Goal: Task Accomplishment & Management: Use online tool/utility

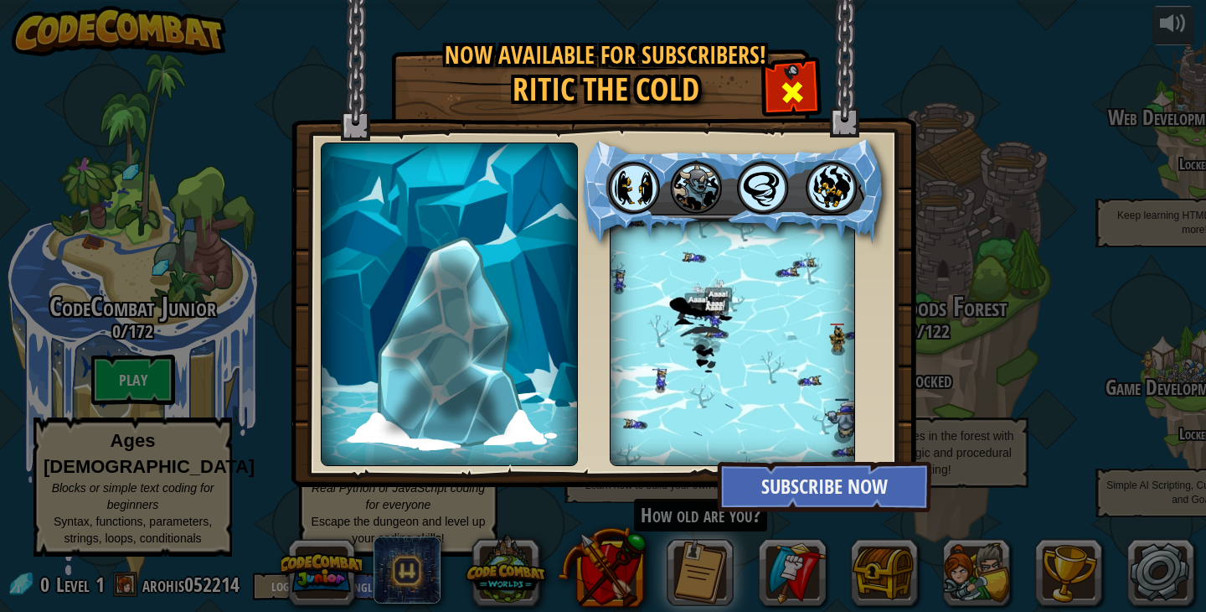
click at [795, 93] on span at bounding box center [792, 92] width 27 height 27
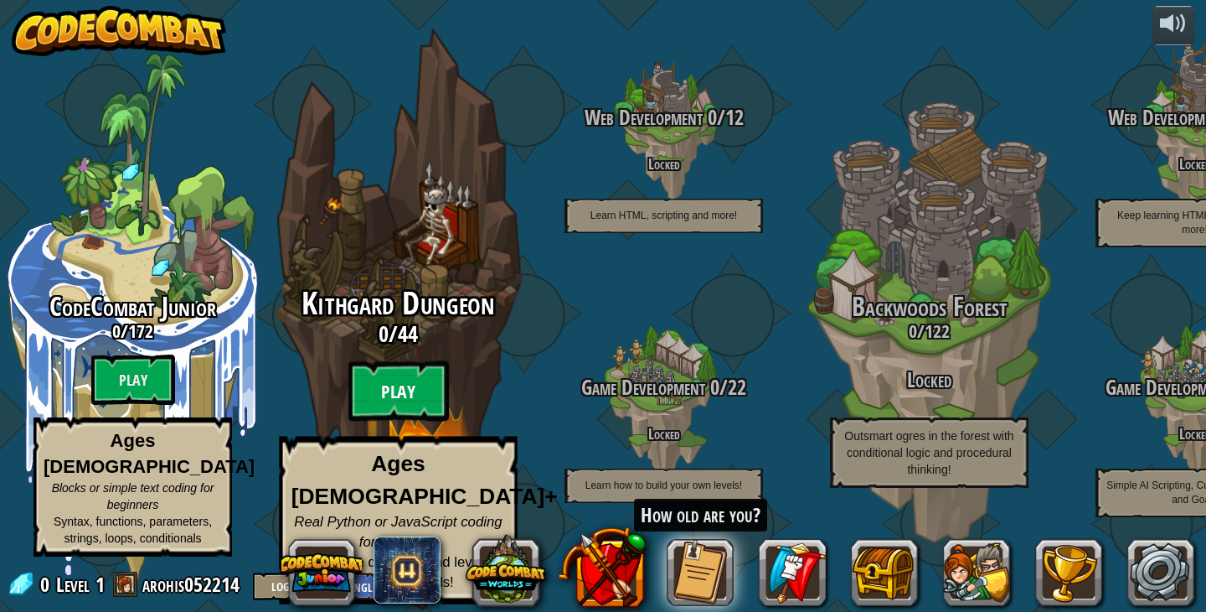
click at [394, 405] on btn "Play" at bounding box center [398, 391] width 101 height 60
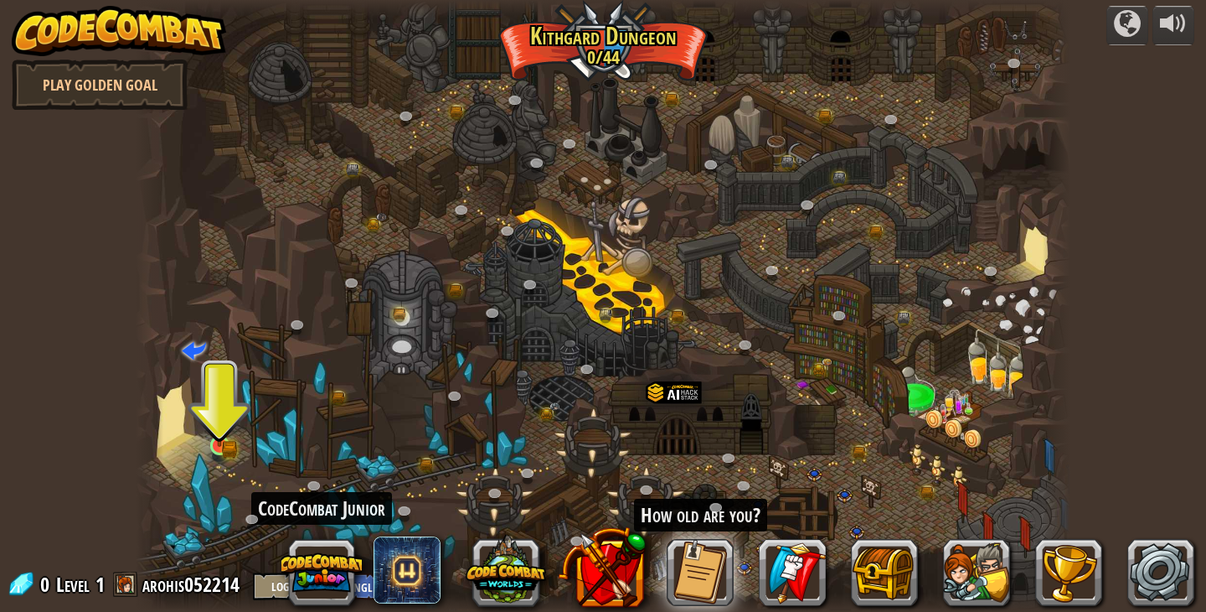
click at [215, 441] on img at bounding box center [219, 420] width 23 height 51
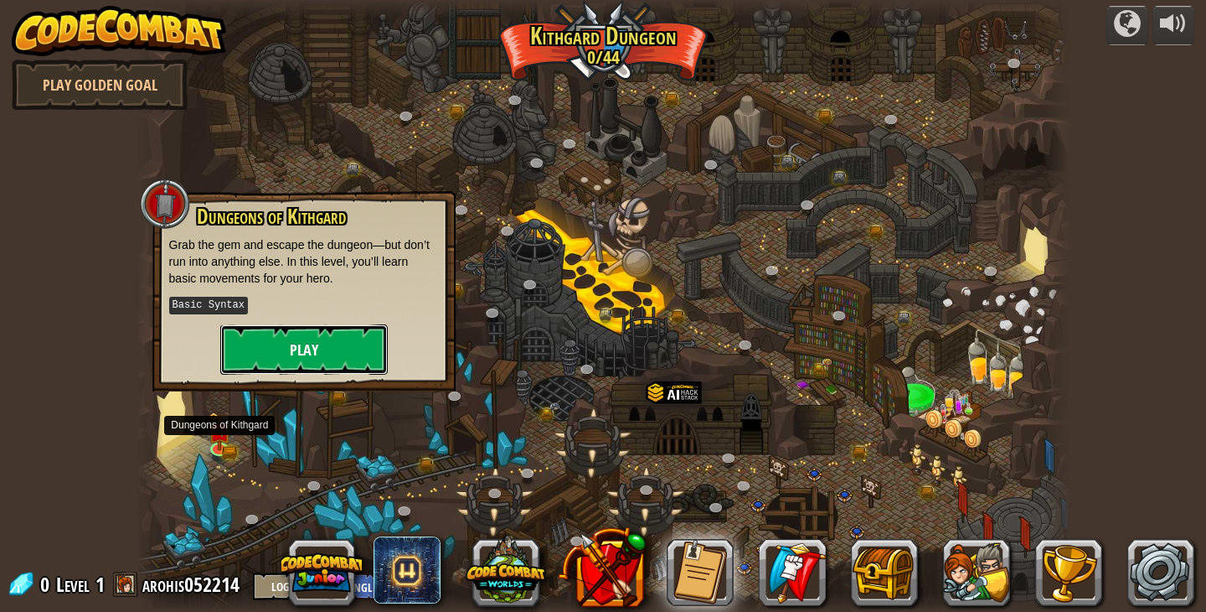
click at [321, 332] on button "Play" at bounding box center [304, 349] width 168 height 50
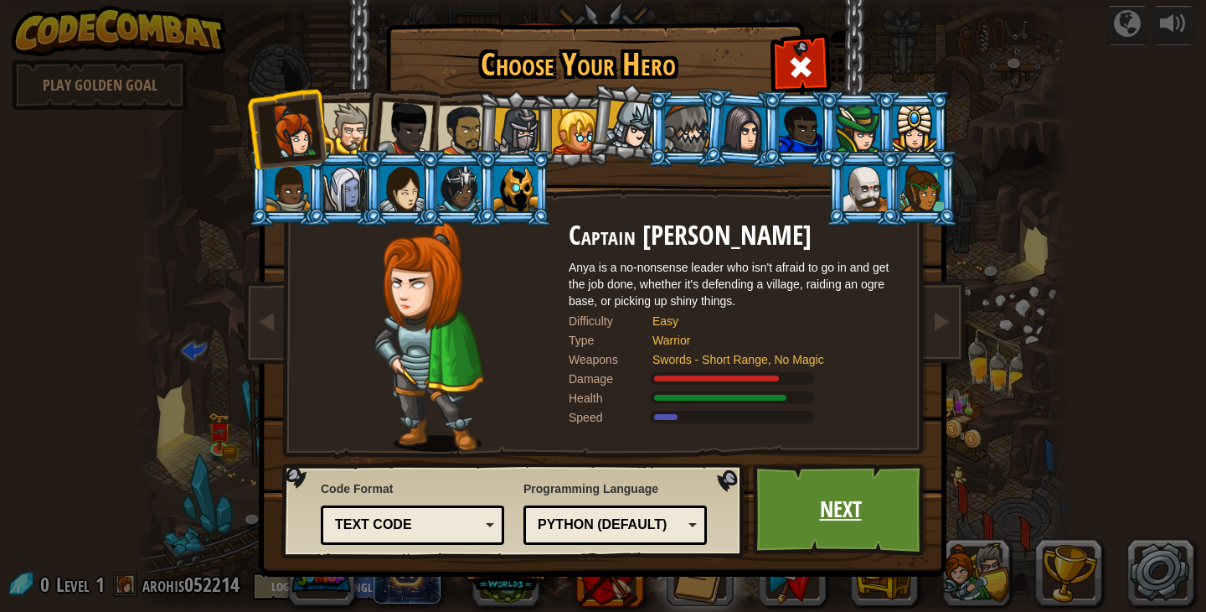
click at [831, 508] on link "Next" at bounding box center [840, 509] width 175 height 92
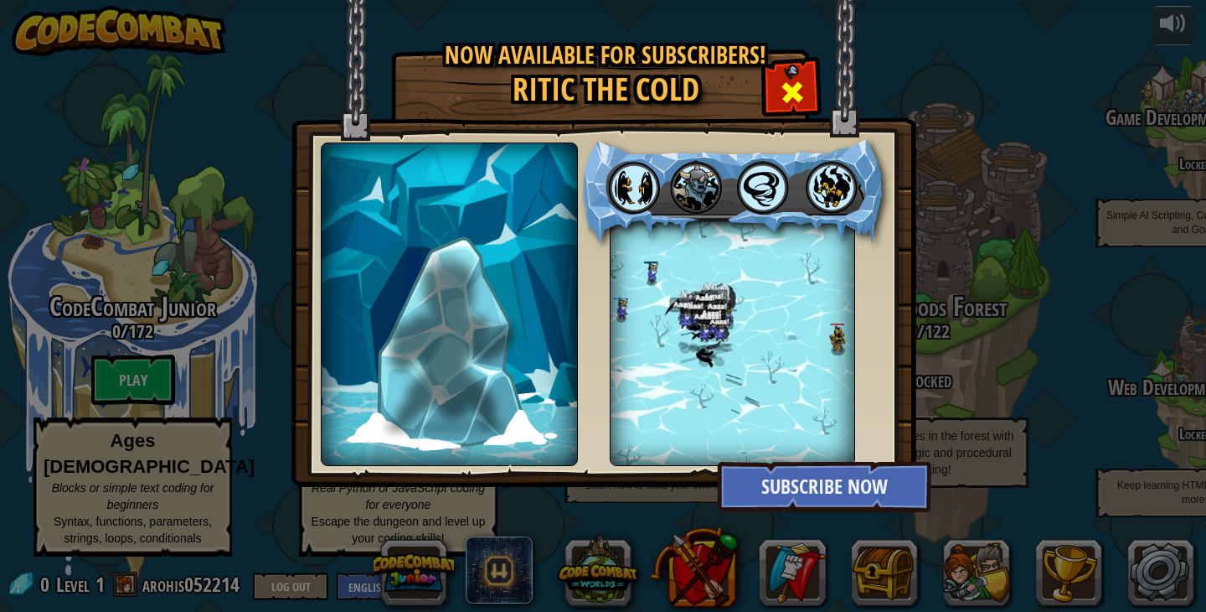
click at [777, 96] on div at bounding box center [792, 90] width 53 height 53
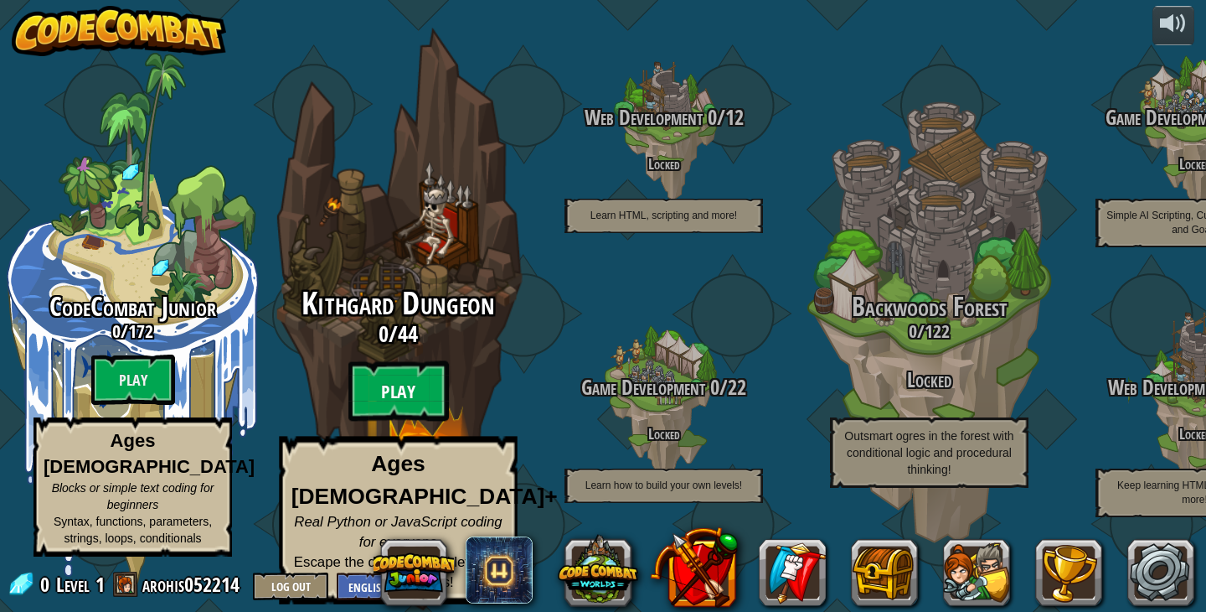
click at [378, 405] on btn "Play" at bounding box center [398, 391] width 101 height 60
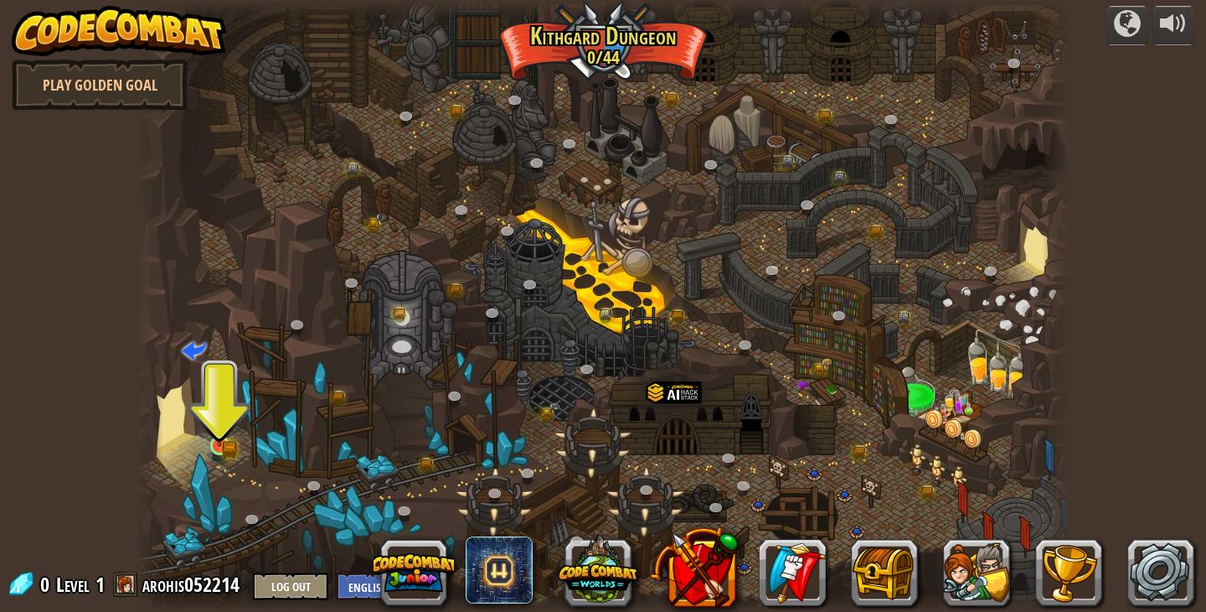
click at [223, 415] on img at bounding box center [219, 420] width 23 height 51
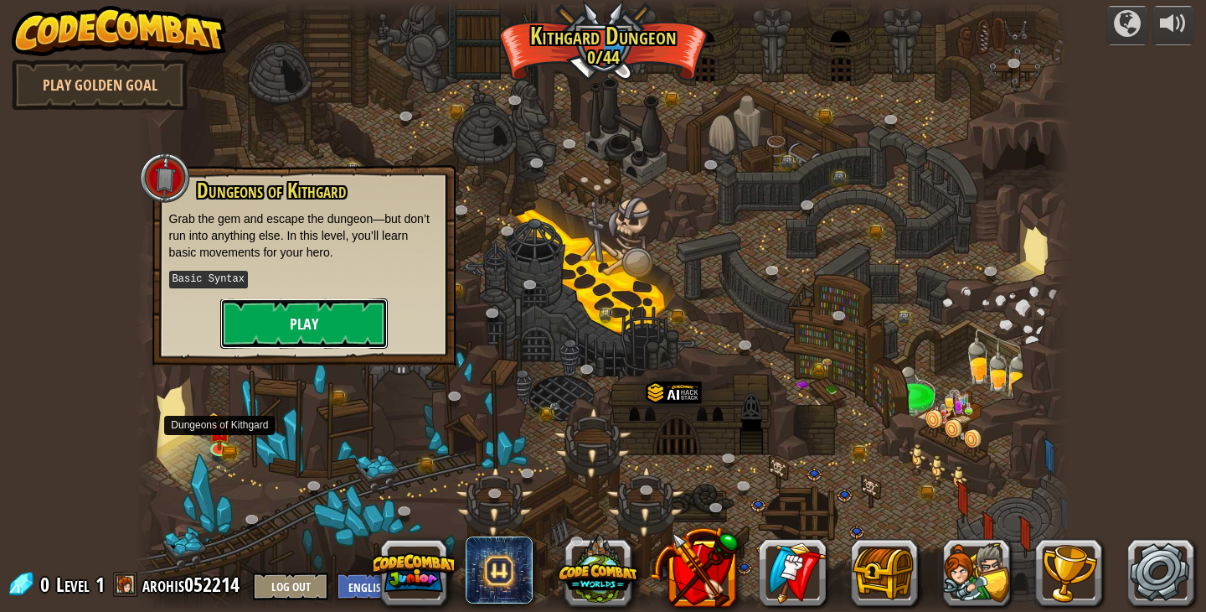
click at [303, 321] on button "Play" at bounding box center [304, 323] width 168 height 50
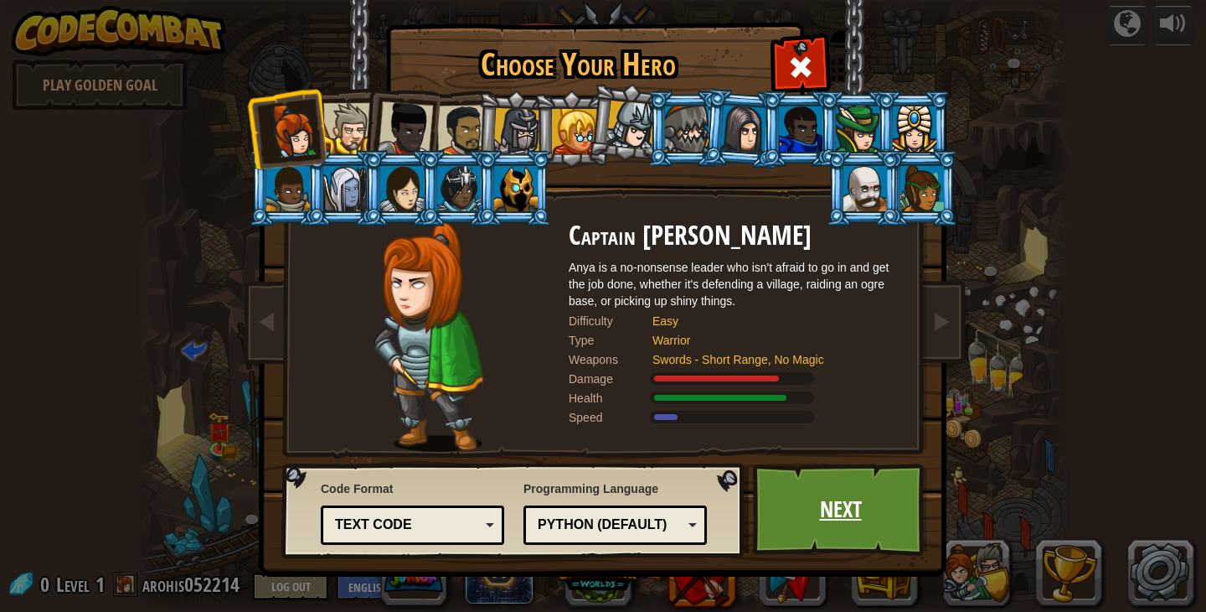
click at [795, 537] on link "Next" at bounding box center [840, 509] width 175 height 92
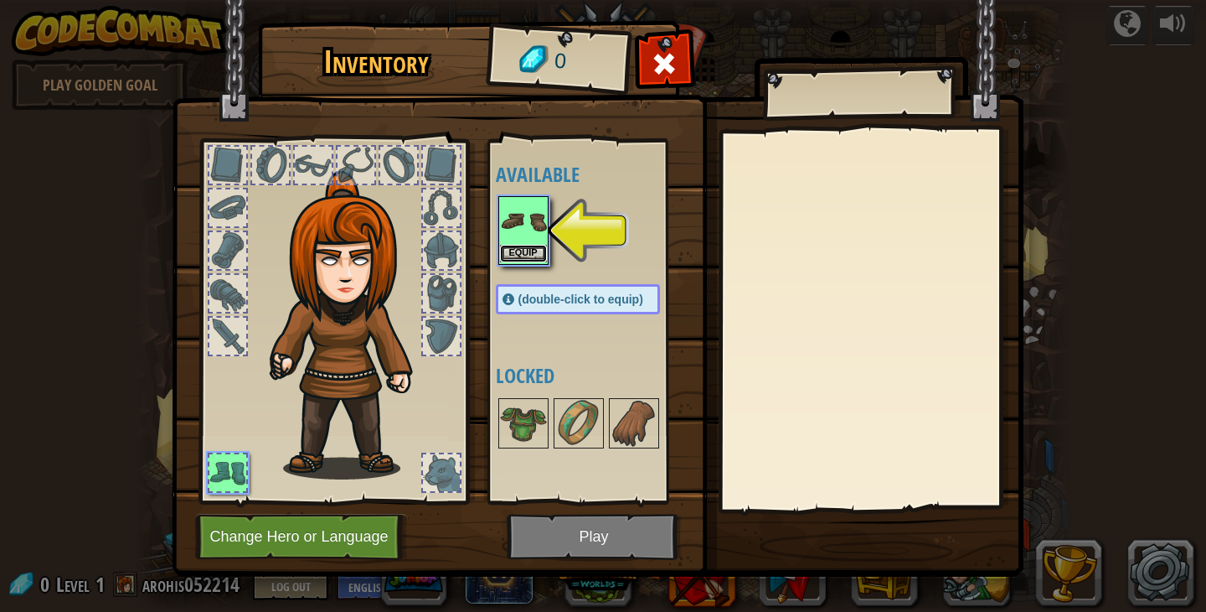
click at [534, 245] on button "Equip" at bounding box center [523, 254] width 47 height 18
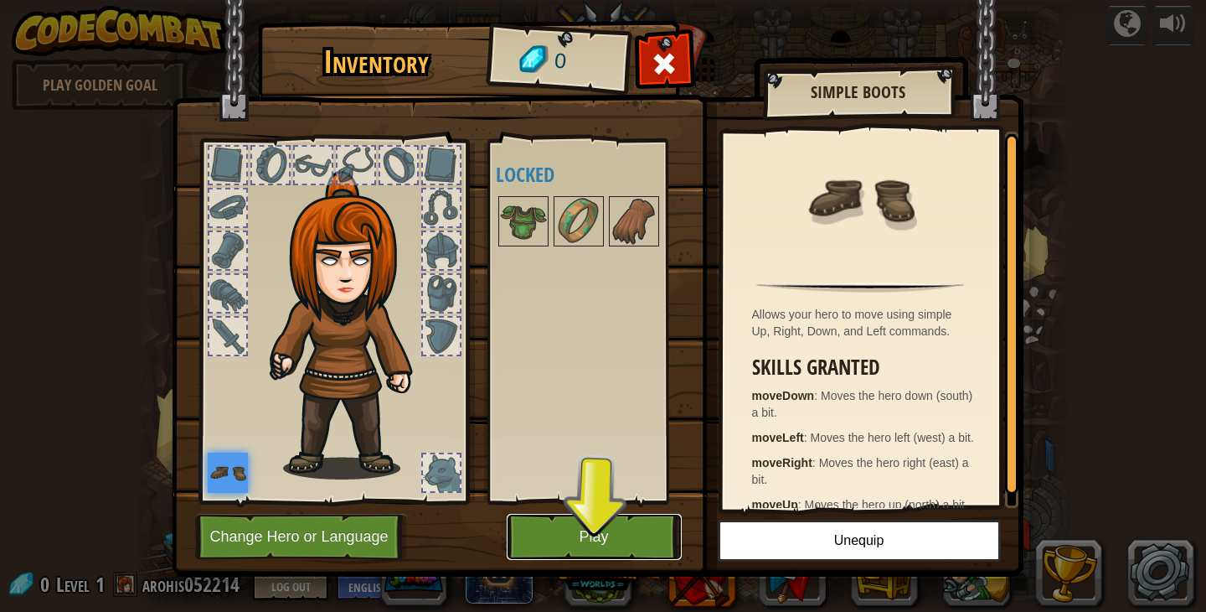
click at [622, 537] on button "Play" at bounding box center [594, 537] width 175 height 46
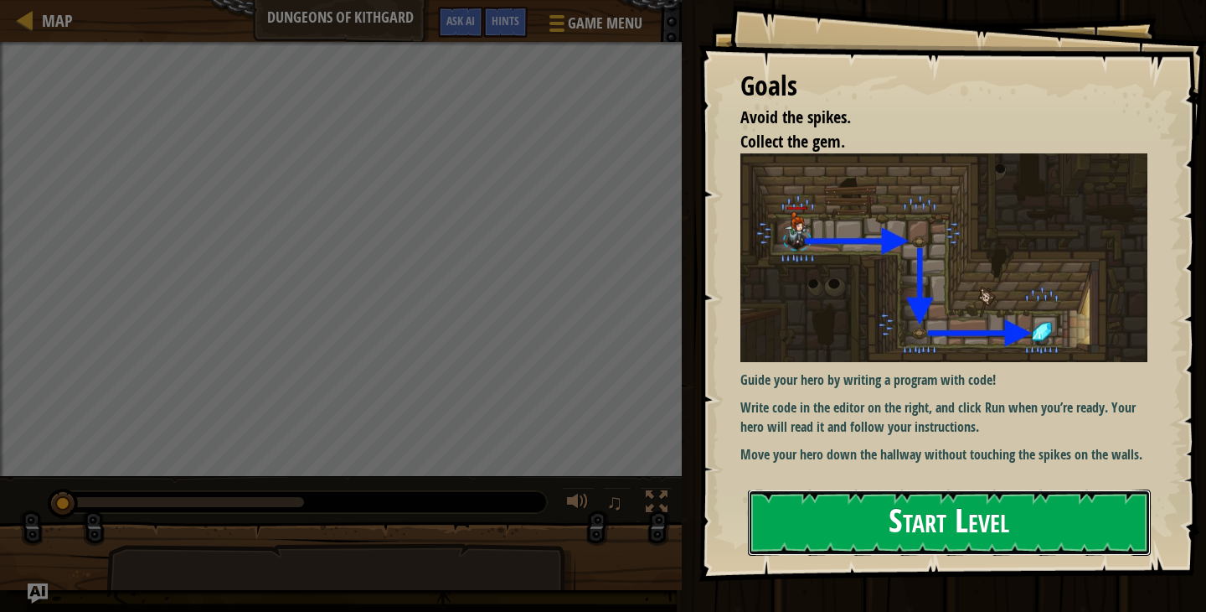
click at [1040, 530] on button "Start Level" at bounding box center [949, 522] width 403 height 66
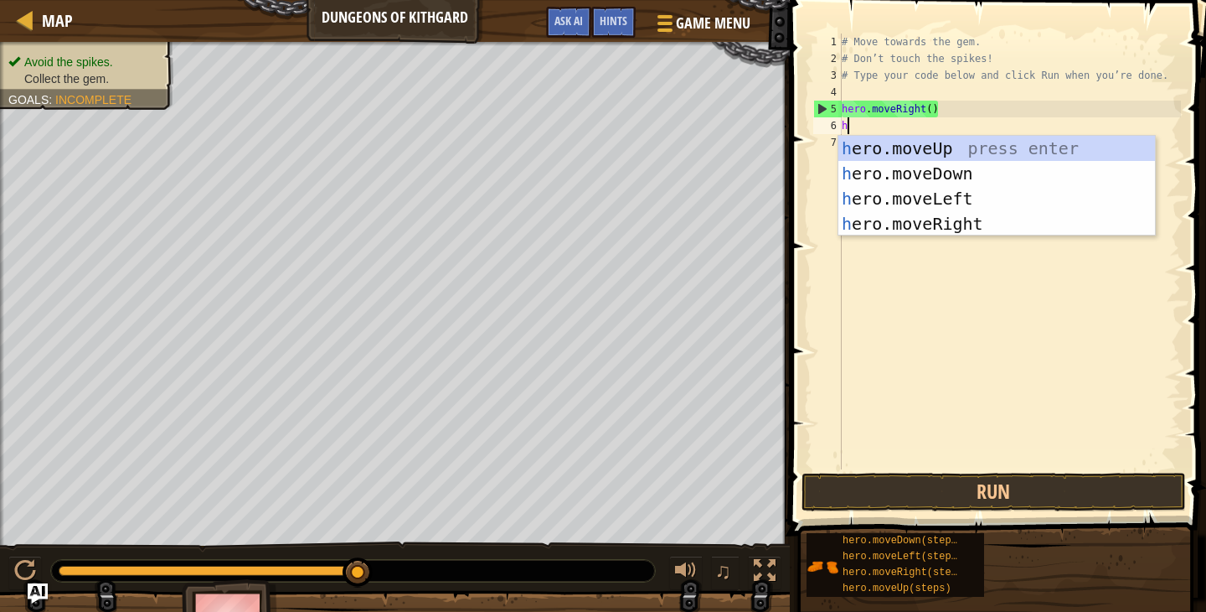
type textarea "he"
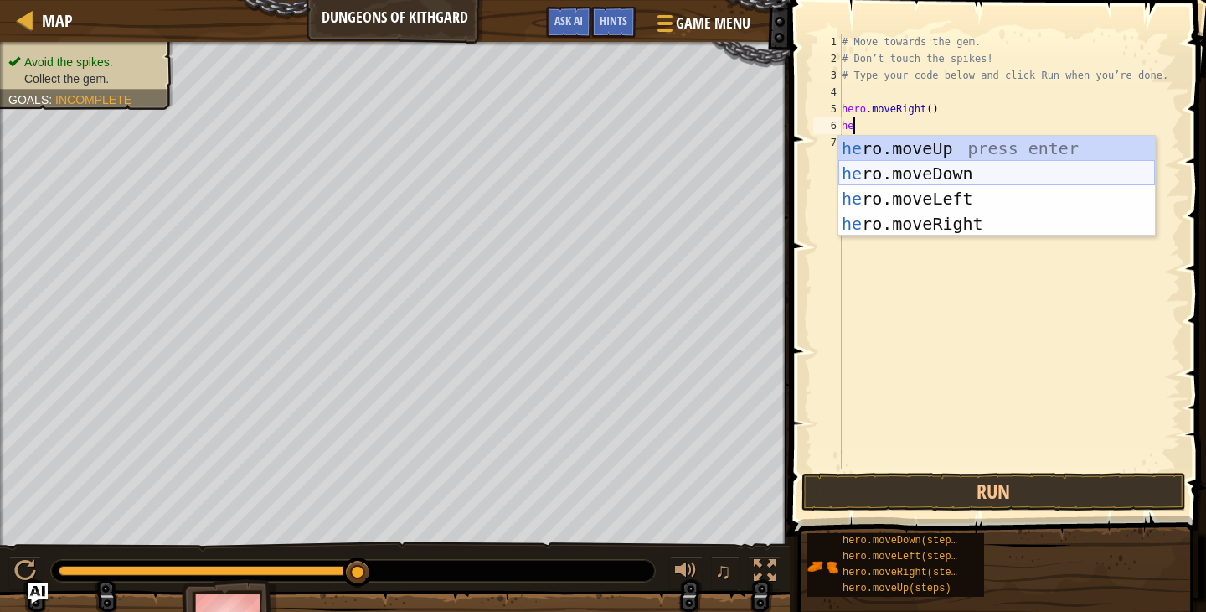
click at [968, 170] on div "he ro.moveUp press enter he ro.moveDown press enter he ro.moveLeft press enter …" at bounding box center [997, 211] width 317 height 151
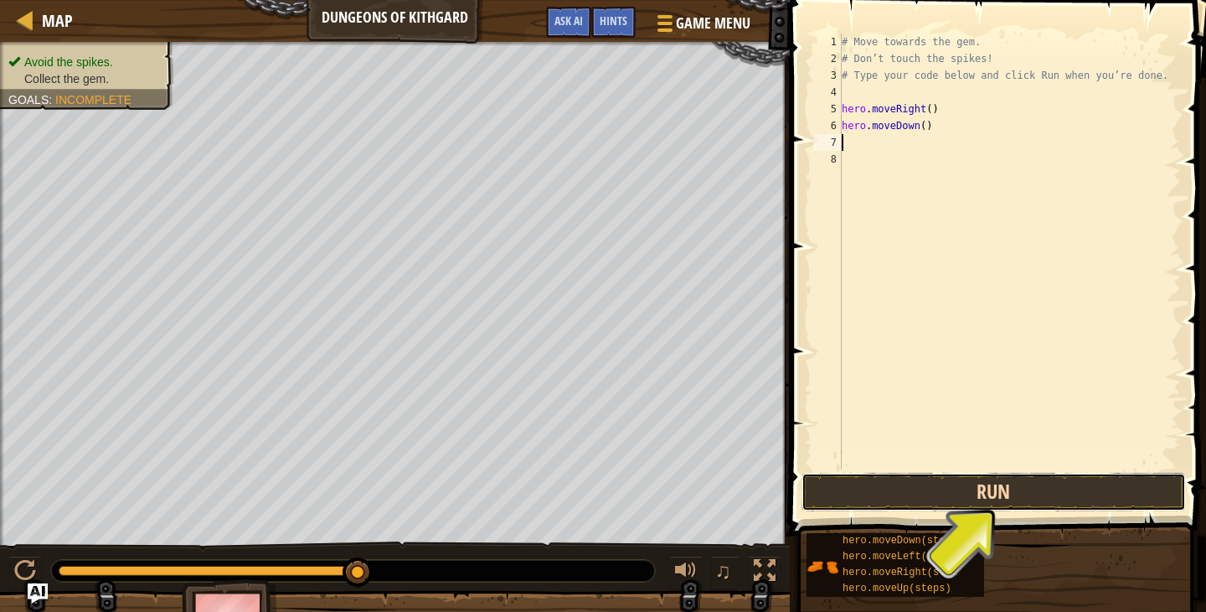
click at [1100, 492] on button "Run" at bounding box center [994, 491] width 385 height 39
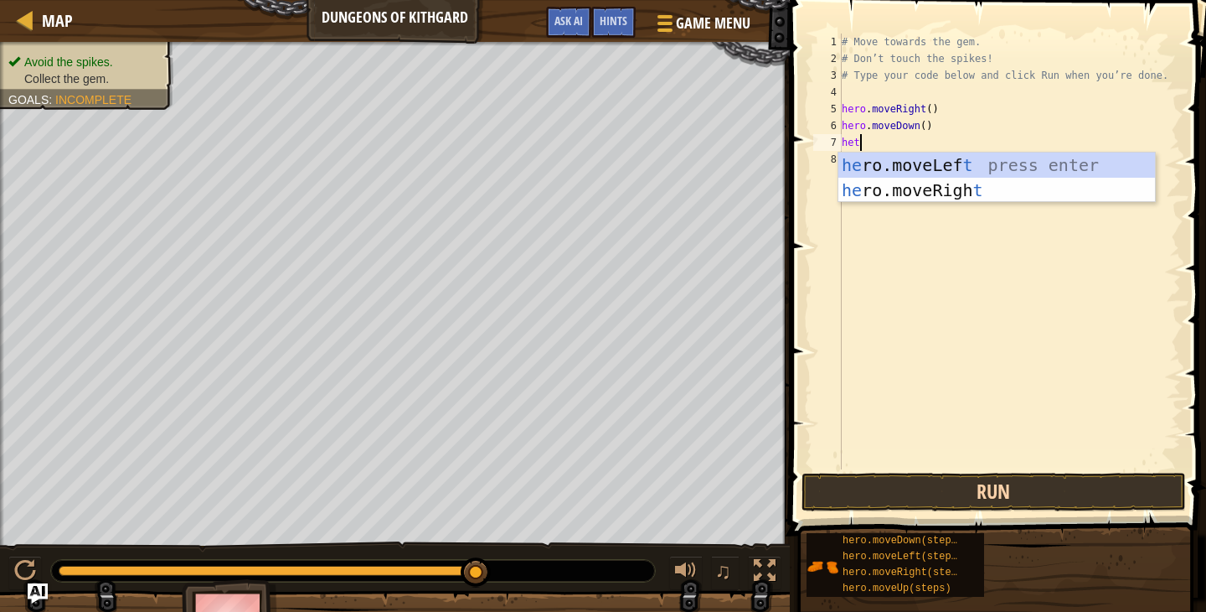
type textarea "he"
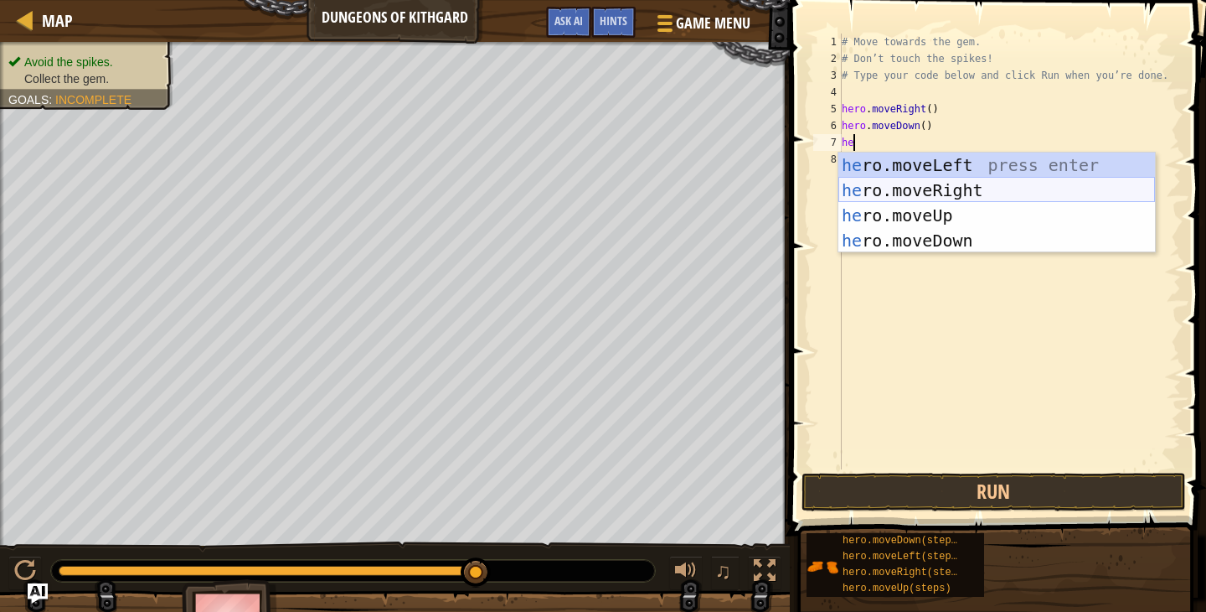
click at [989, 193] on div "he ro.moveLeft press enter he ro.moveRight press enter he ro.moveUp press enter…" at bounding box center [997, 227] width 317 height 151
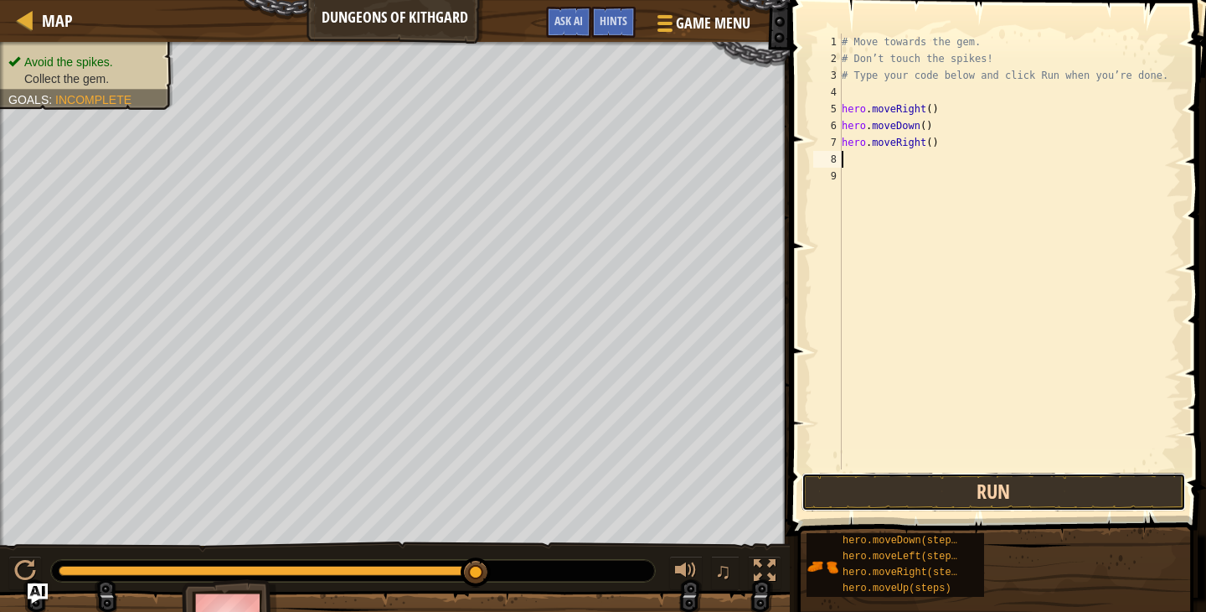
click at [1084, 493] on button "Run" at bounding box center [994, 491] width 385 height 39
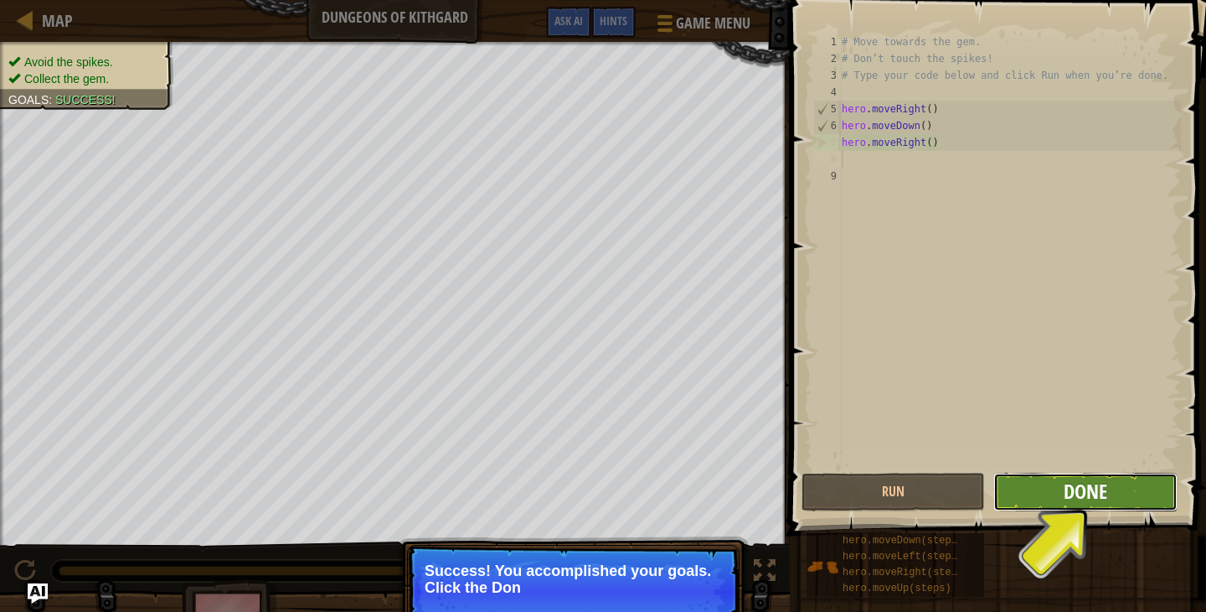
click at [1082, 485] on span "Done" at bounding box center [1086, 491] width 44 height 27
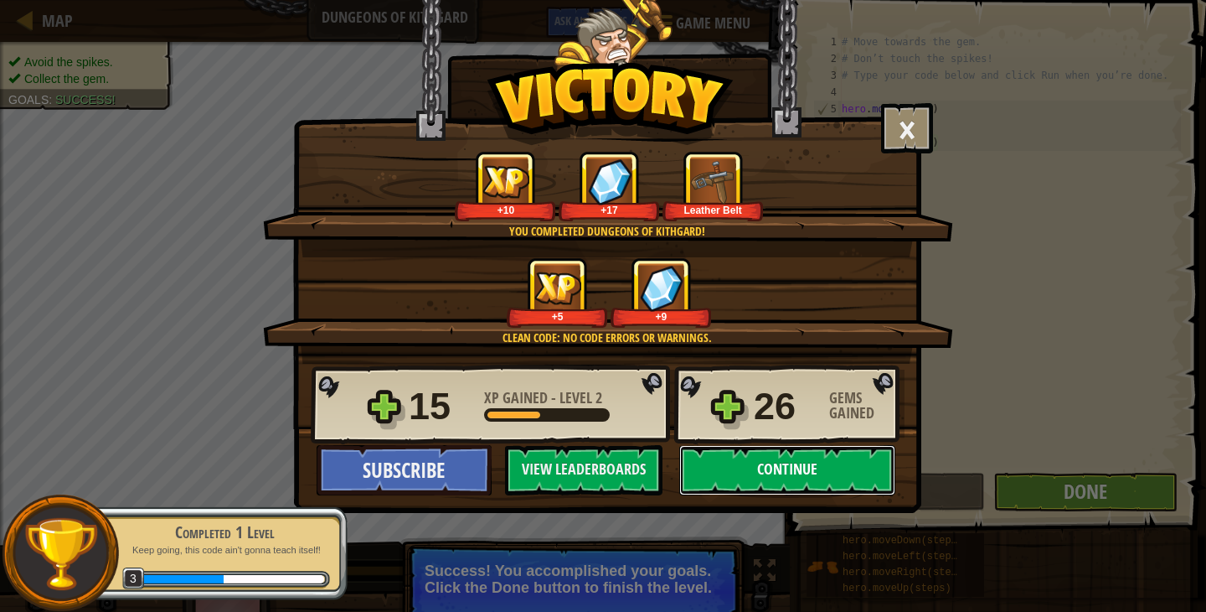
click at [817, 464] on button "Continue" at bounding box center [787, 470] width 216 height 50
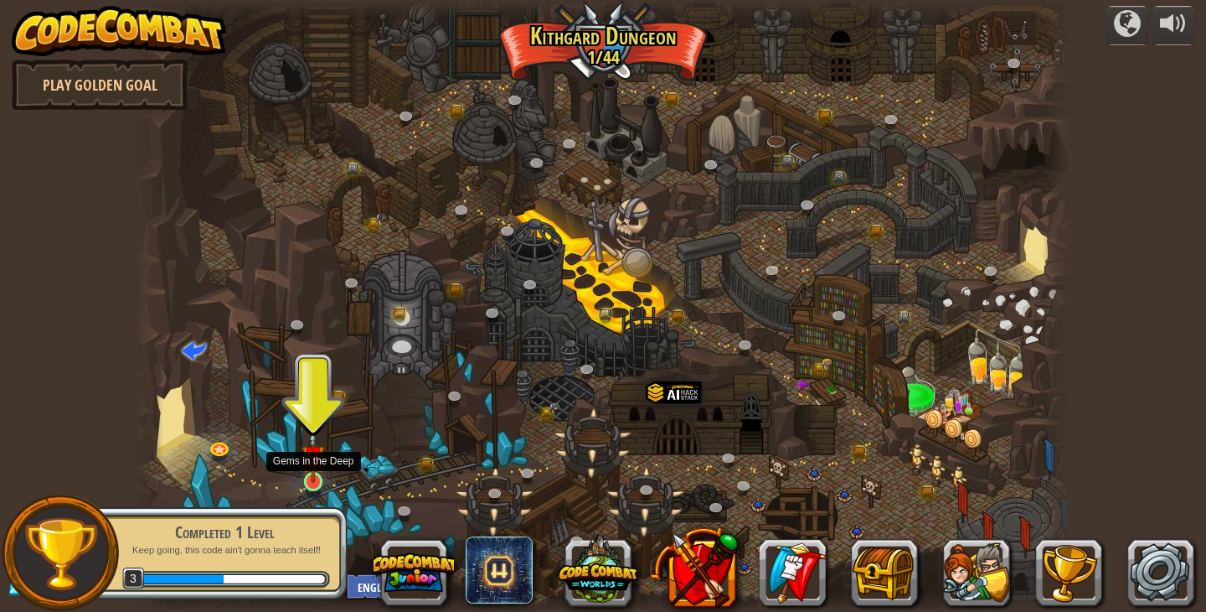
click at [314, 475] on img at bounding box center [313, 457] width 23 height 54
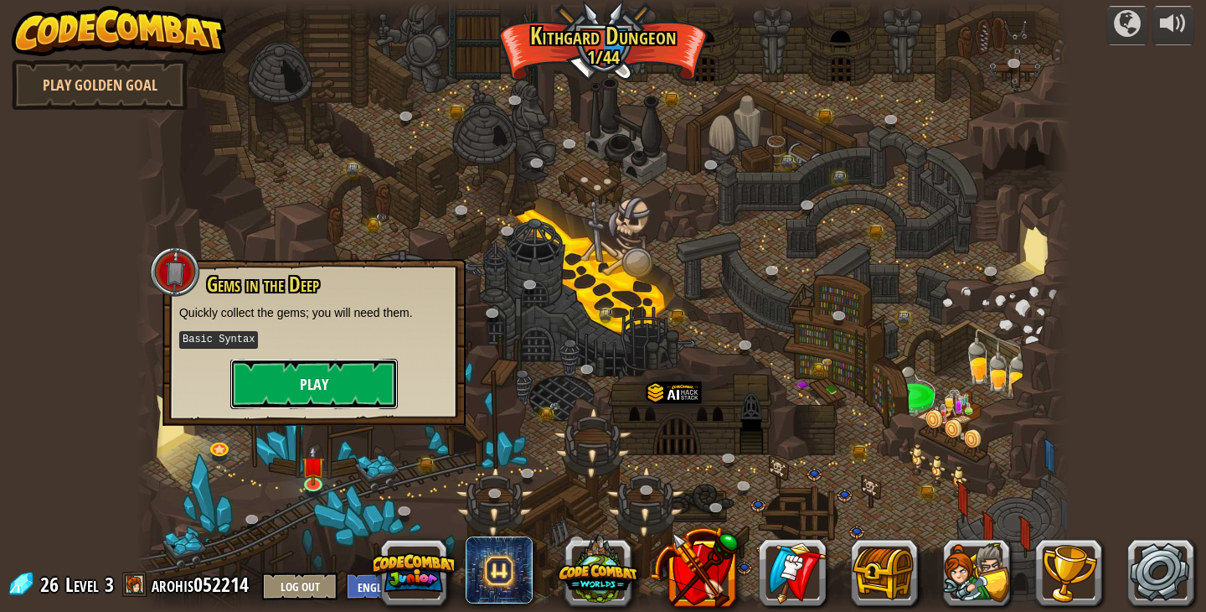
click at [346, 371] on button "Play" at bounding box center [314, 384] width 168 height 50
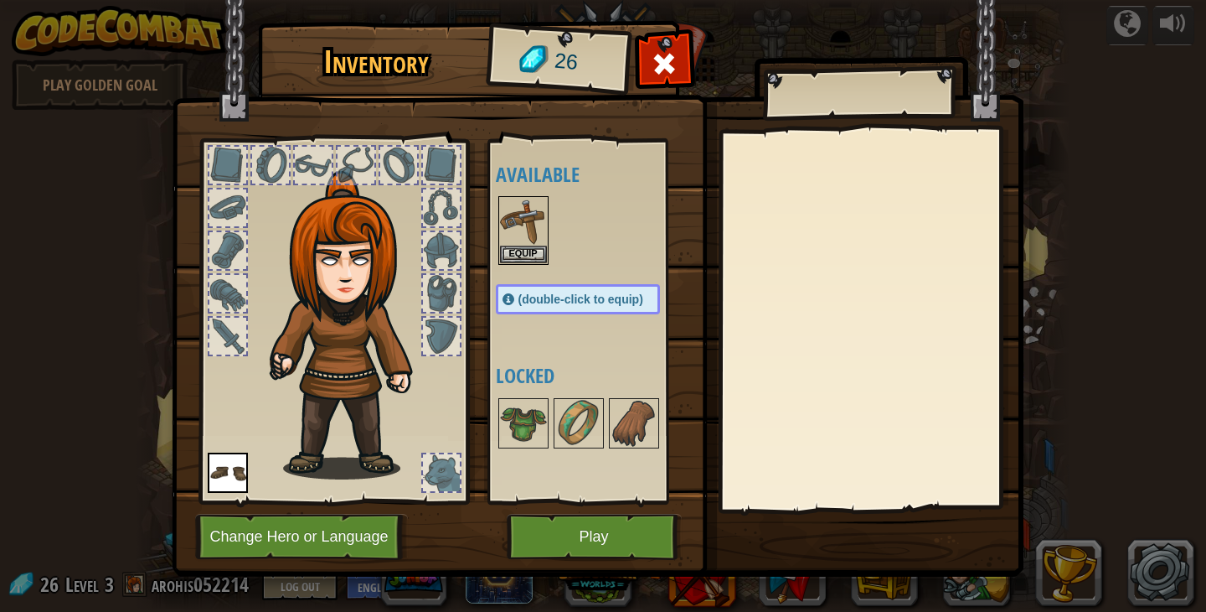
click at [229, 236] on div at bounding box center [227, 250] width 37 height 37
click at [222, 209] on div at bounding box center [227, 207] width 37 height 37
click at [235, 292] on div at bounding box center [227, 293] width 37 height 37
click at [235, 319] on div at bounding box center [227, 335] width 37 height 37
click at [530, 229] on img at bounding box center [523, 221] width 47 height 47
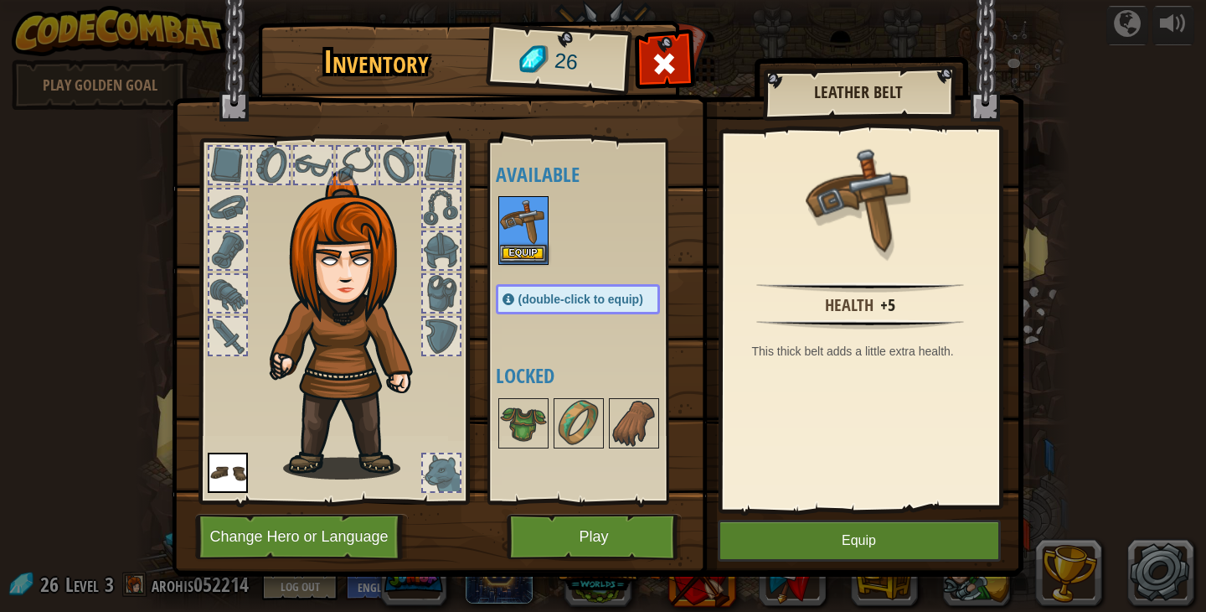
click at [530, 229] on img at bounding box center [523, 221] width 47 height 47
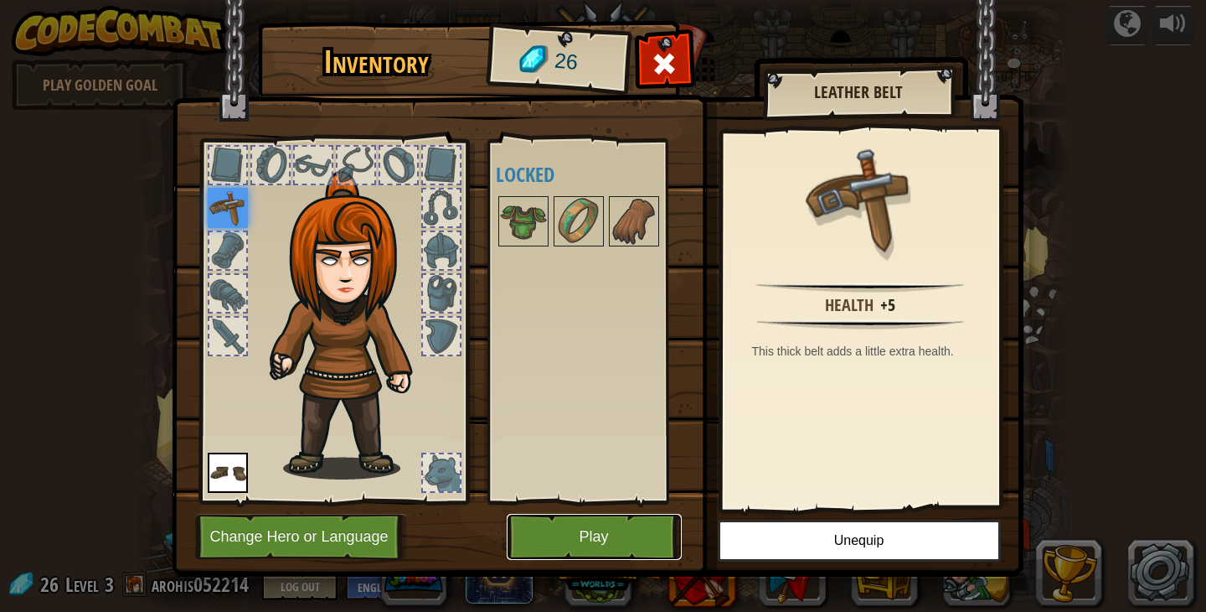
click at [627, 527] on button "Play" at bounding box center [594, 537] width 175 height 46
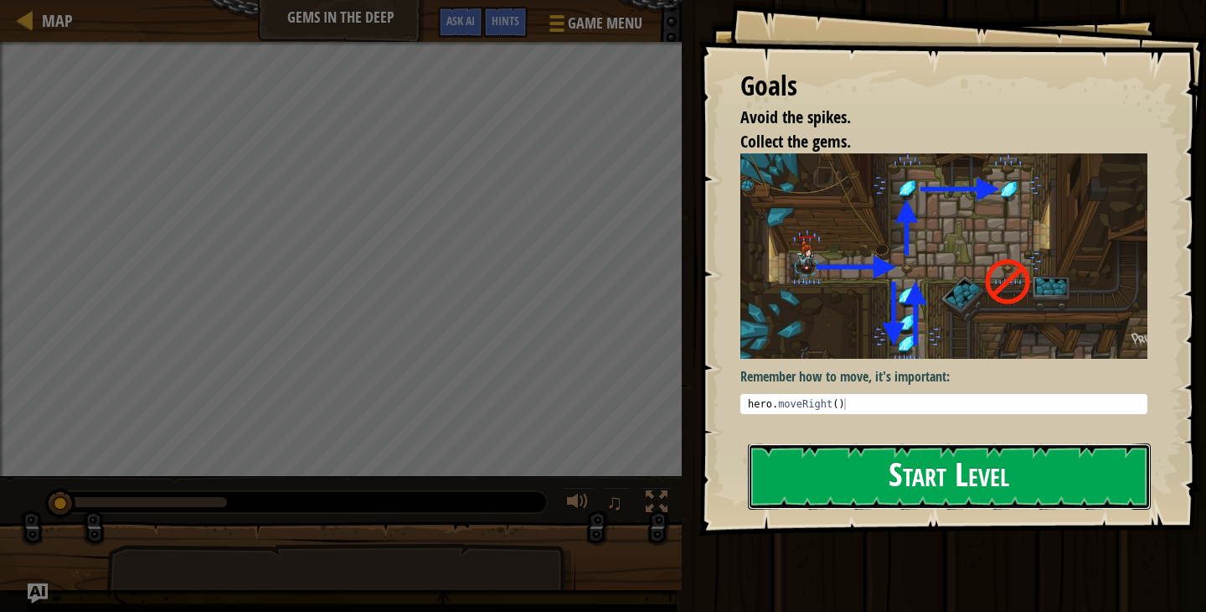
click at [954, 493] on button "Start Level" at bounding box center [949, 476] width 403 height 66
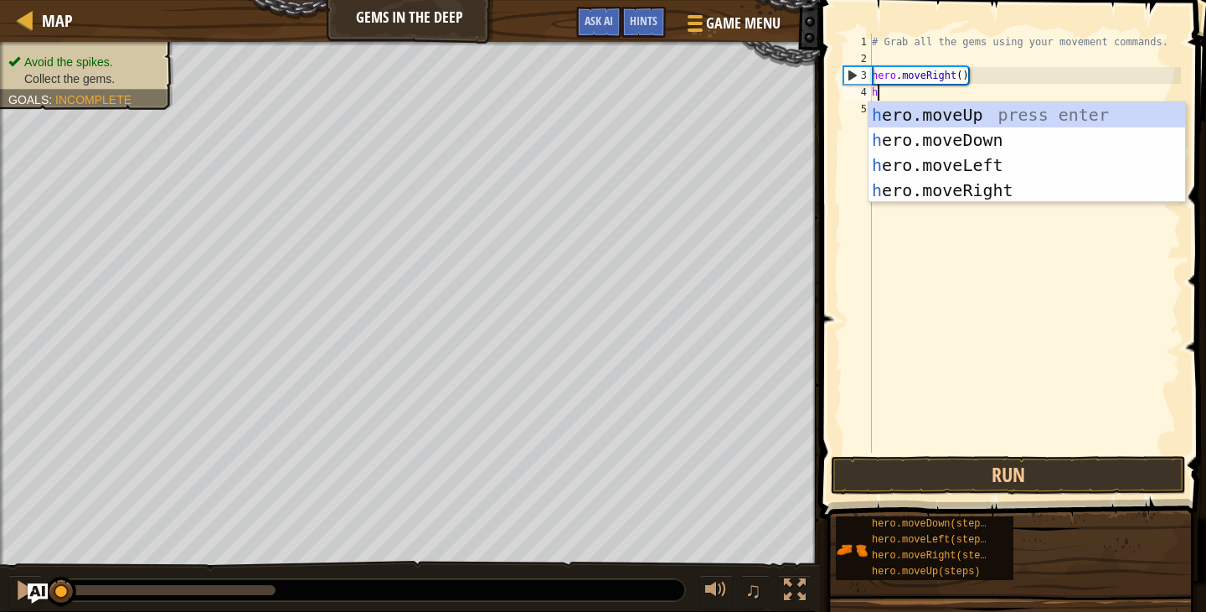
type textarea "her"
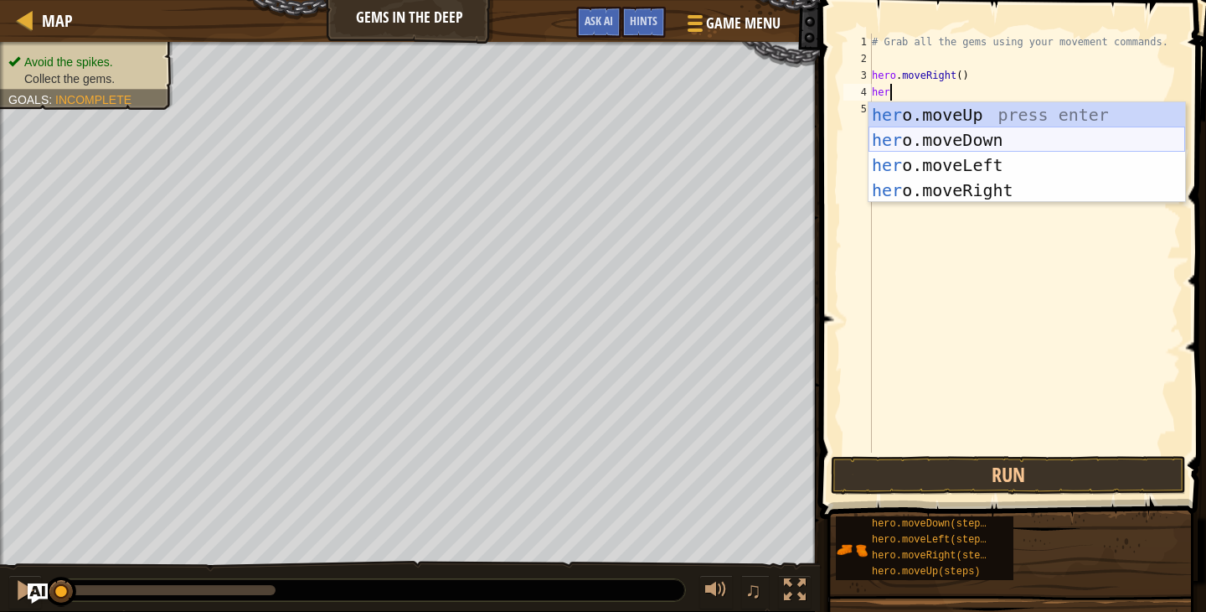
click at [932, 137] on div "her o.moveUp press enter her o.moveDown press enter her o.moveLeft press enter …" at bounding box center [1027, 177] width 317 height 151
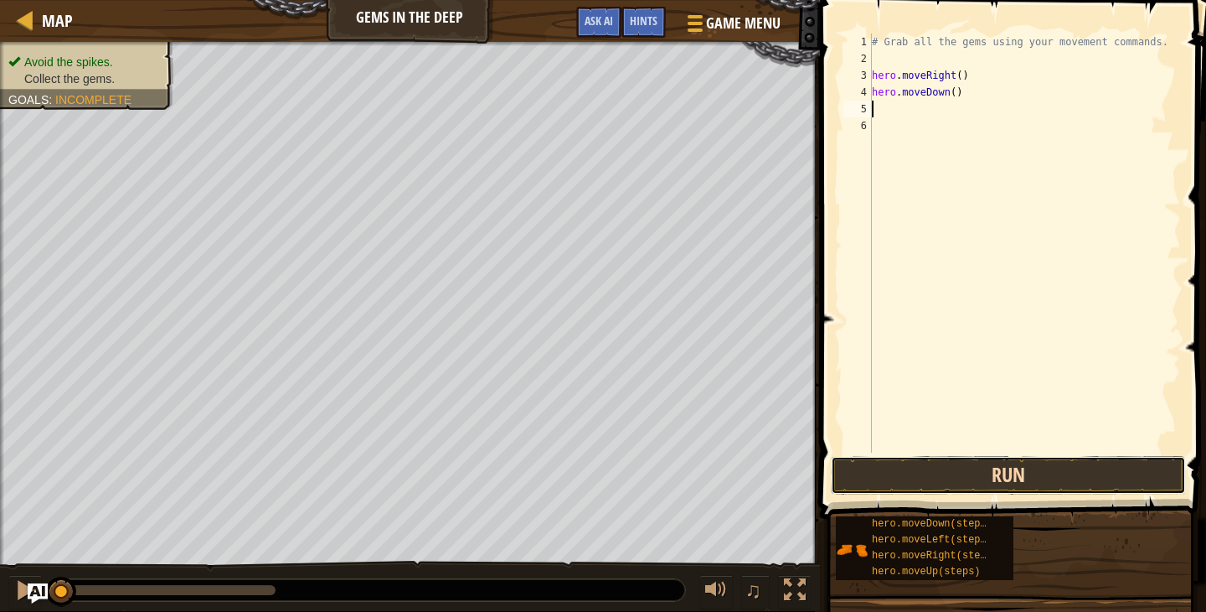
click at [885, 469] on button "Run" at bounding box center [1008, 475] width 355 height 39
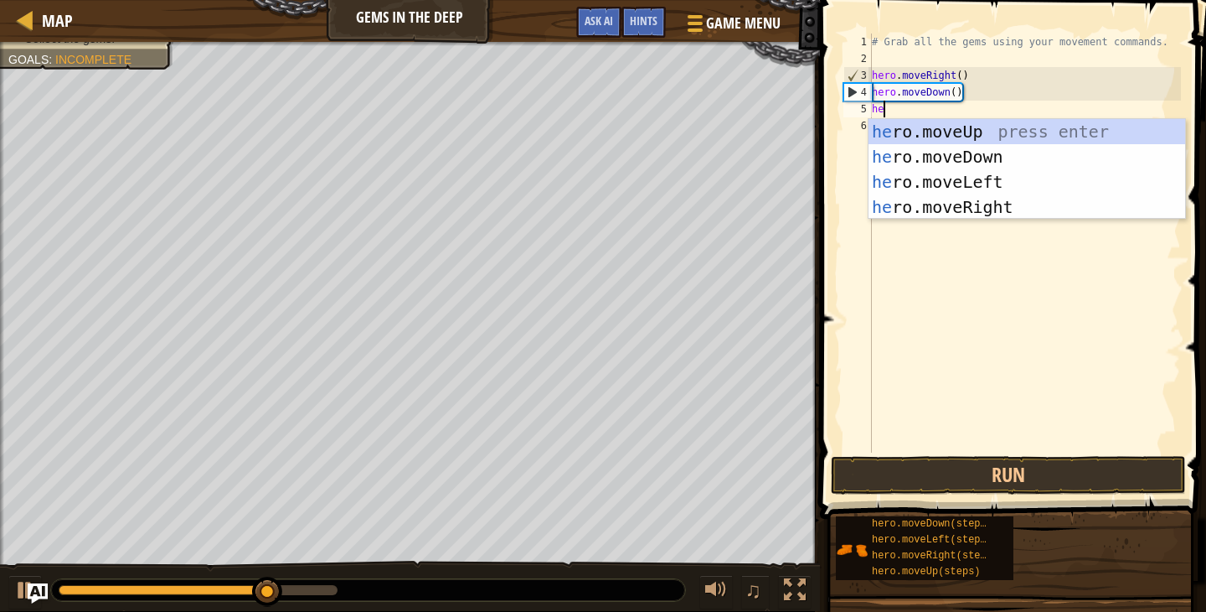
type textarea "her"
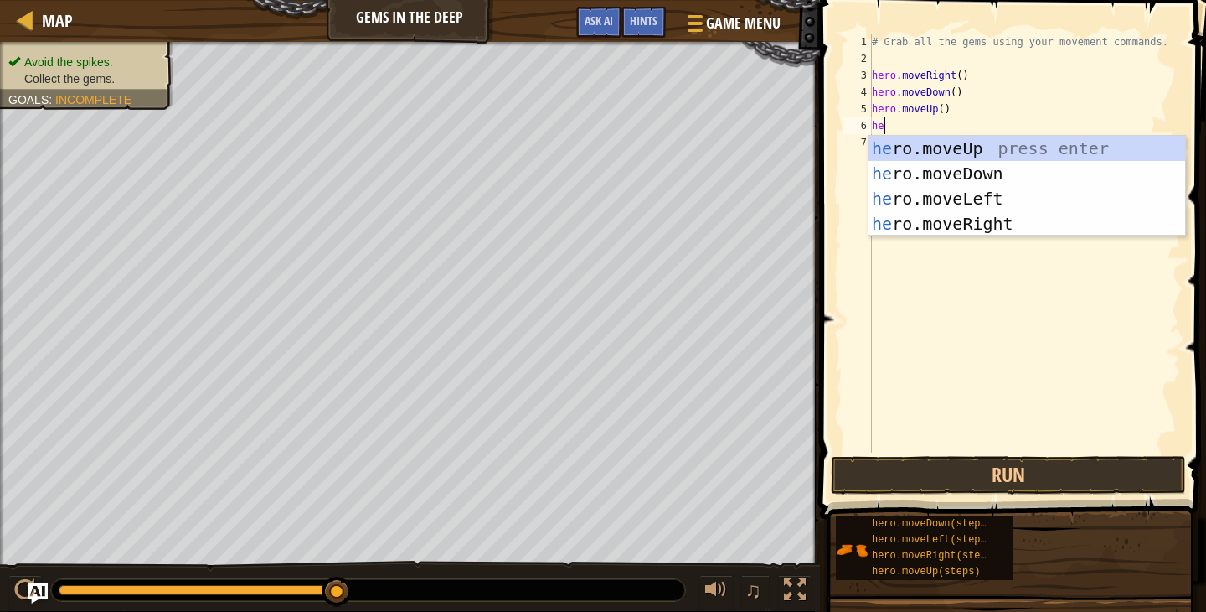
type textarea "her"
click at [991, 224] on div "her o.moveUp press enter her o.moveDown press enter her o.moveLeft press enter …" at bounding box center [1027, 211] width 317 height 151
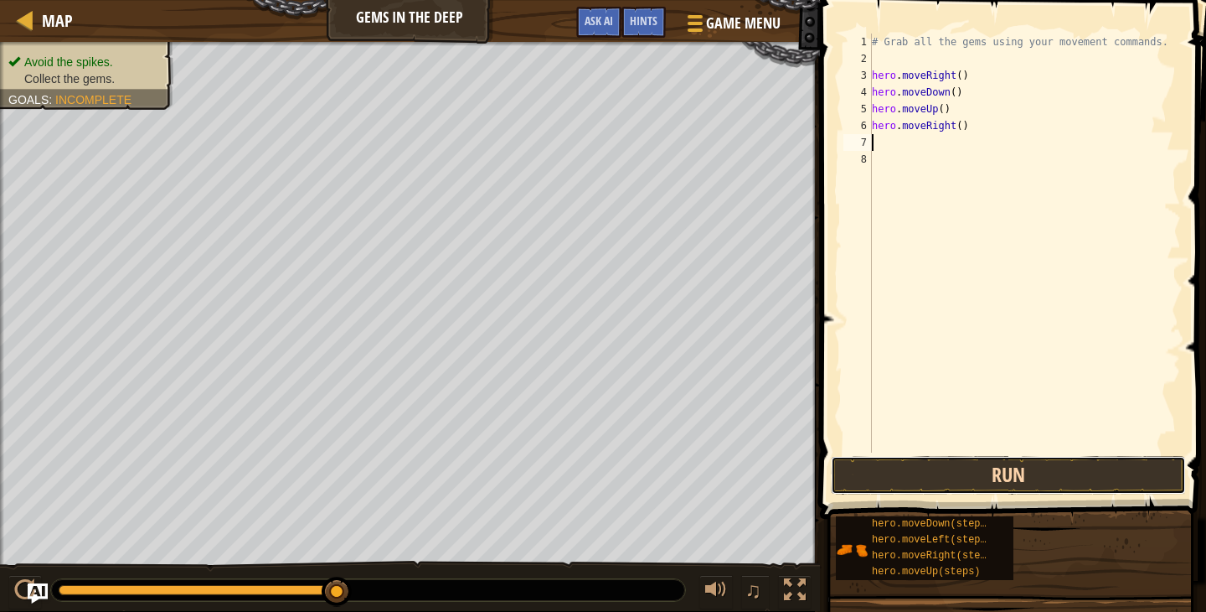
click at [1009, 469] on button "Run" at bounding box center [1008, 475] width 355 height 39
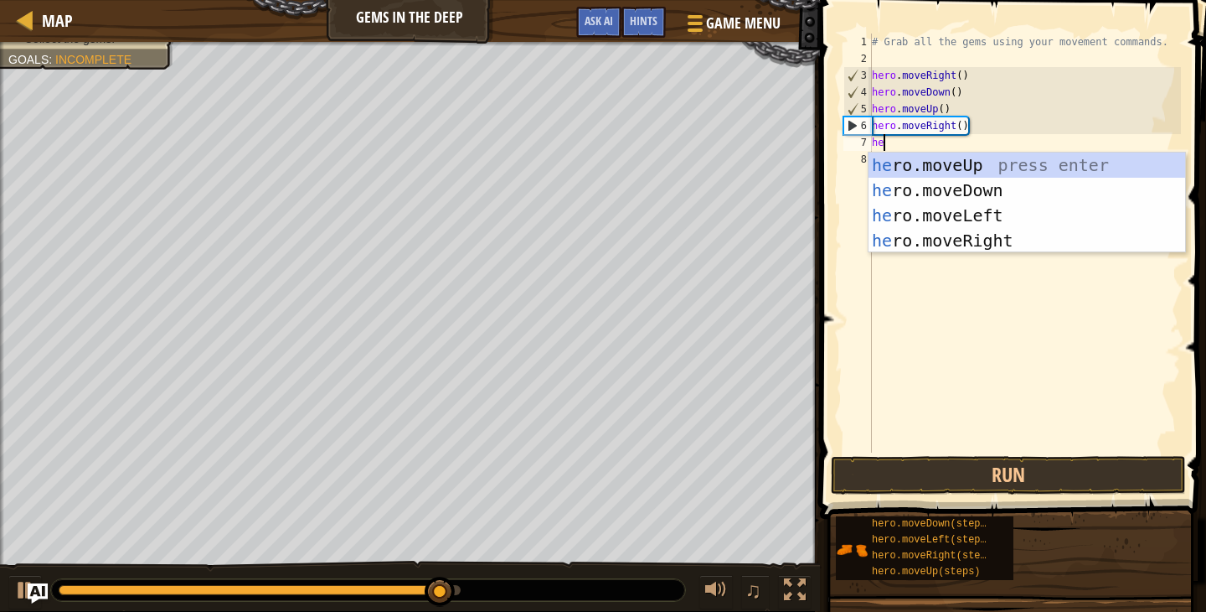
type textarea "her"
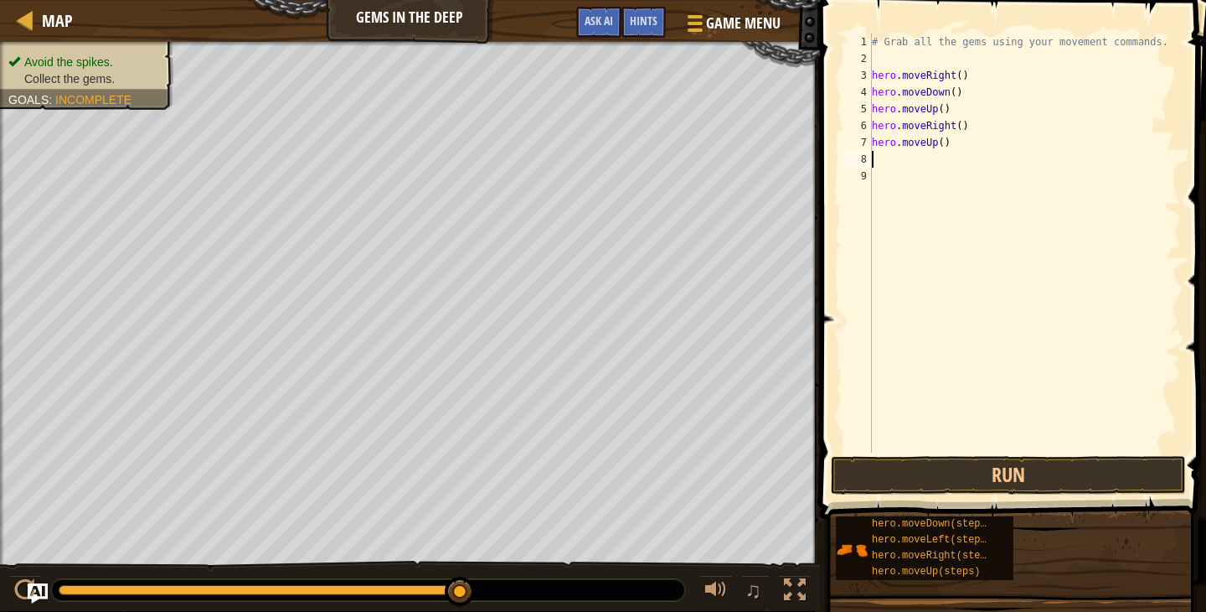
type textarea "h"
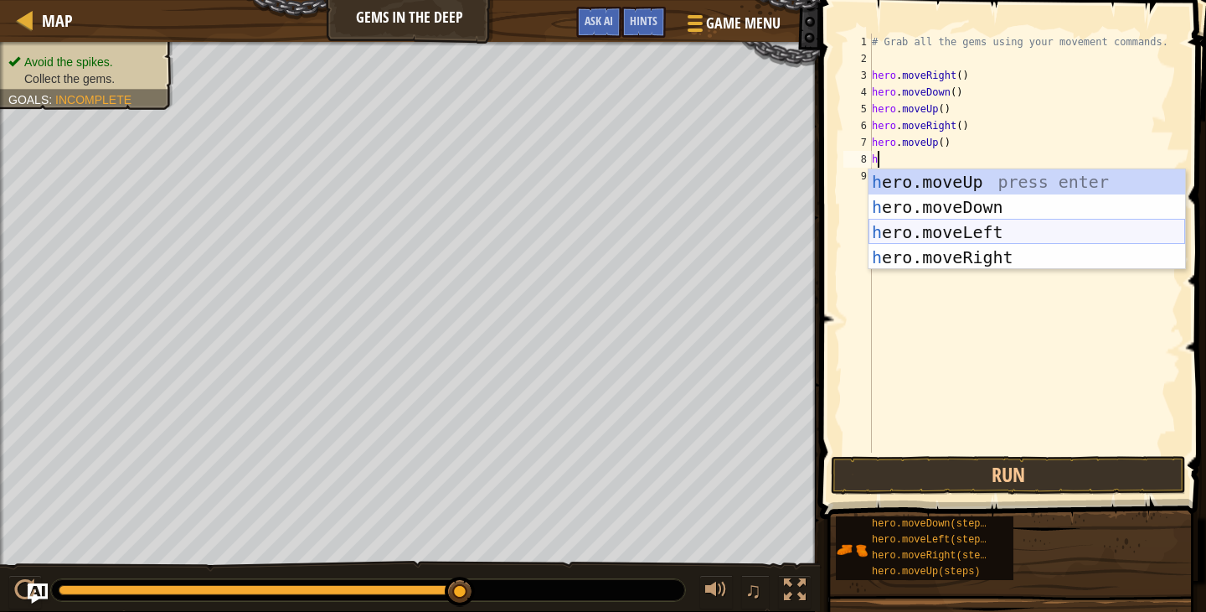
click at [896, 226] on div "h ero.moveUp press enter h ero.moveDown press enter h ero.moveLeft press enter …" at bounding box center [1027, 244] width 317 height 151
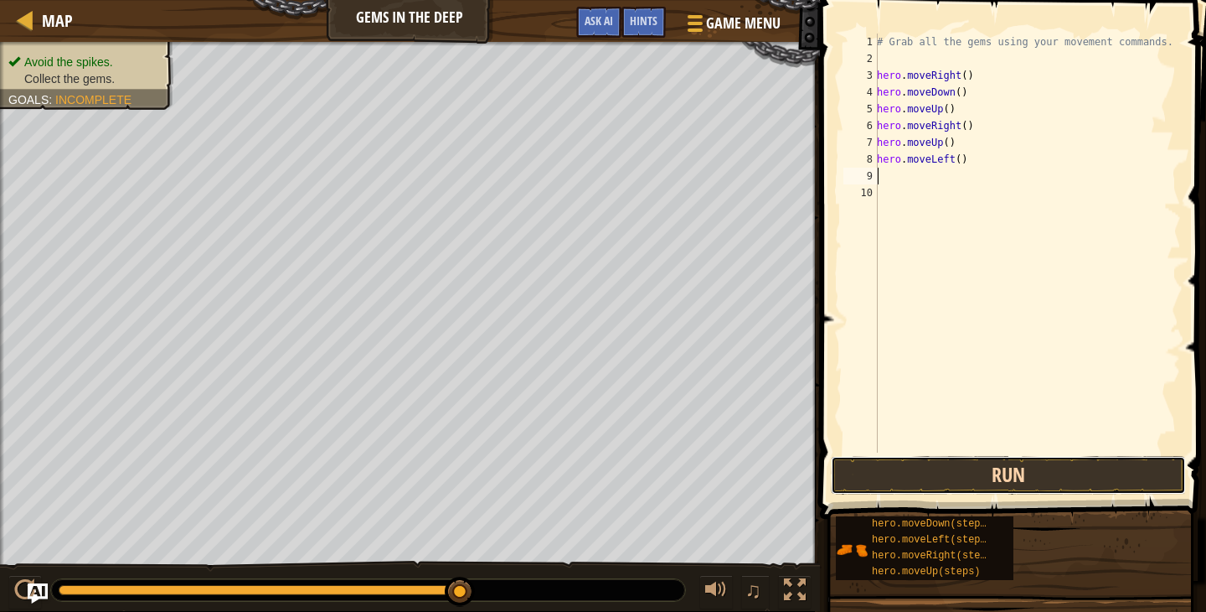
click at [1071, 471] on button "Run" at bounding box center [1008, 475] width 355 height 39
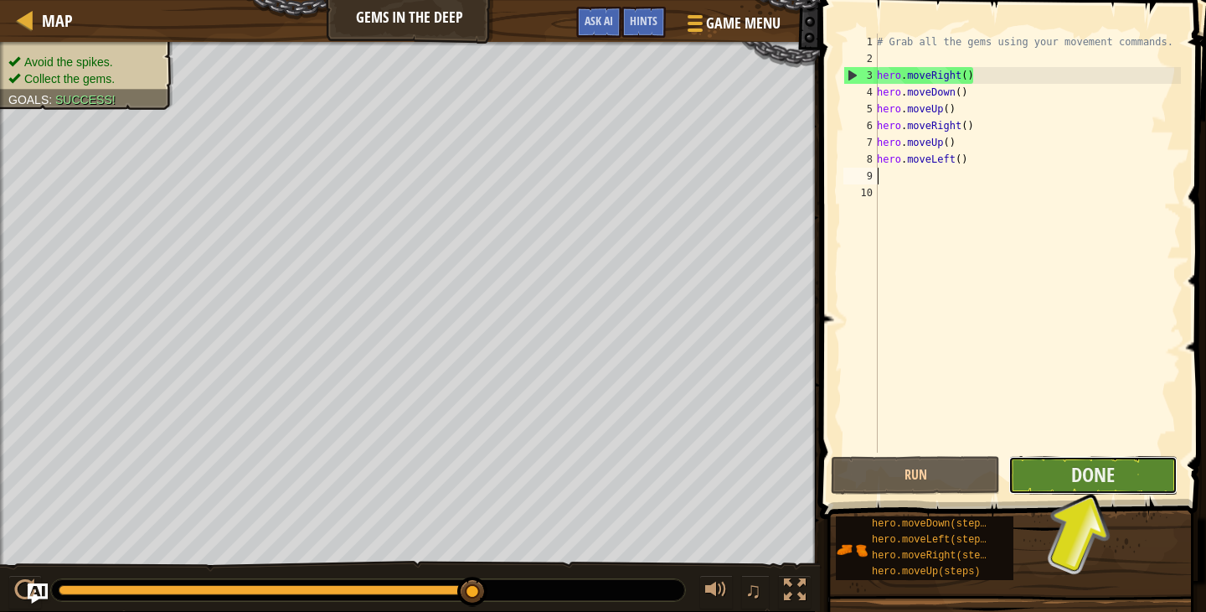
click at [1094, 493] on button "Done" at bounding box center [1093, 475] width 169 height 39
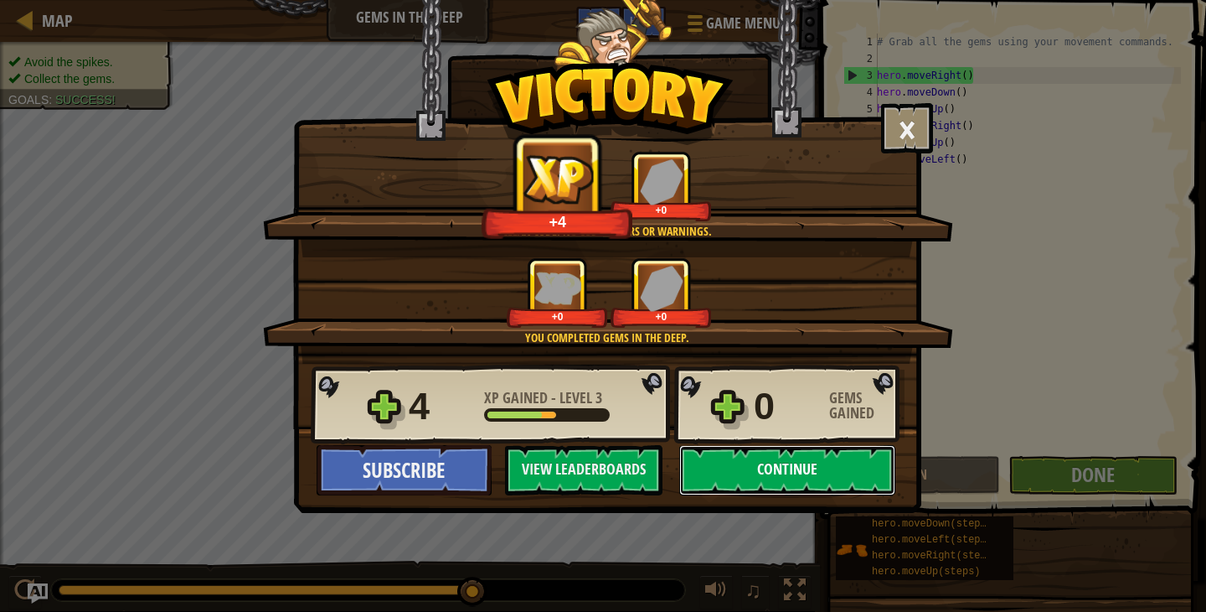
click at [798, 472] on button "Continue" at bounding box center [787, 470] width 216 height 50
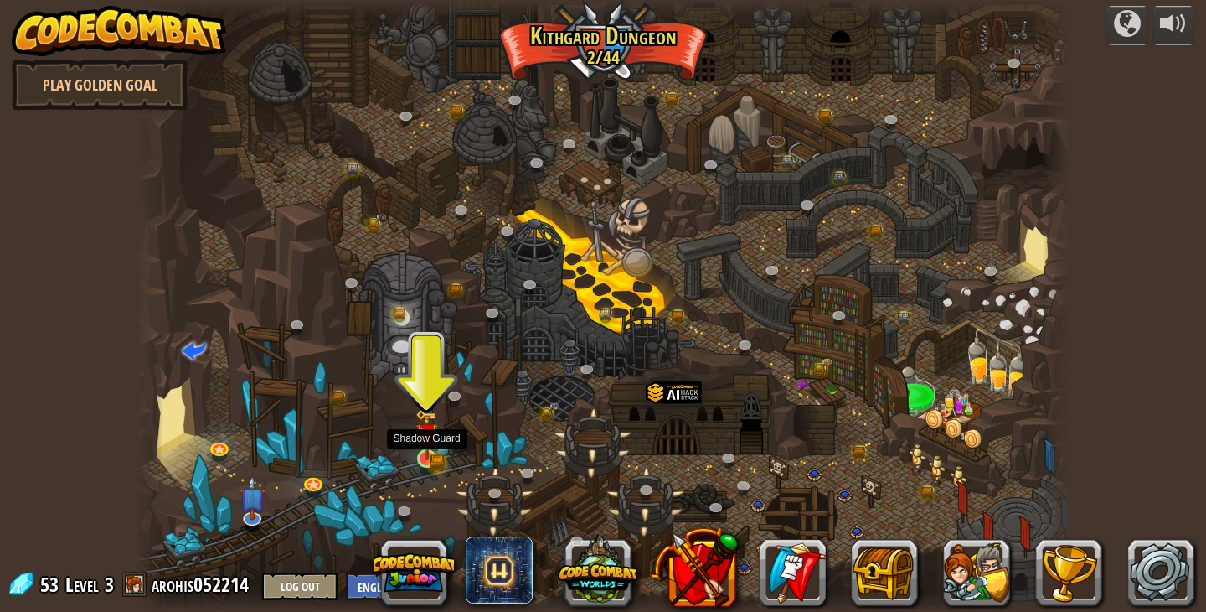
click at [426, 441] on img at bounding box center [426, 434] width 13 height 13
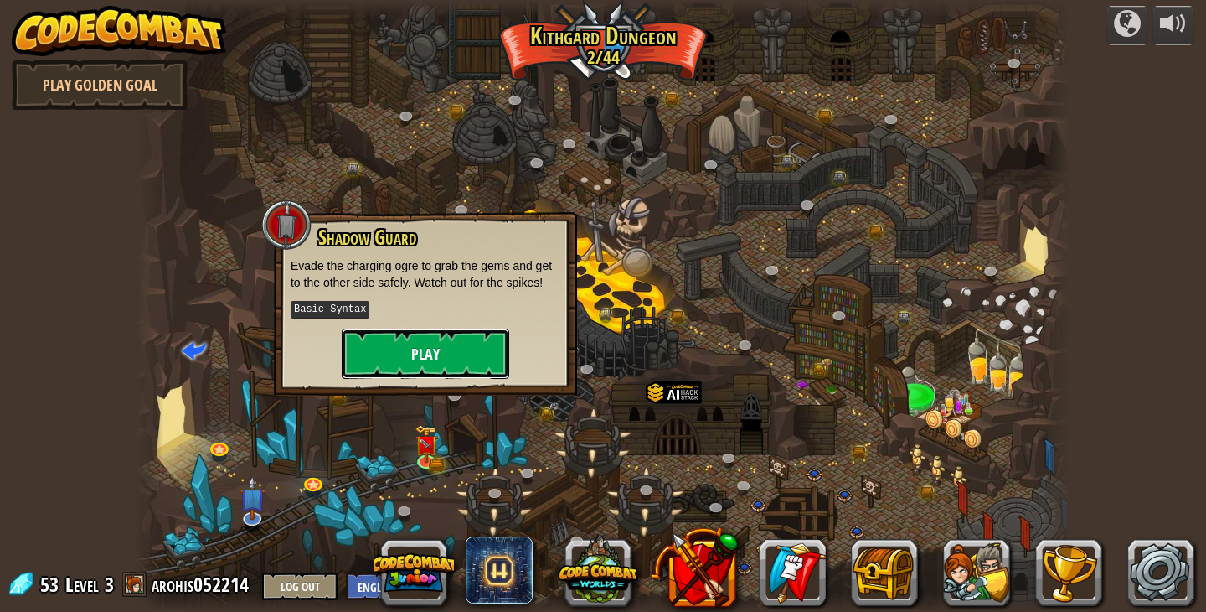
click at [442, 364] on button "Play" at bounding box center [426, 353] width 168 height 50
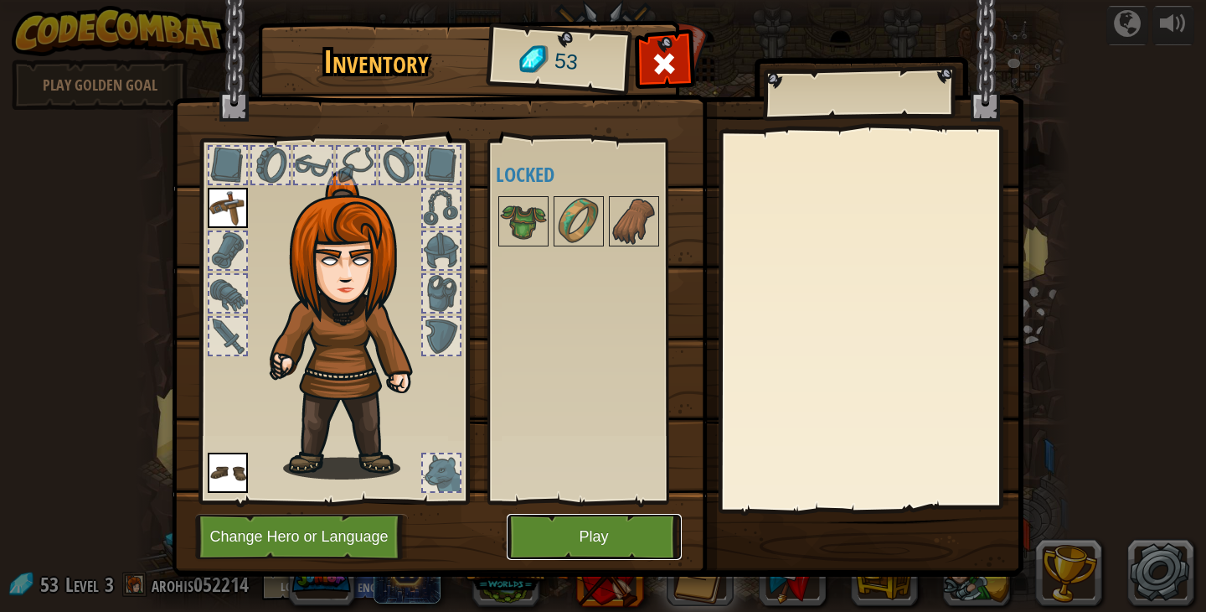
click at [587, 542] on button "Play" at bounding box center [594, 537] width 175 height 46
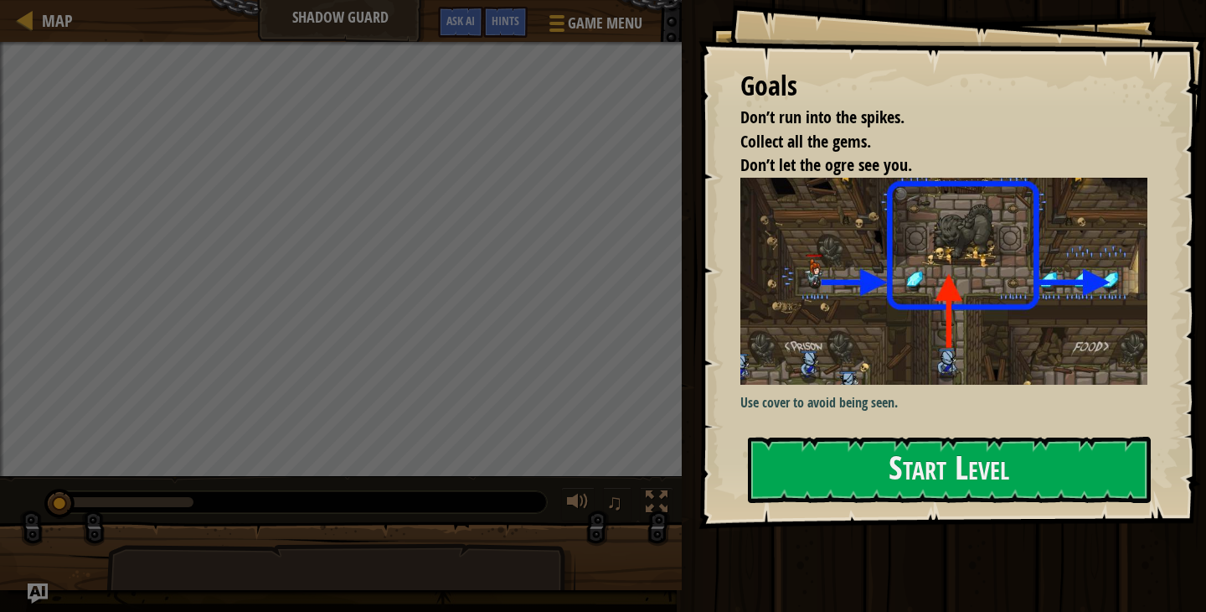
click at [879, 332] on img at bounding box center [944, 281] width 407 height 207
click at [901, 462] on button "Start Level" at bounding box center [949, 469] width 403 height 66
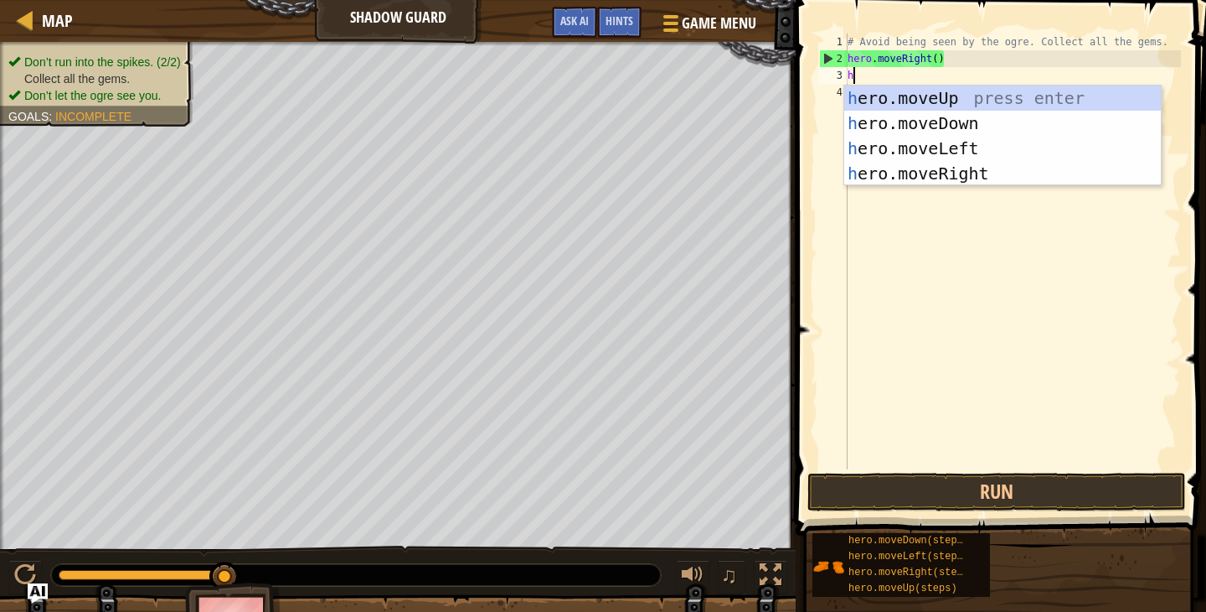
type textarea "he"
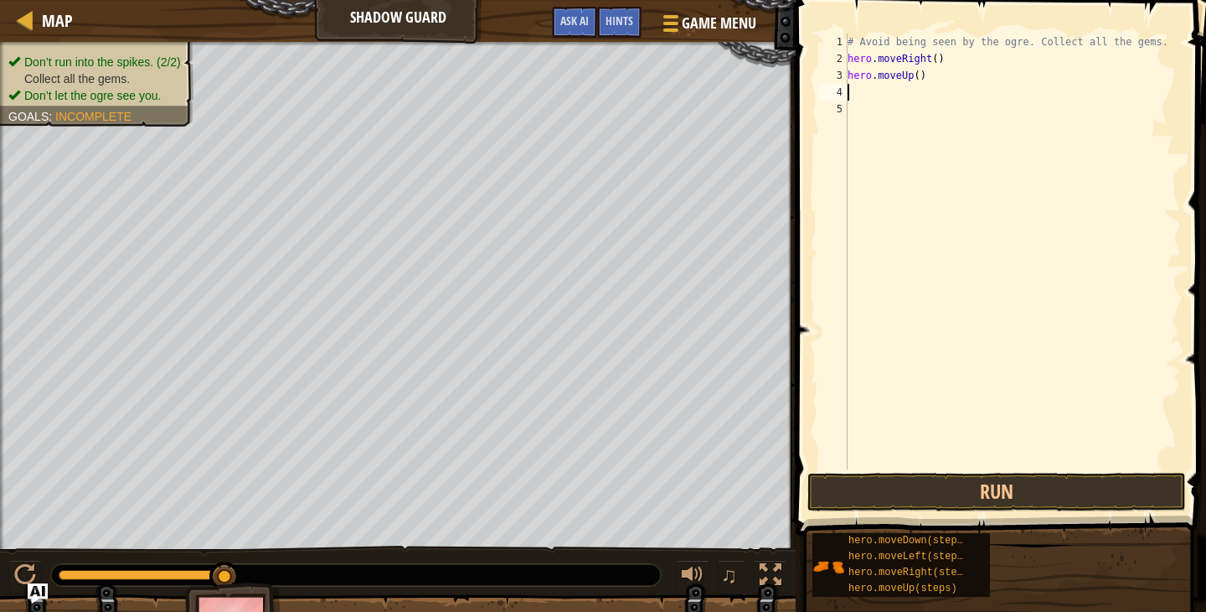
scroll to position [8, 0]
click at [1143, 493] on button "Run" at bounding box center [997, 491] width 379 height 39
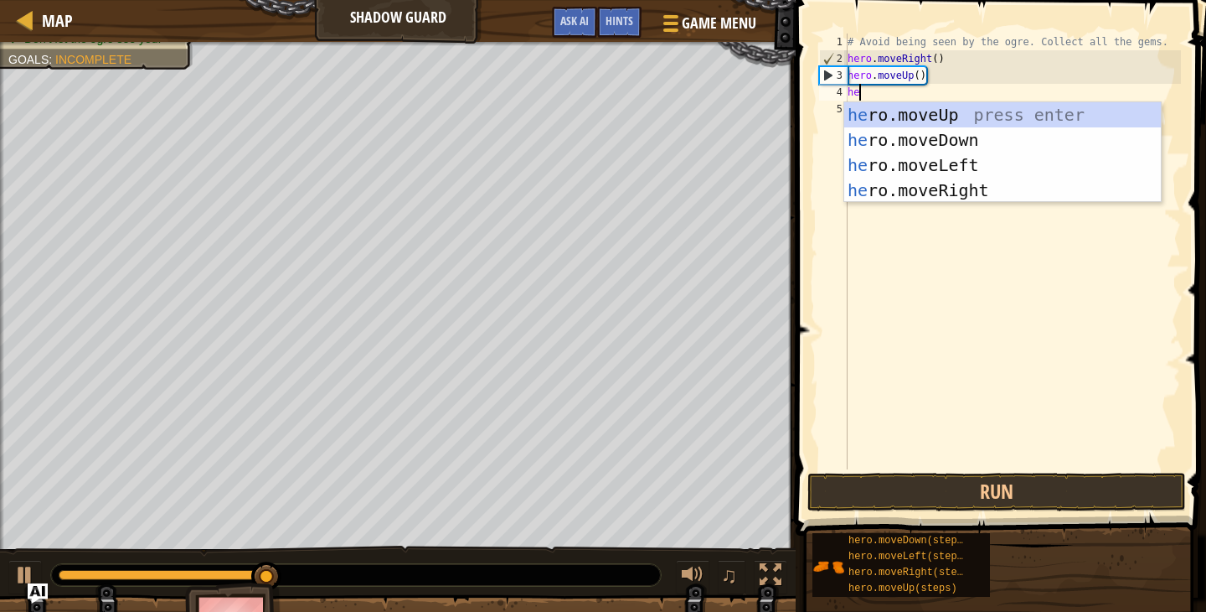
type textarea "her"
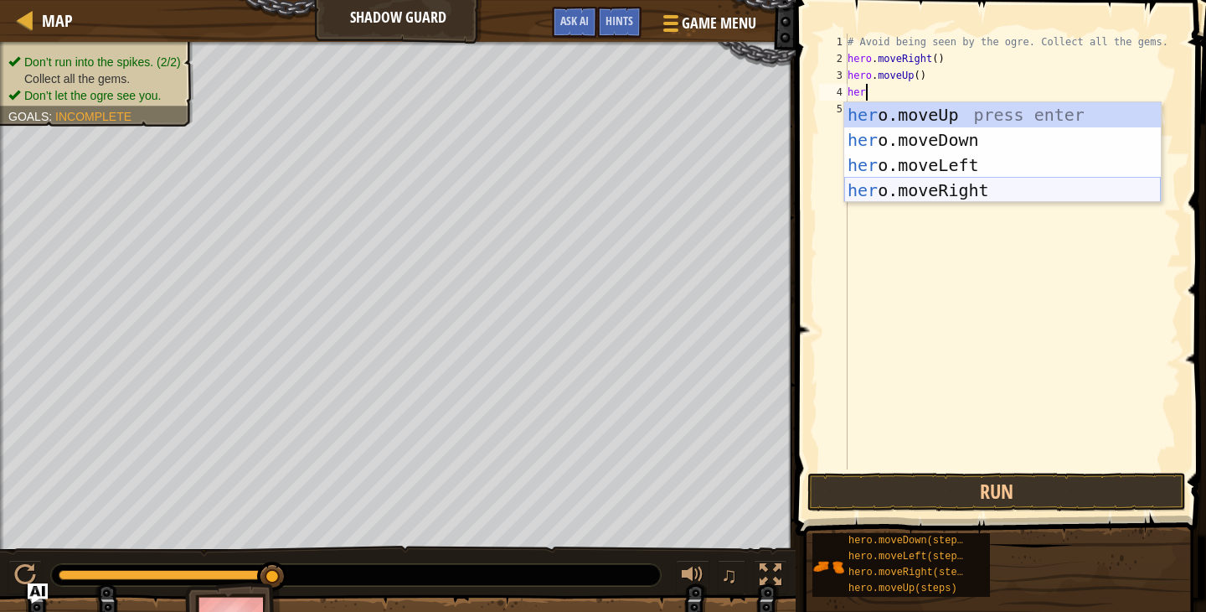
click at [913, 182] on div "her o.moveUp press enter her o.moveDown press enter her o.moveLeft press enter …" at bounding box center [1002, 177] width 317 height 151
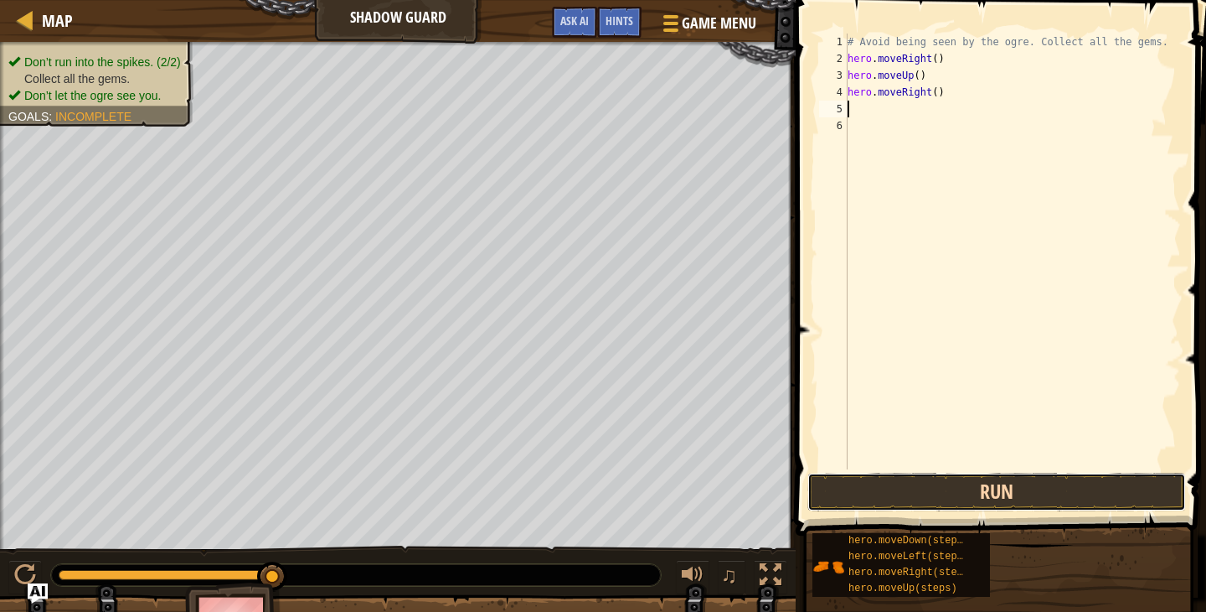
click at [1088, 493] on button "Run" at bounding box center [997, 491] width 379 height 39
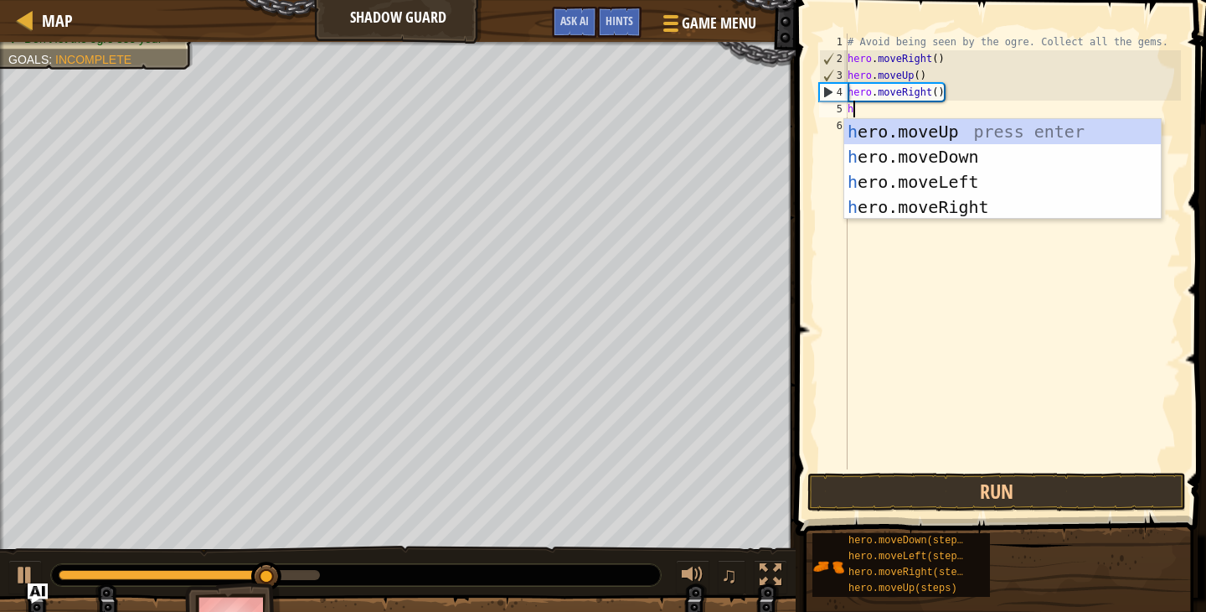
type textarea "he"
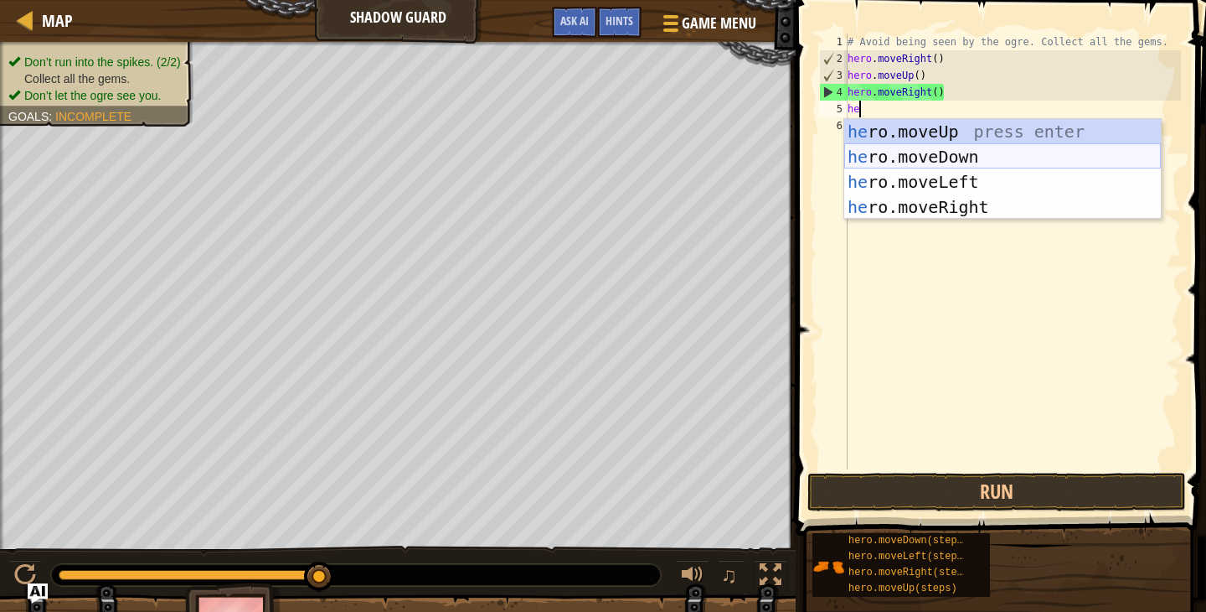
click at [871, 168] on div "he ro.moveUp press enter he ro.moveDown press enter he ro.moveLeft press enter …" at bounding box center [1002, 194] width 317 height 151
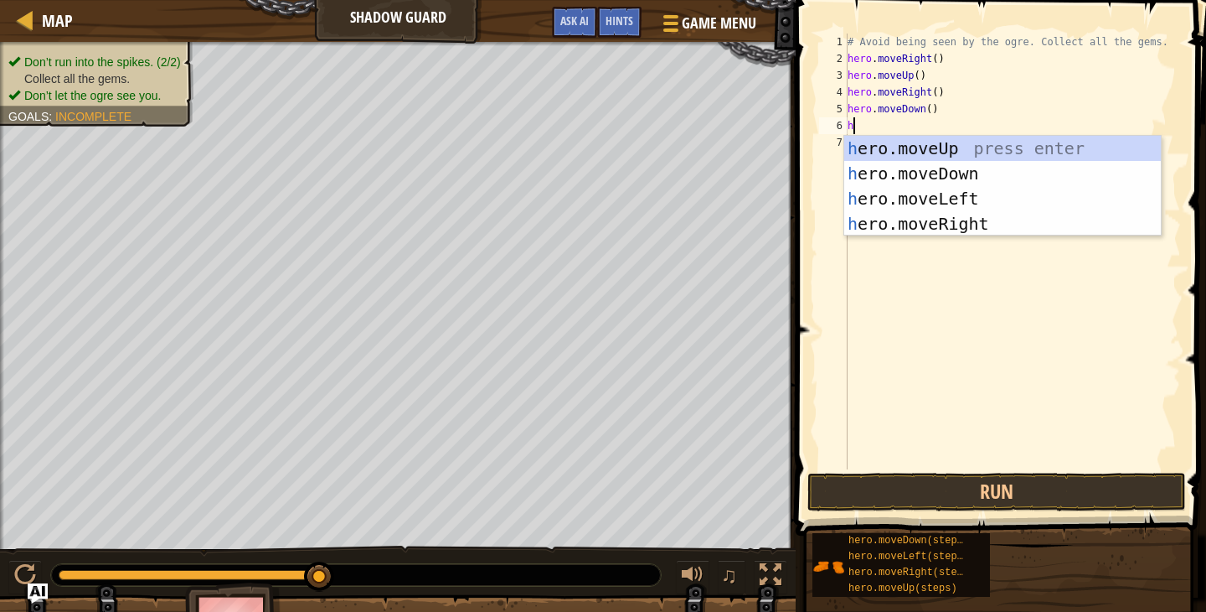
type textarea "hr"
click at [891, 225] on div "h e r o.moveUp press enter h e r o.moveDown press enter h e r o.moveLeft press …" at bounding box center [1002, 211] width 317 height 151
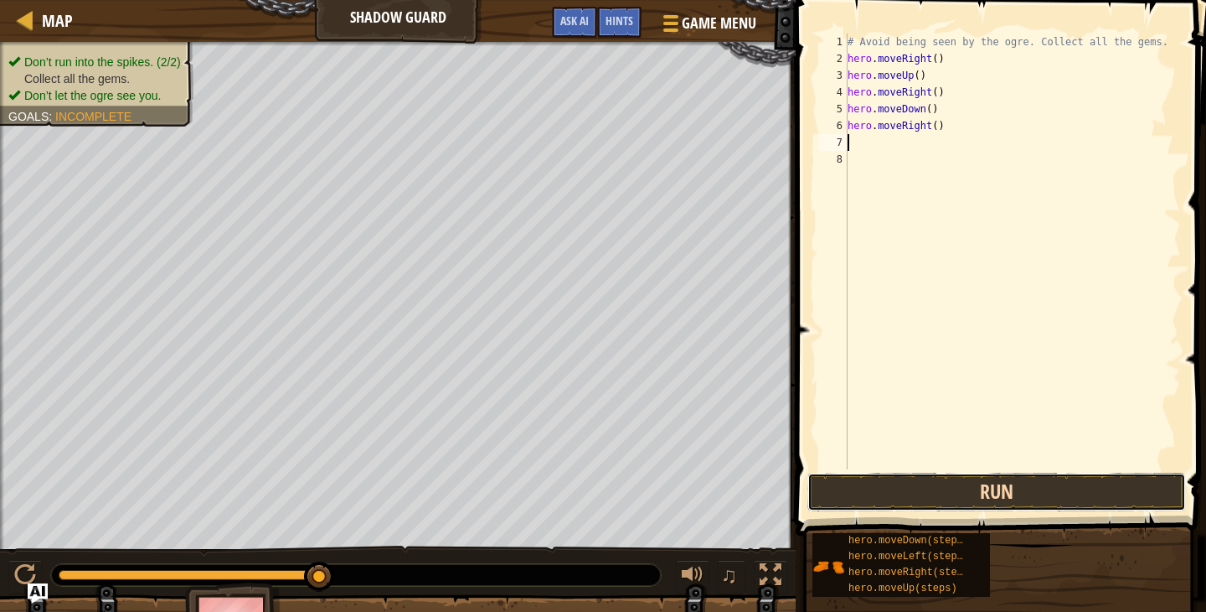
click at [913, 495] on button "Run" at bounding box center [997, 491] width 379 height 39
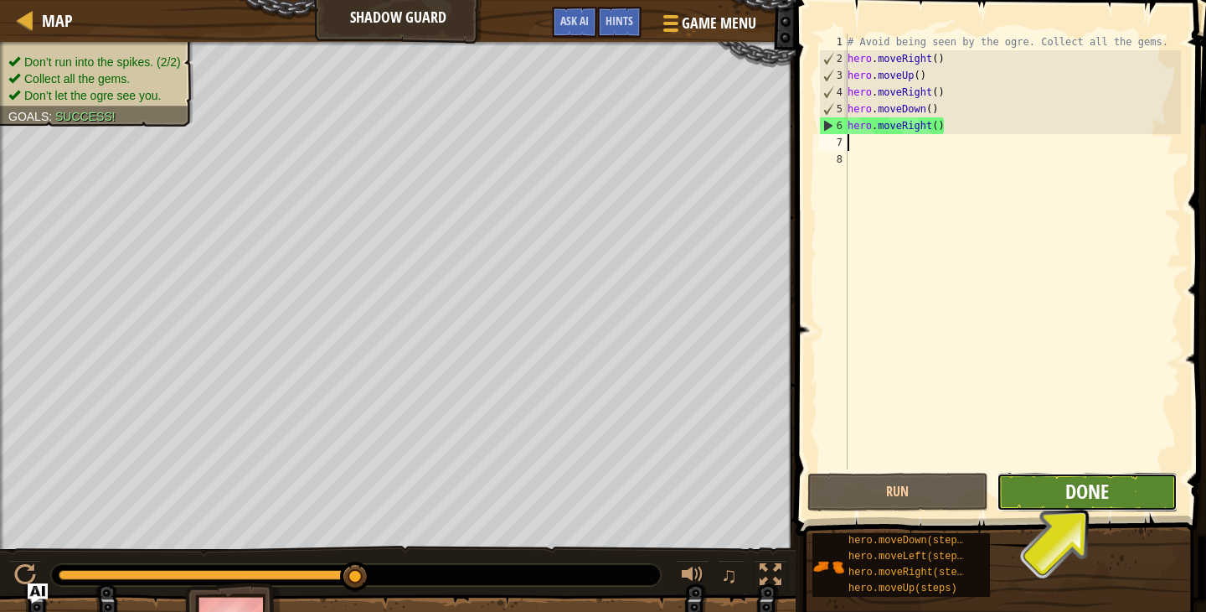
click at [1088, 493] on span "Done" at bounding box center [1088, 491] width 44 height 27
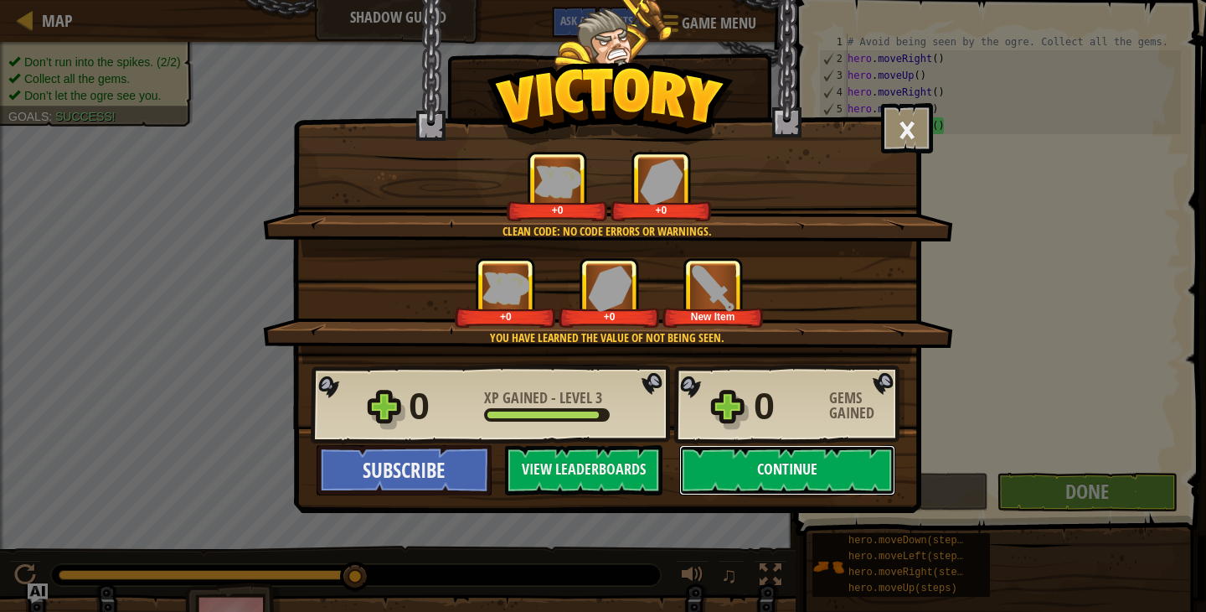
click at [787, 477] on button "Continue" at bounding box center [787, 470] width 216 height 50
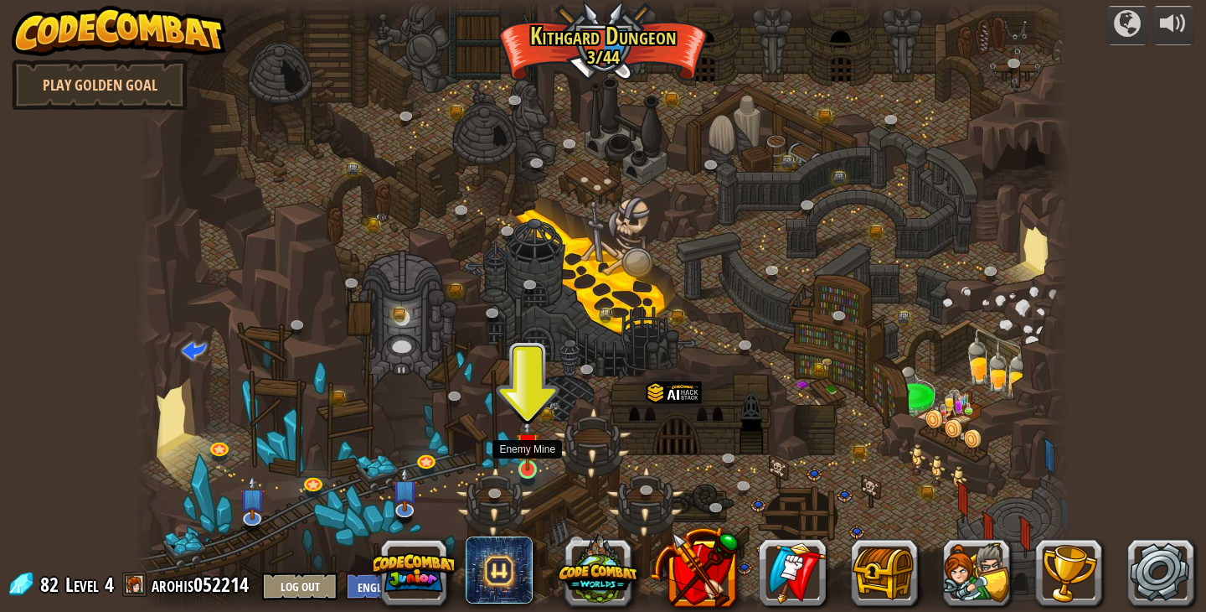
click at [522, 446] on img at bounding box center [527, 444] width 23 height 54
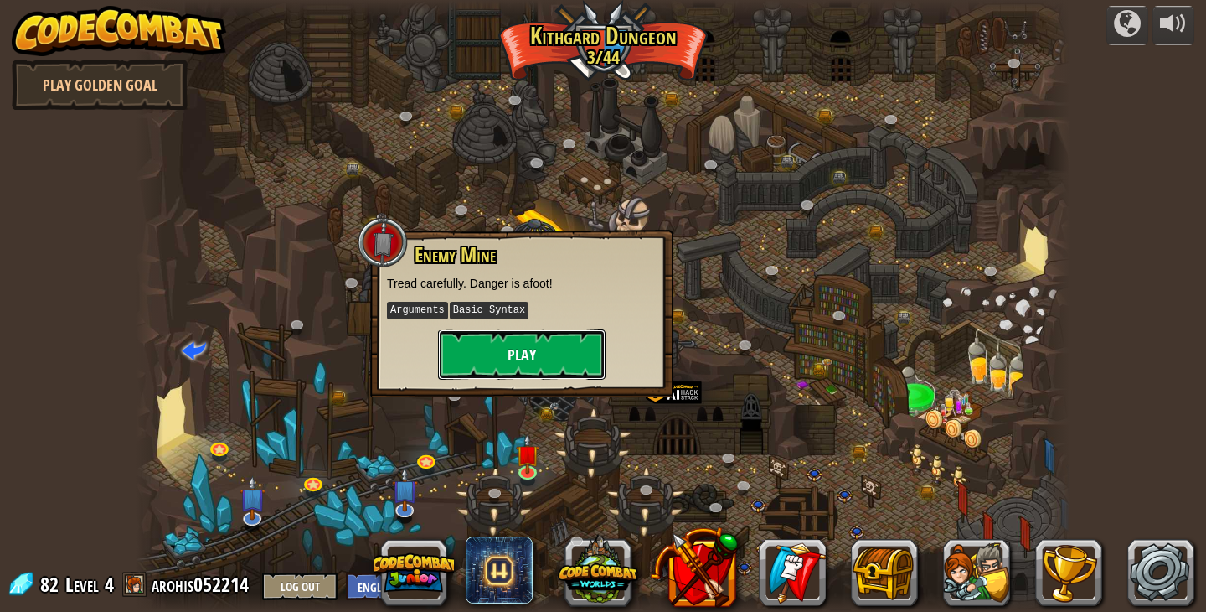
click at [539, 356] on button "Play" at bounding box center [522, 354] width 168 height 50
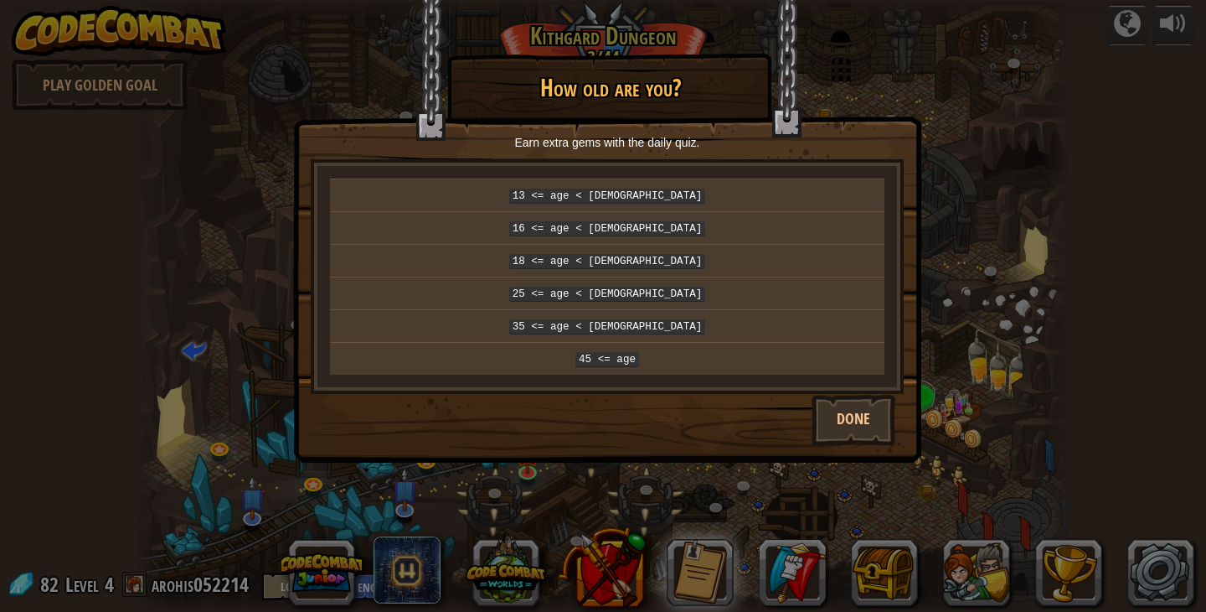
click at [334, 472] on div "× How old are you? Earn extra gems with the daily quiz. 13 <= age < [DEMOGRAPHI…" at bounding box center [603, 306] width 1206 height 612
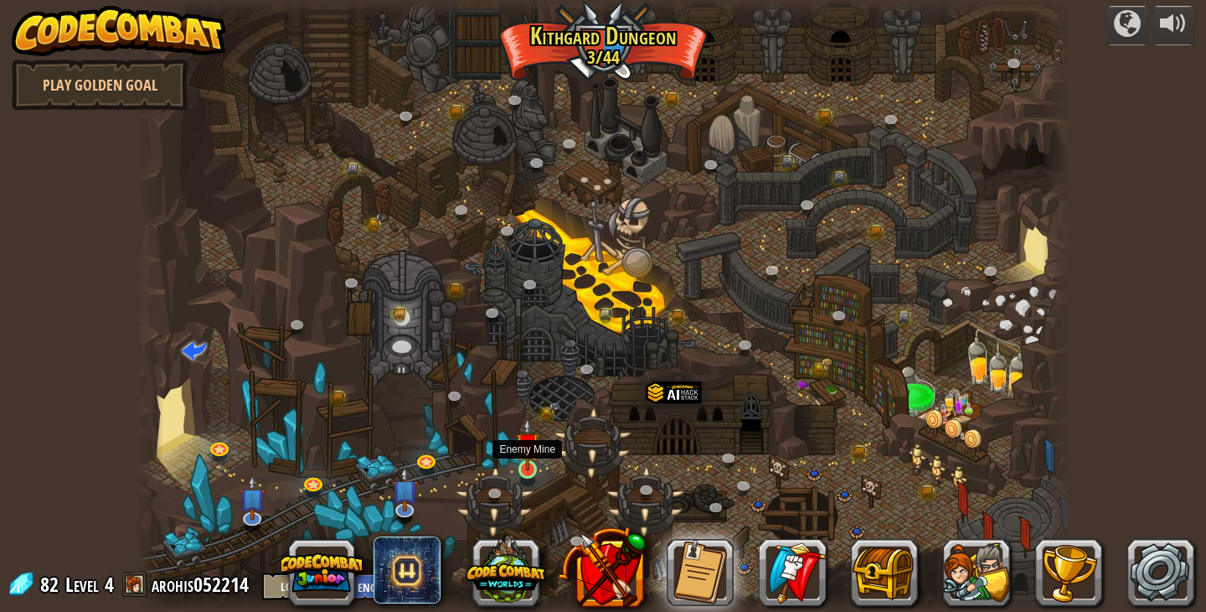
click at [528, 458] on img at bounding box center [527, 444] width 23 height 54
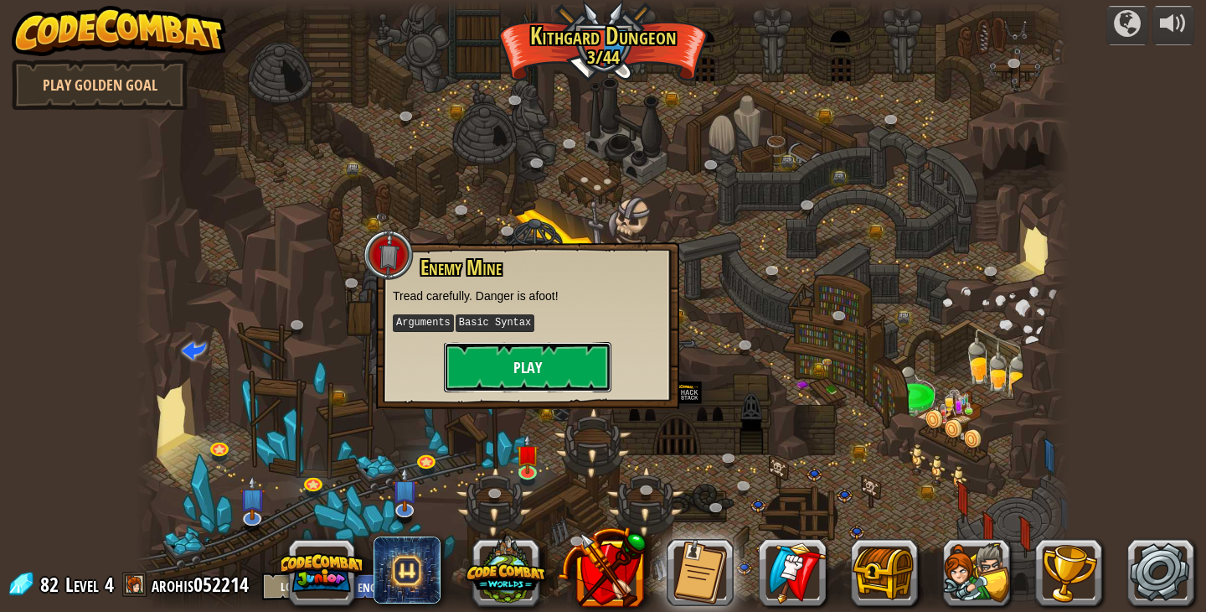
click at [498, 364] on button "Play" at bounding box center [528, 367] width 168 height 50
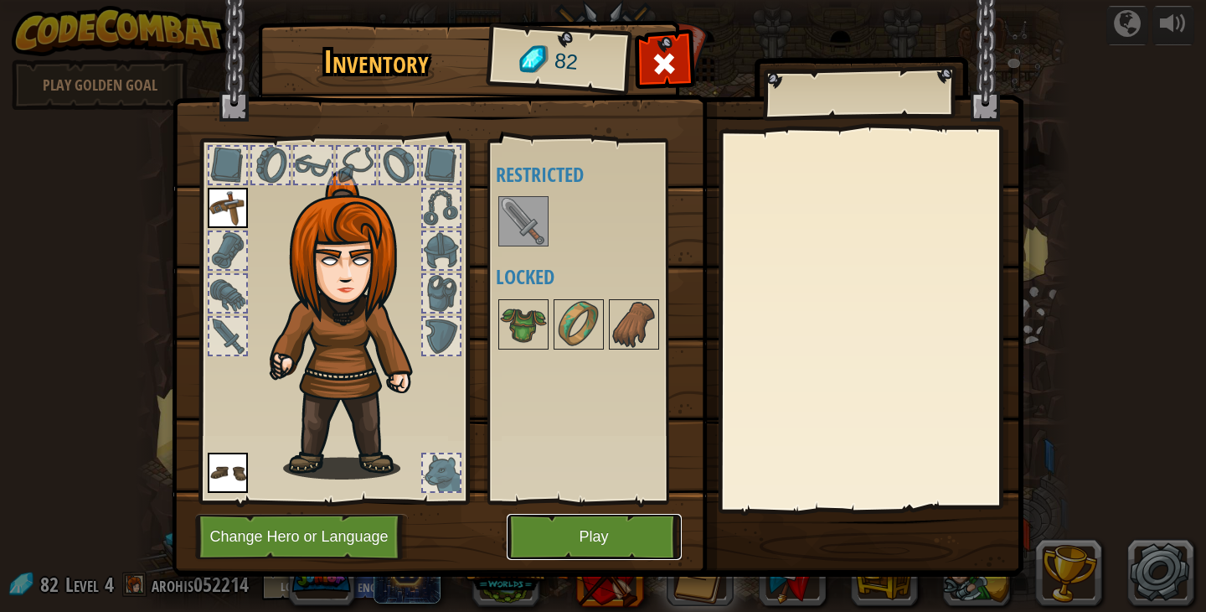
click at [631, 543] on button "Play" at bounding box center [594, 537] width 175 height 46
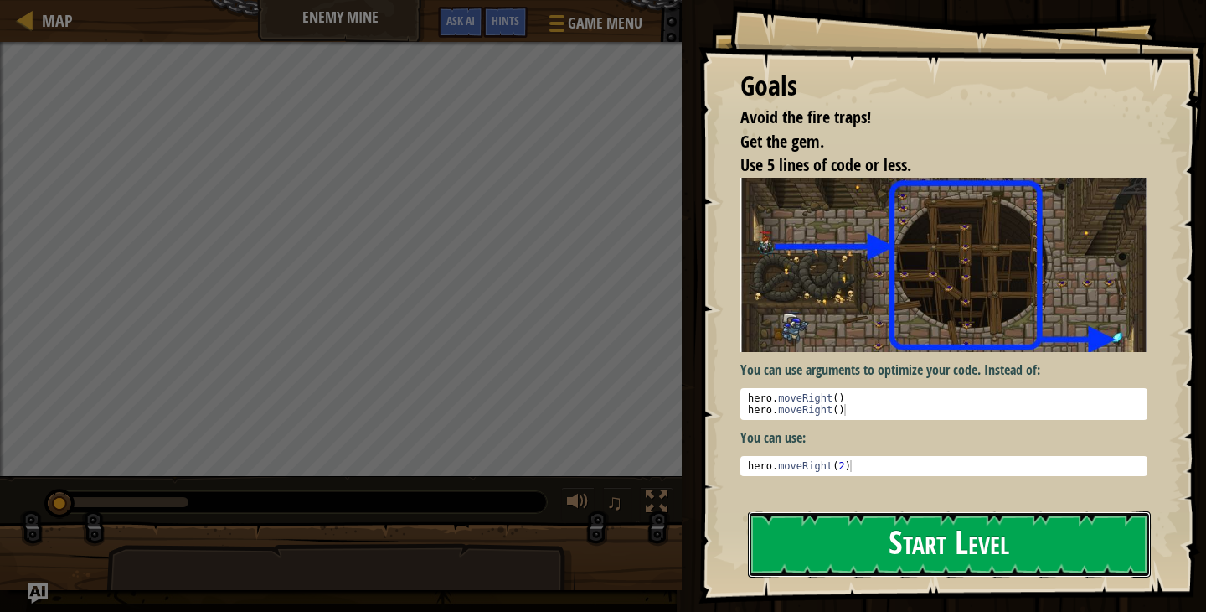
click at [948, 542] on button "Start Level" at bounding box center [949, 544] width 403 height 66
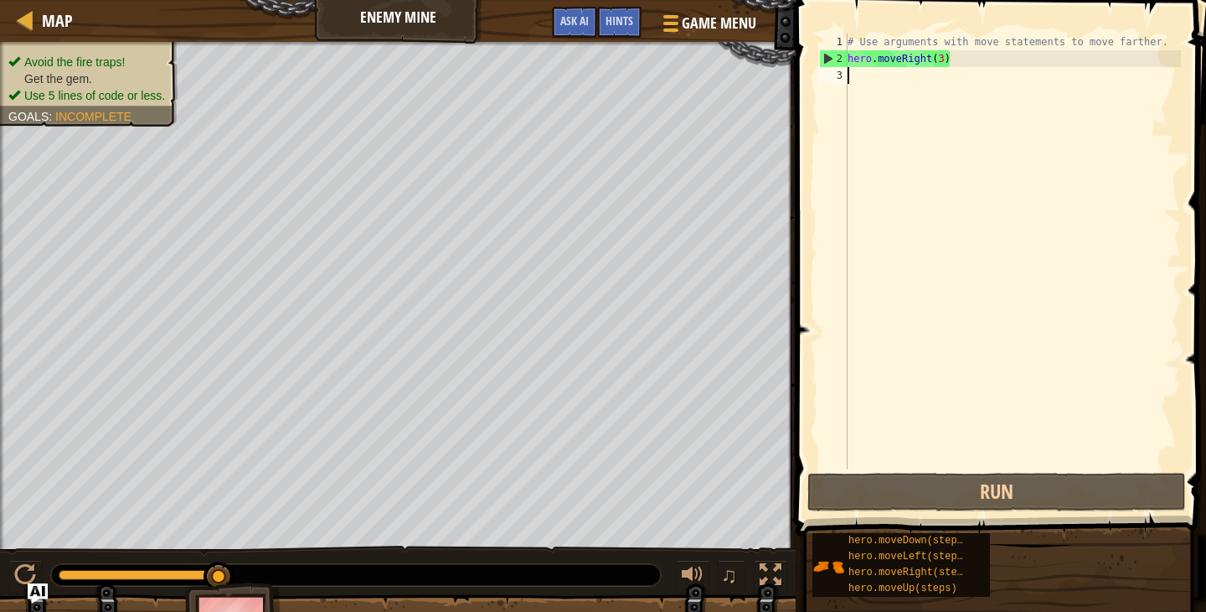
click at [386, 250] on div "Map Enemy Mine Game Menu Done Hints Ask AI 1 הההההההההההההההההההההההההההההההההה…" at bounding box center [603, 306] width 1206 height 612
type textarea "g"
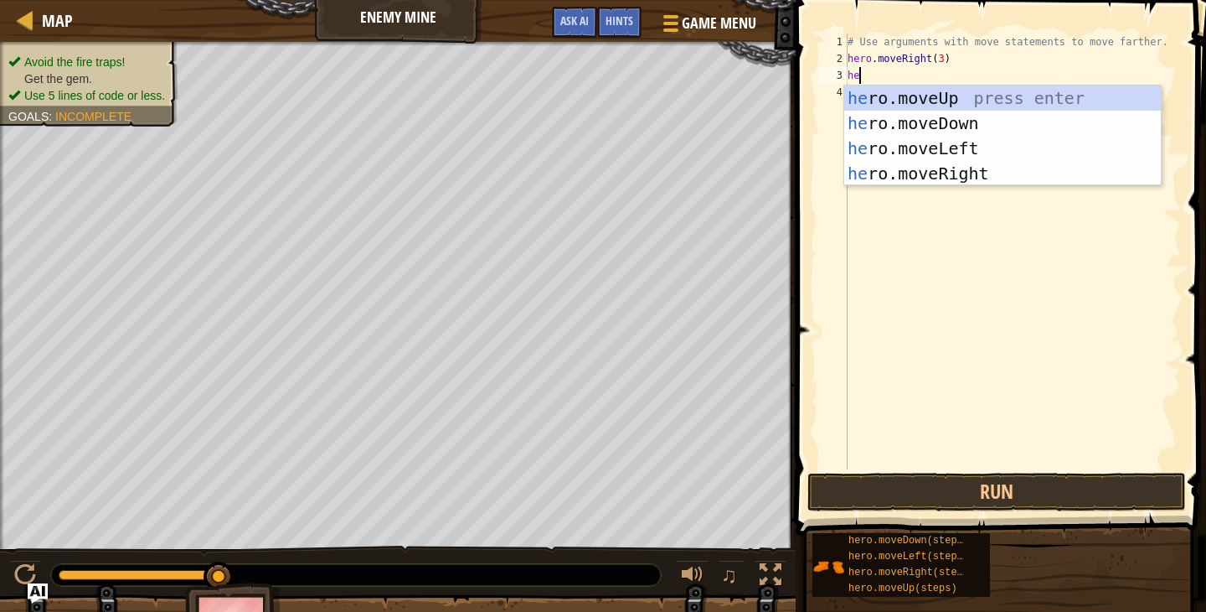
scroll to position [8, 0]
type textarea "h"
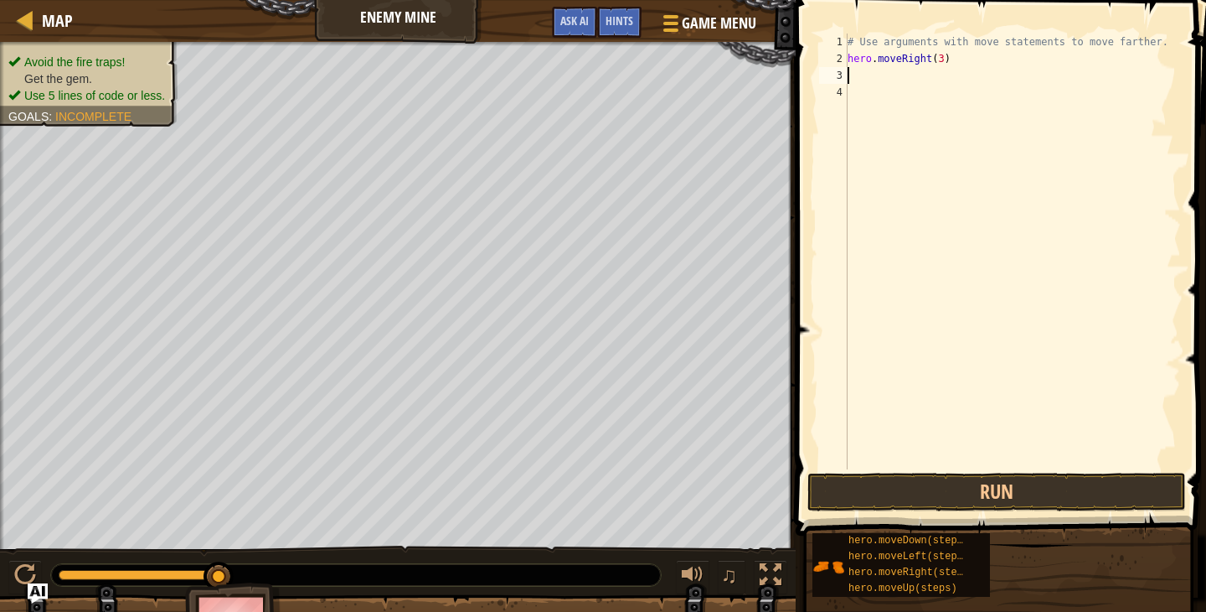
type textarea "d"
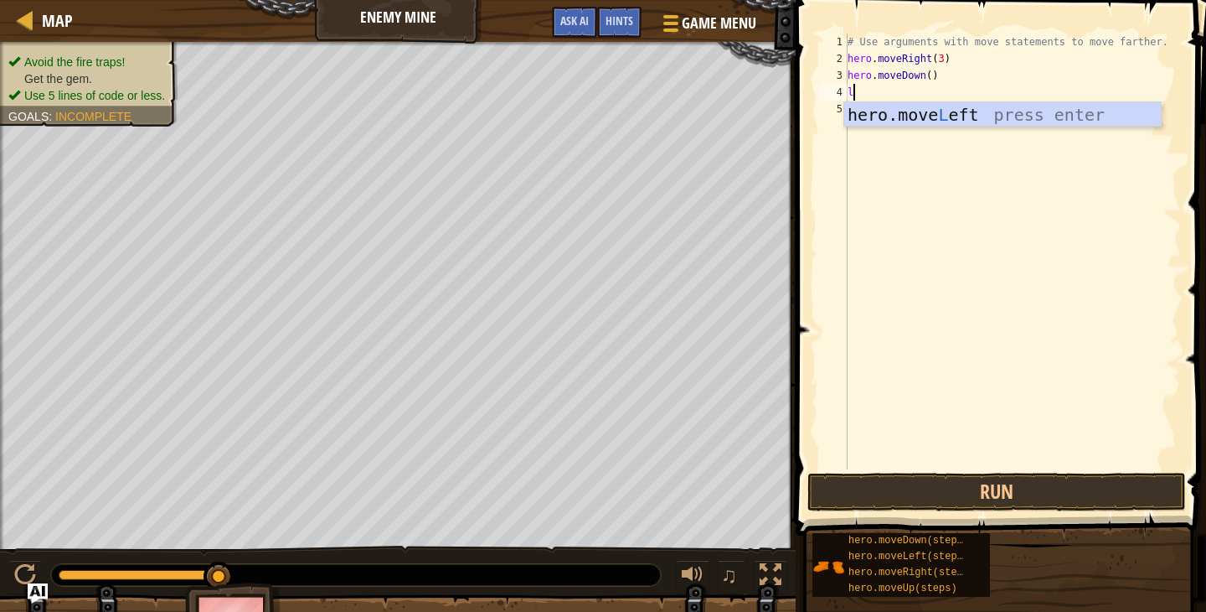
type textarea "le"
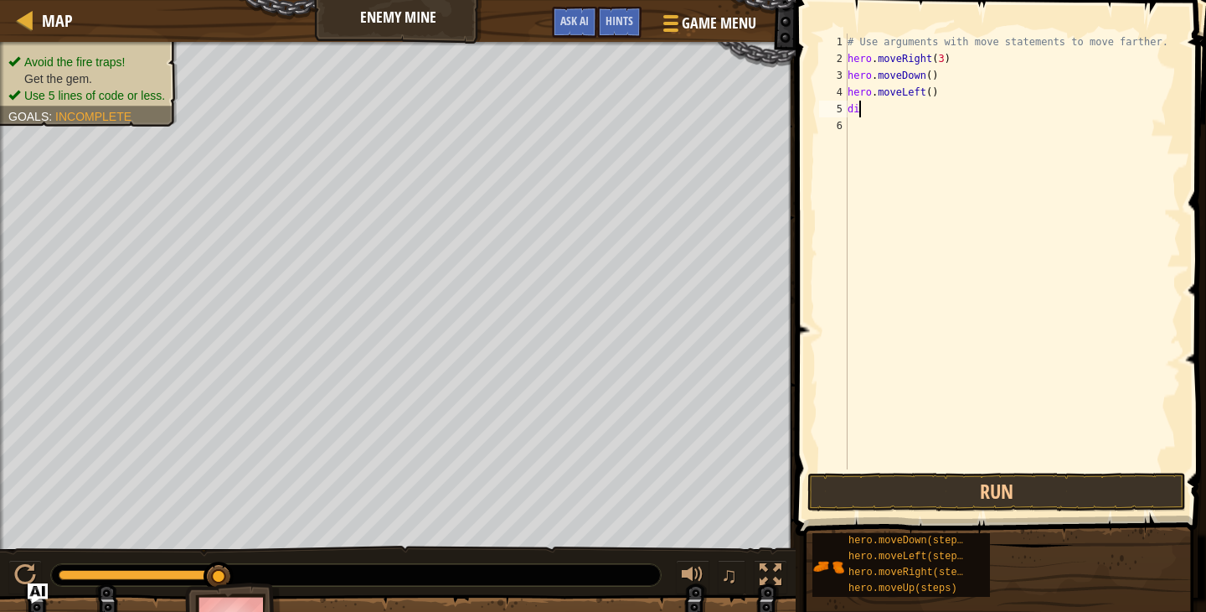
type textarea "d"
click at [900, 497] on button "Run" at bounding box center [997, 491] width 379 height 39
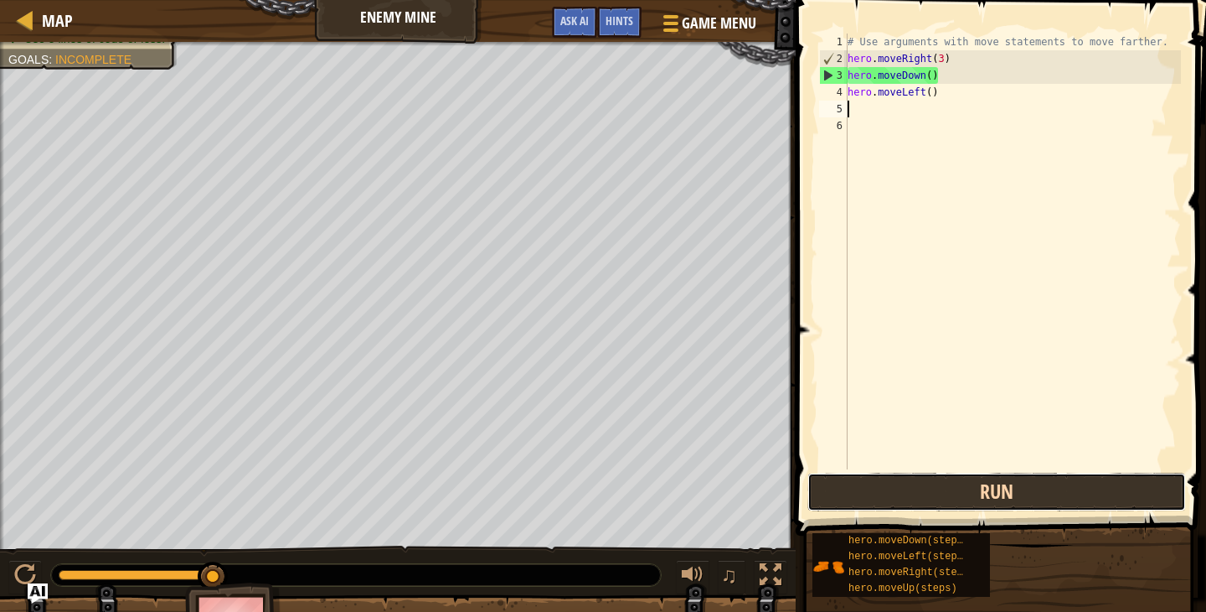
click at [865, 486] on button "Run" at bounding box center [997, 491] width 379 height 39
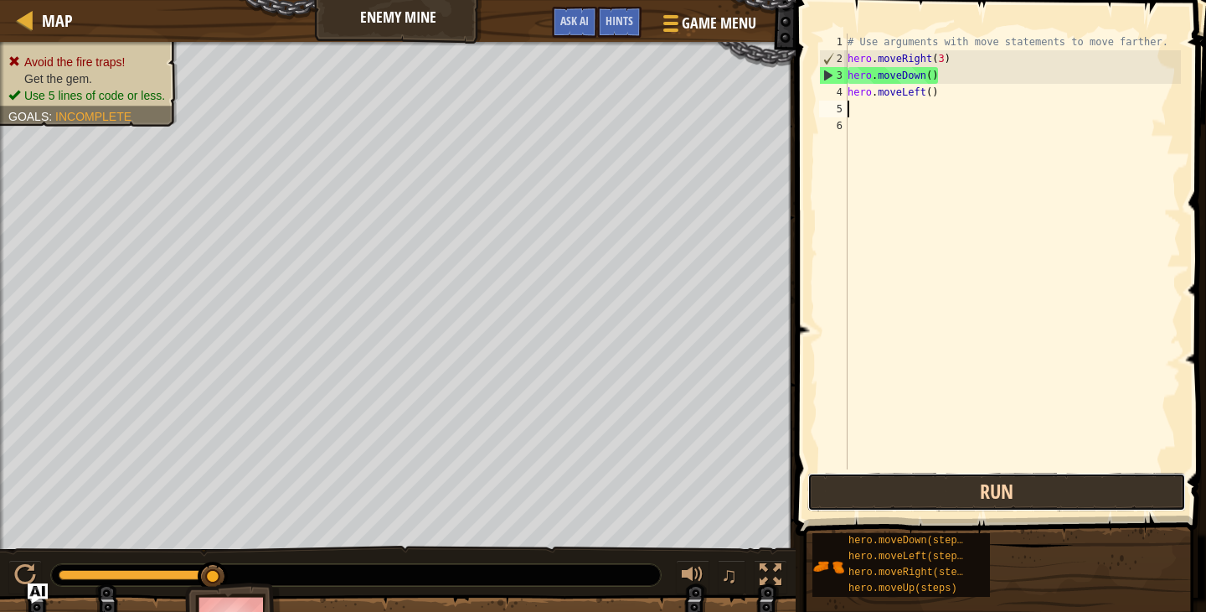
click at [901, 483] on button "Run" at bounding box center [997, 491] width 379 height 39
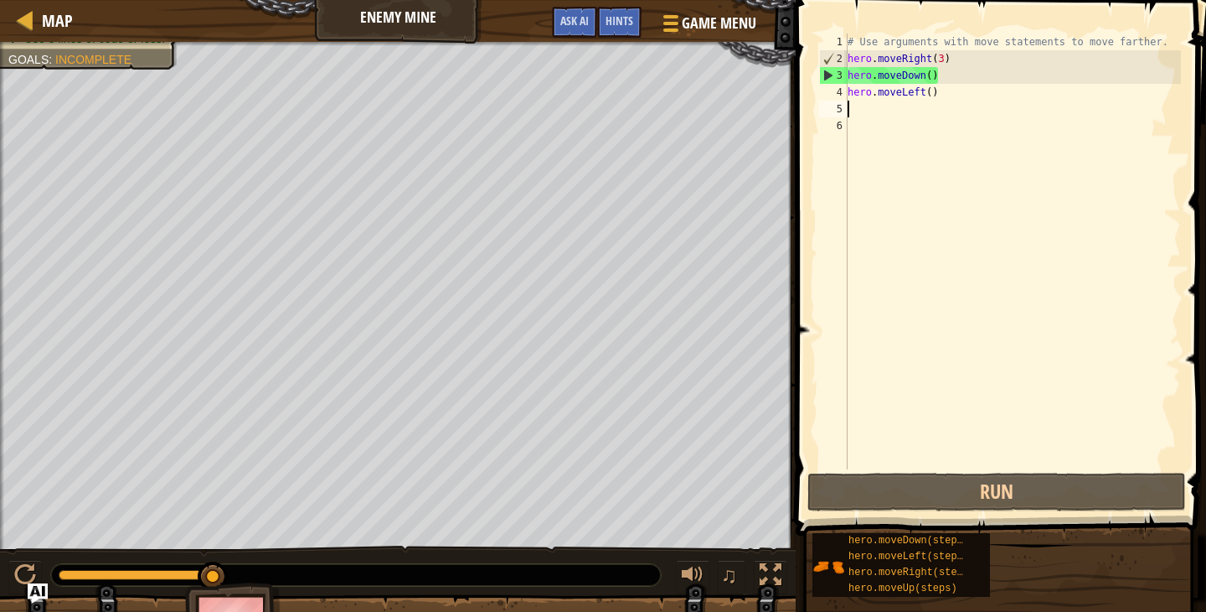
click at [941, 86] on div "# Use arguments with move statements to move farther. hero . moveRight ( 3 ) he…" at bounding box center [1012, 268] width 337 height 469
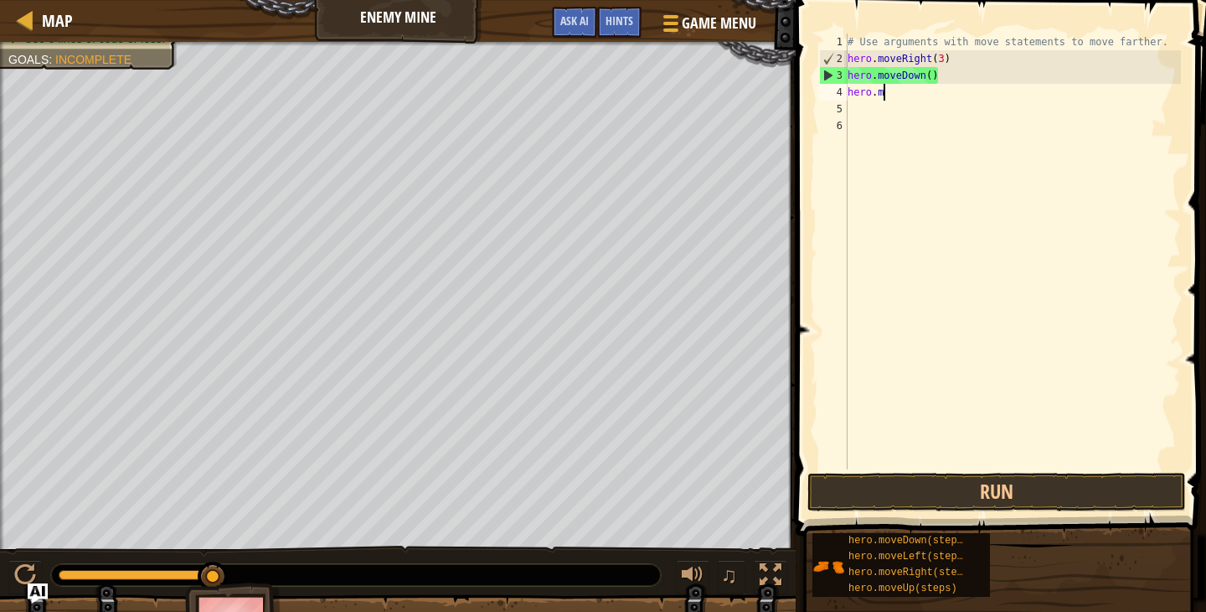
type textarea "h"
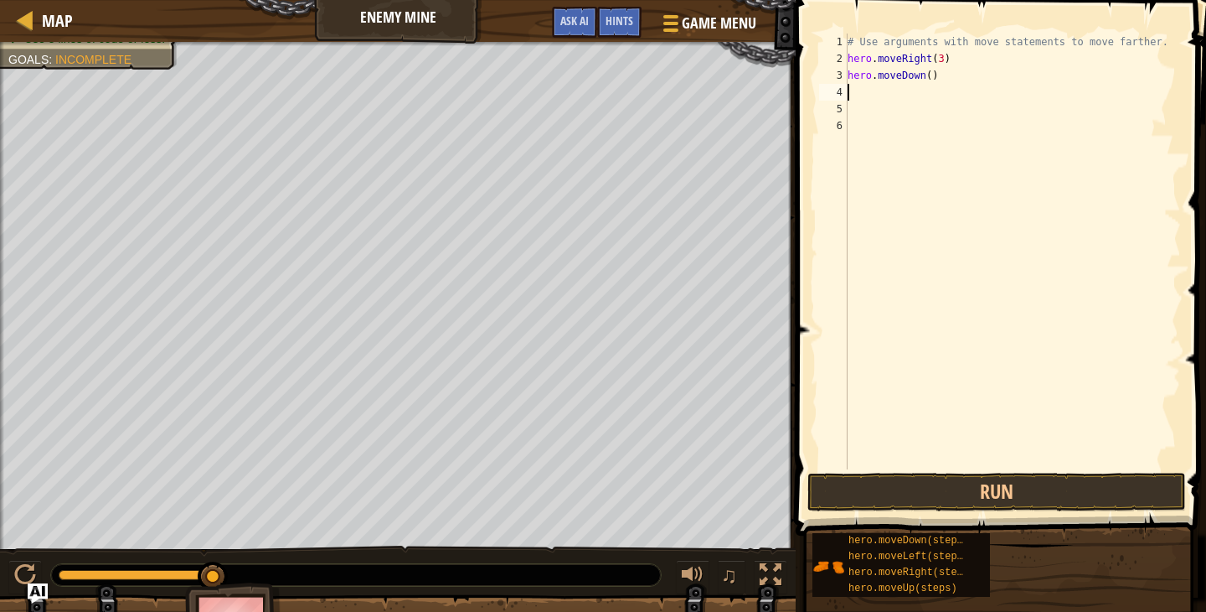
click at [942, 75] on div "# Use arguments with move statements to move farther. hero . moveRight ( 3 ) he…" at bounding box center [1012, 268] width 337 height 469
type textarea "h"
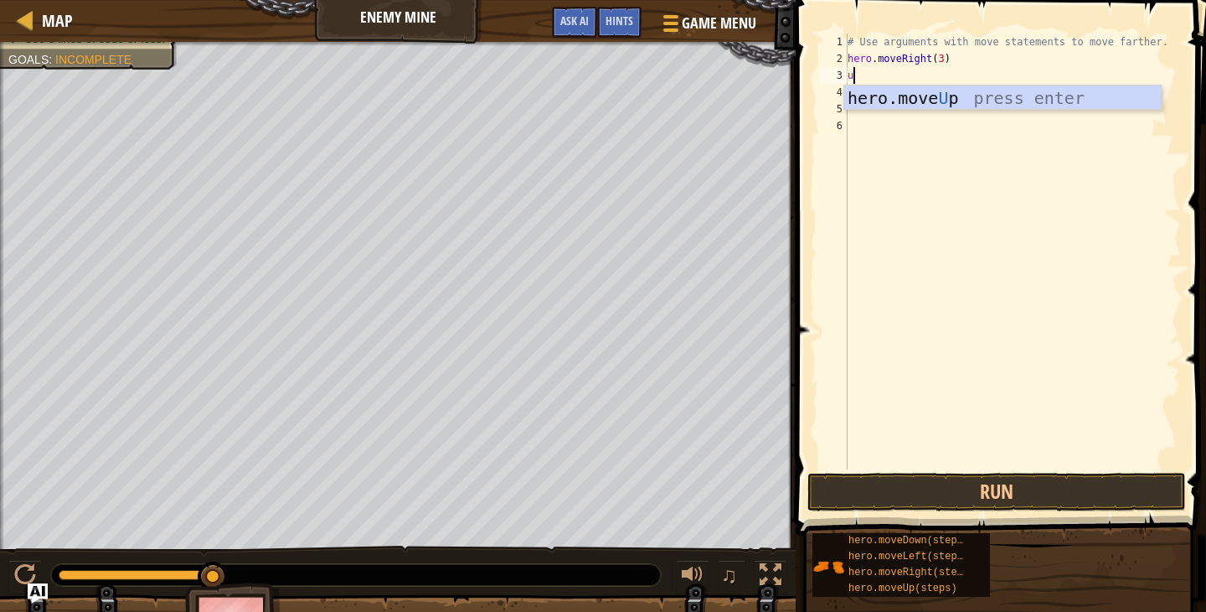
type textarea "up"
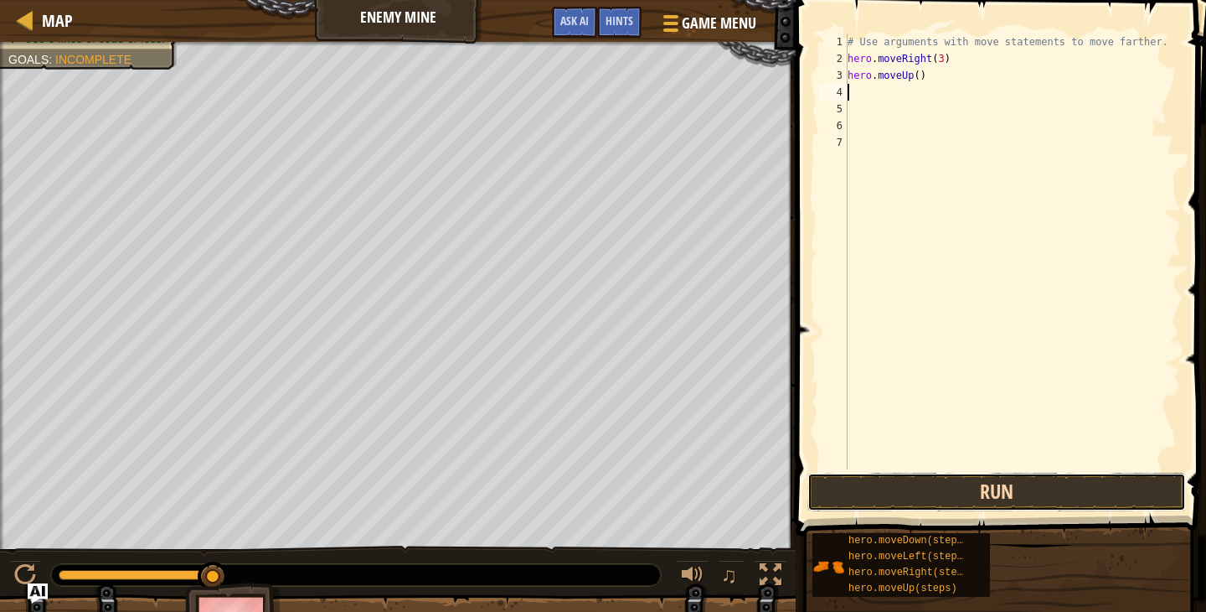
click at [1006, 499] on button "Run" at bounding box center [997, 491] width 379 height 39
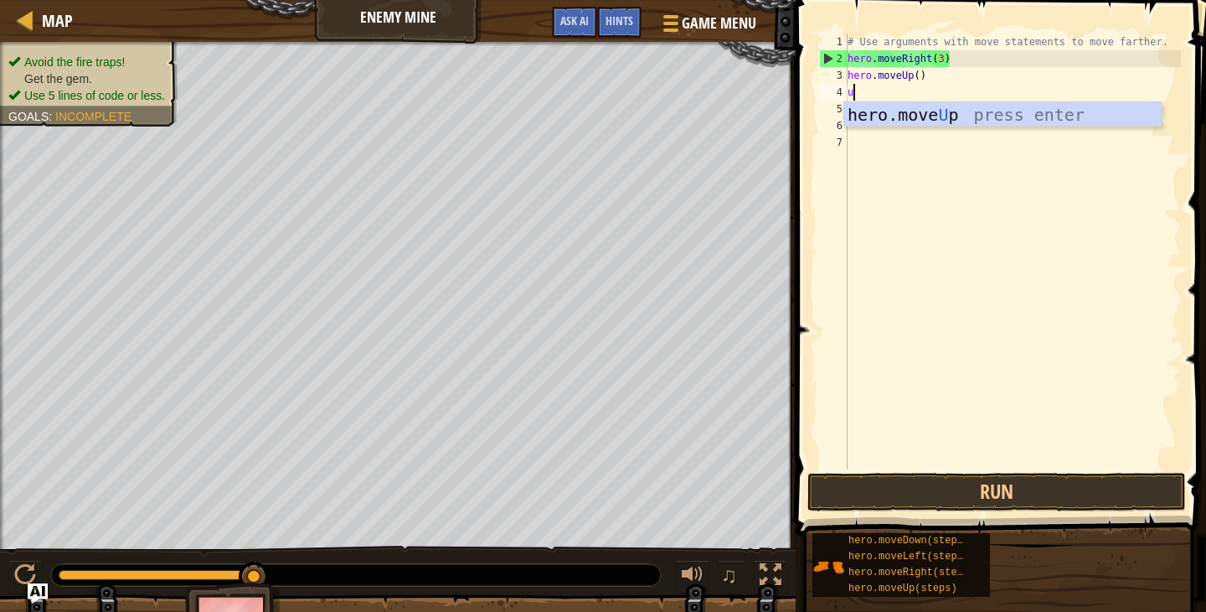
type textarea "up"
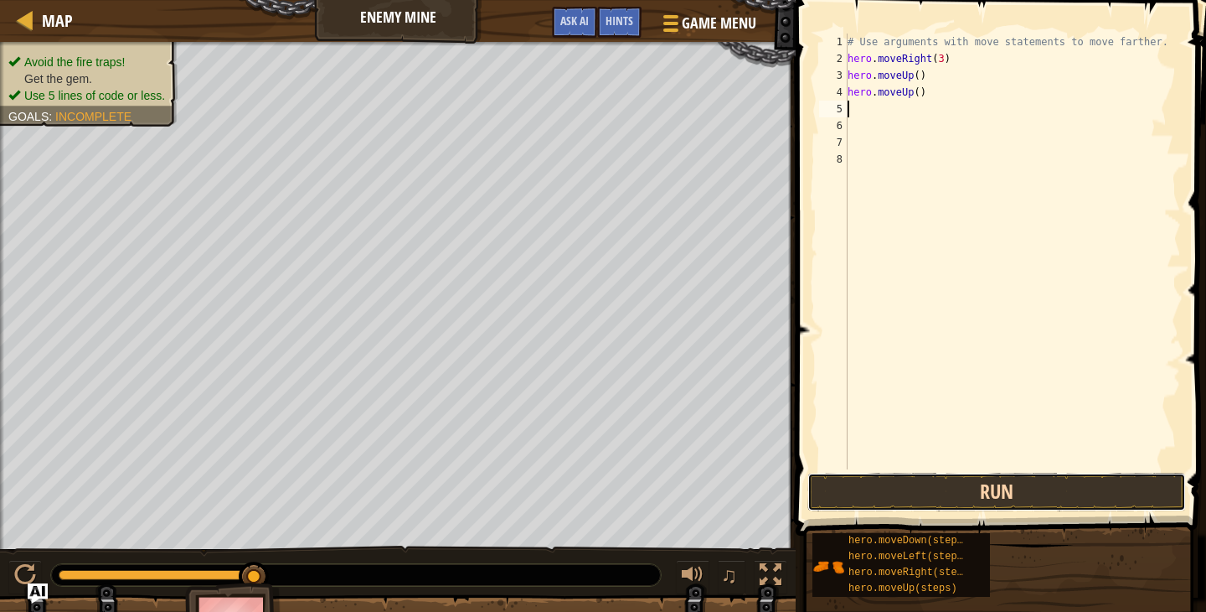
click at [1042, 488] on button "Run" at bounding box center [997, 491] width 379 height 39
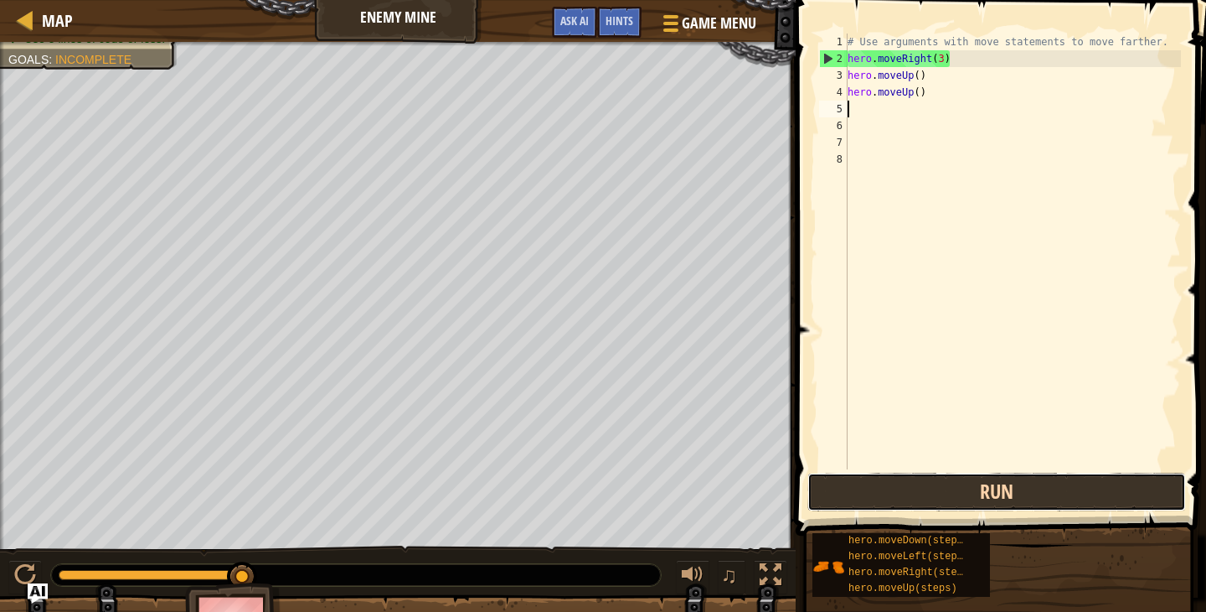
click at [1020, 487] on button "Run" at bounding box center [997, 491] width 379 height 39
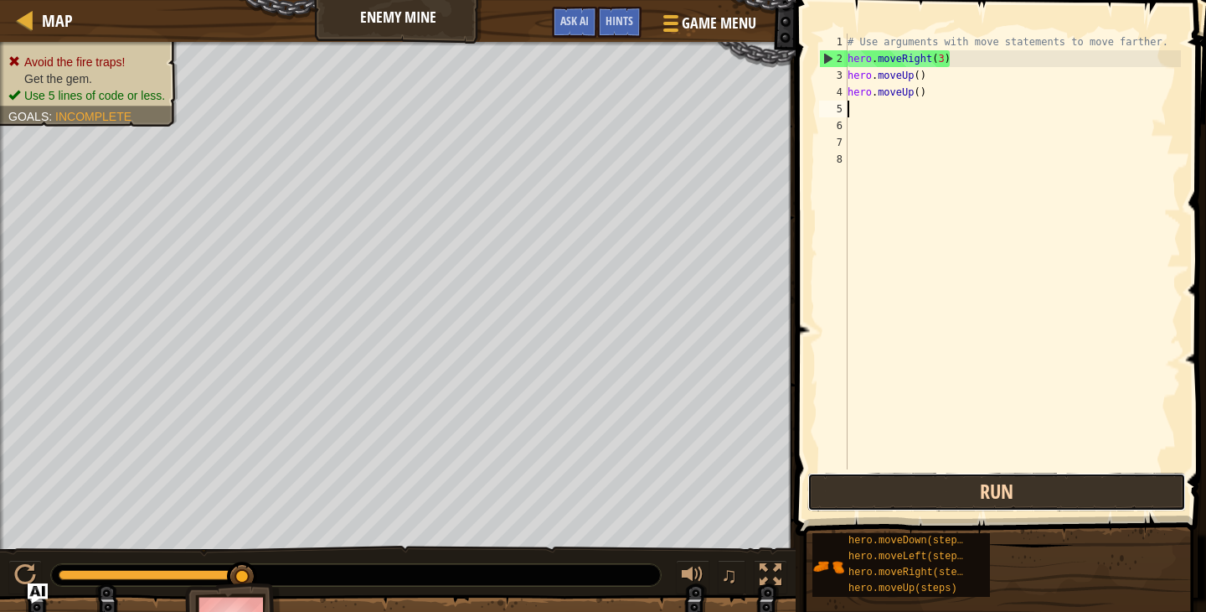
click at [969, 500] on button "Run" at bounding box center [997, 491] width 379 height 39
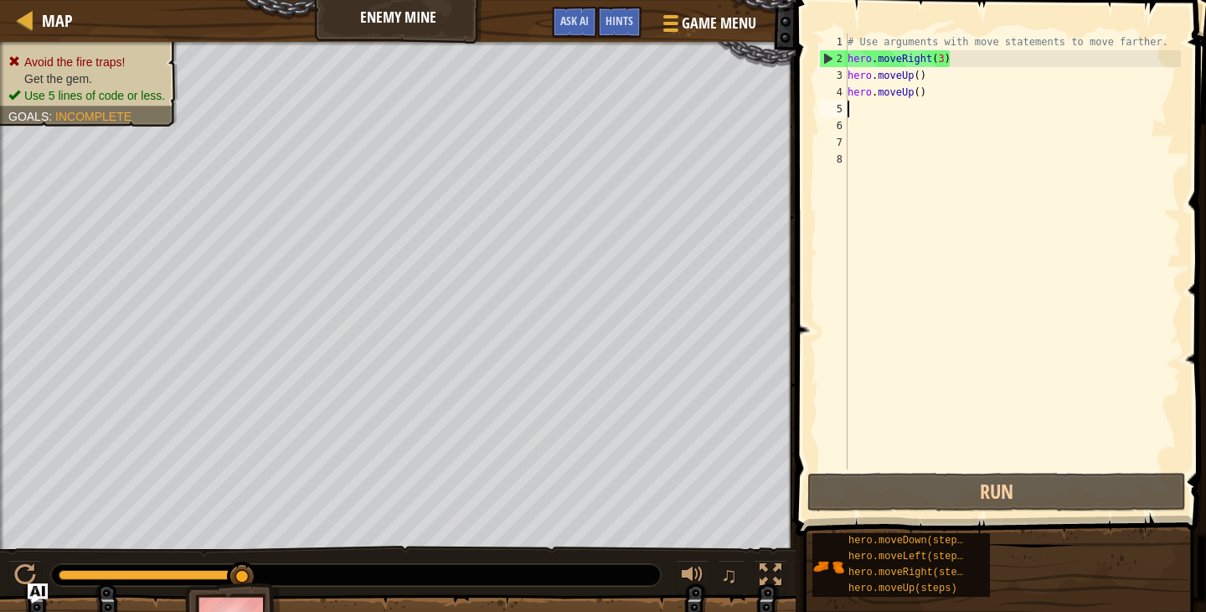
click at [958, 80] on div "# Use arguments with move statements to move farther. hero . moveRight ( 3 ) he…" at bounding box center [1012, 268] width 337 height 469
type textarea "hero.moveUp()"
click at [57, 34] on div "Map" at bounding box center [53, 21] width 39 height 42
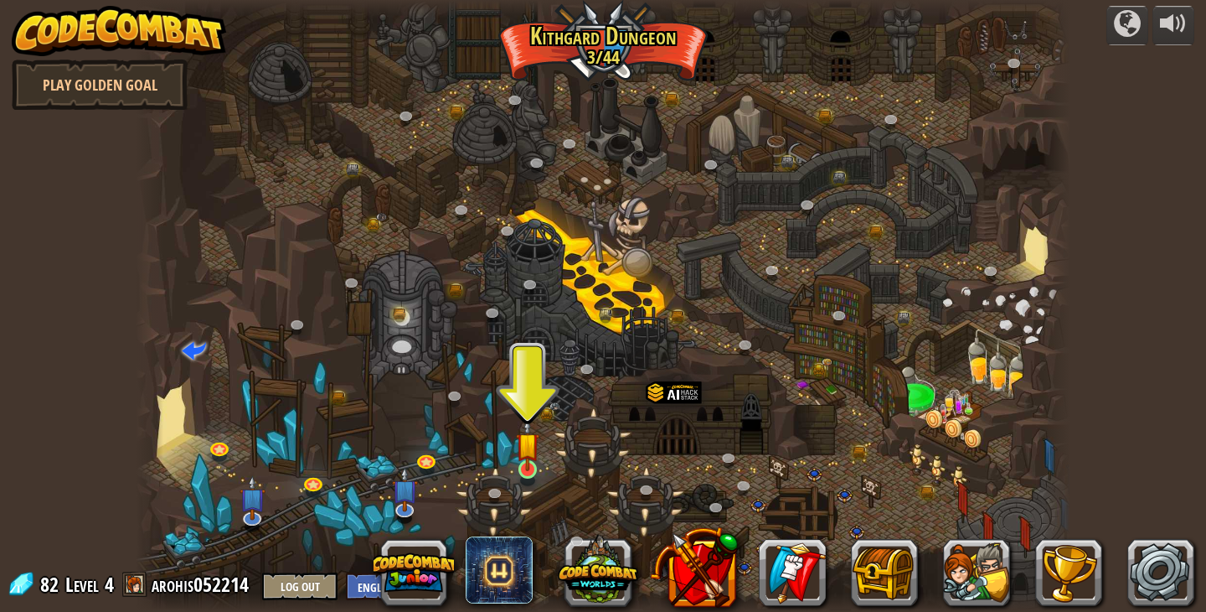
click at [534, 462] on img at bounding box center [527, 444] width 23 height 54
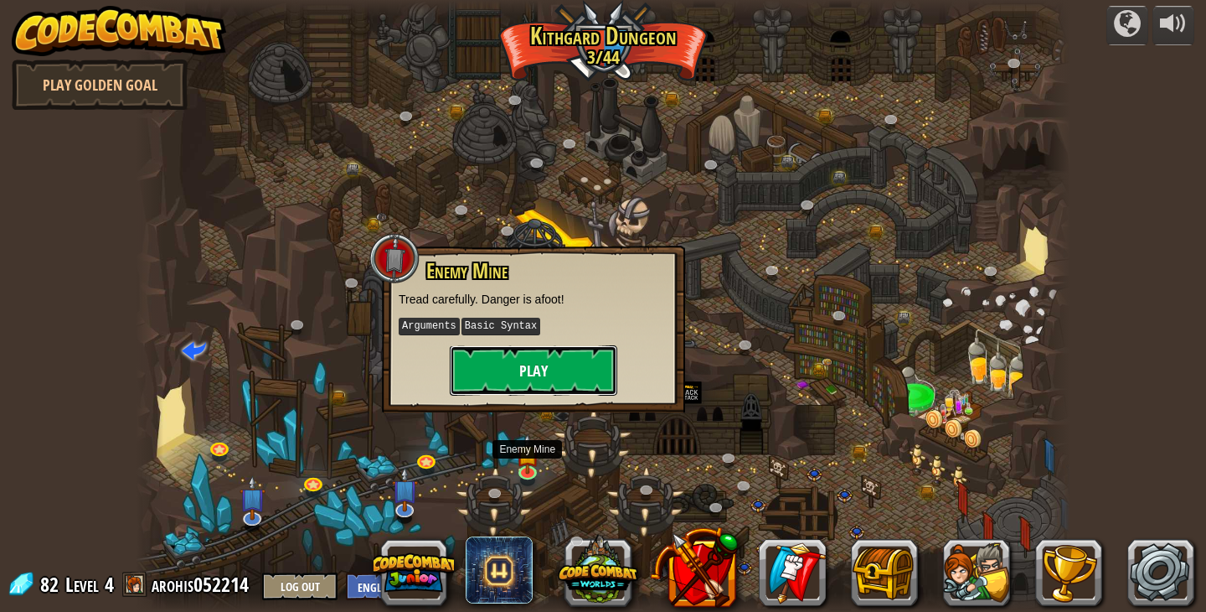
click at [560, 394] on button "Play" at bounding box center [534, 370] width 168 height 50
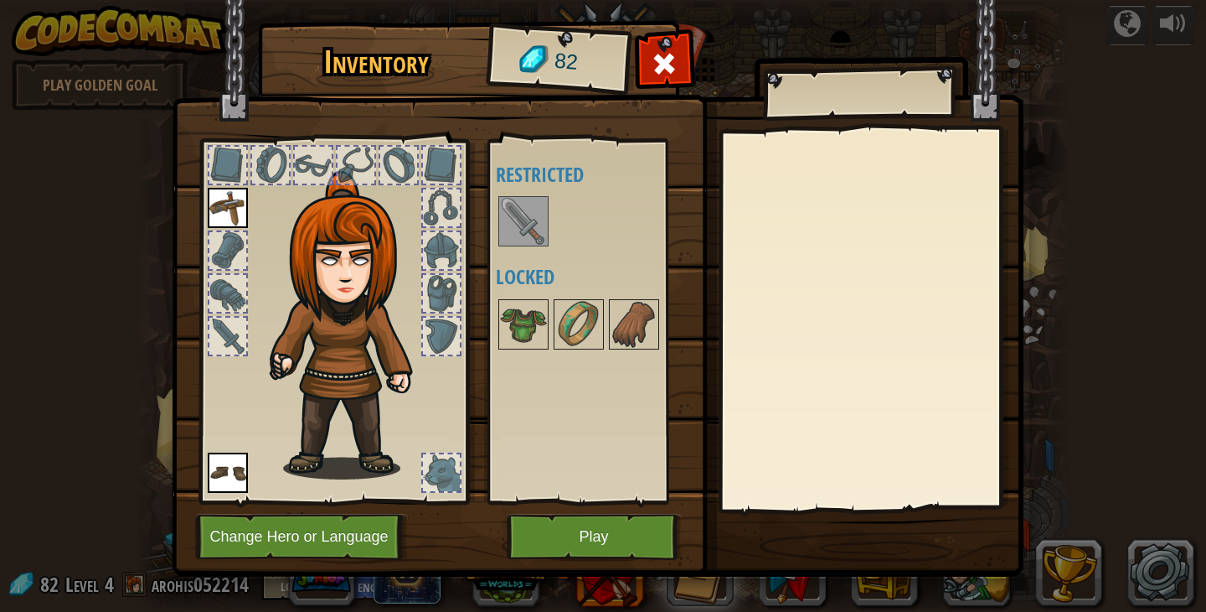
click at [519, 212] on img at bounding box center [523, 221] width 47 height 47
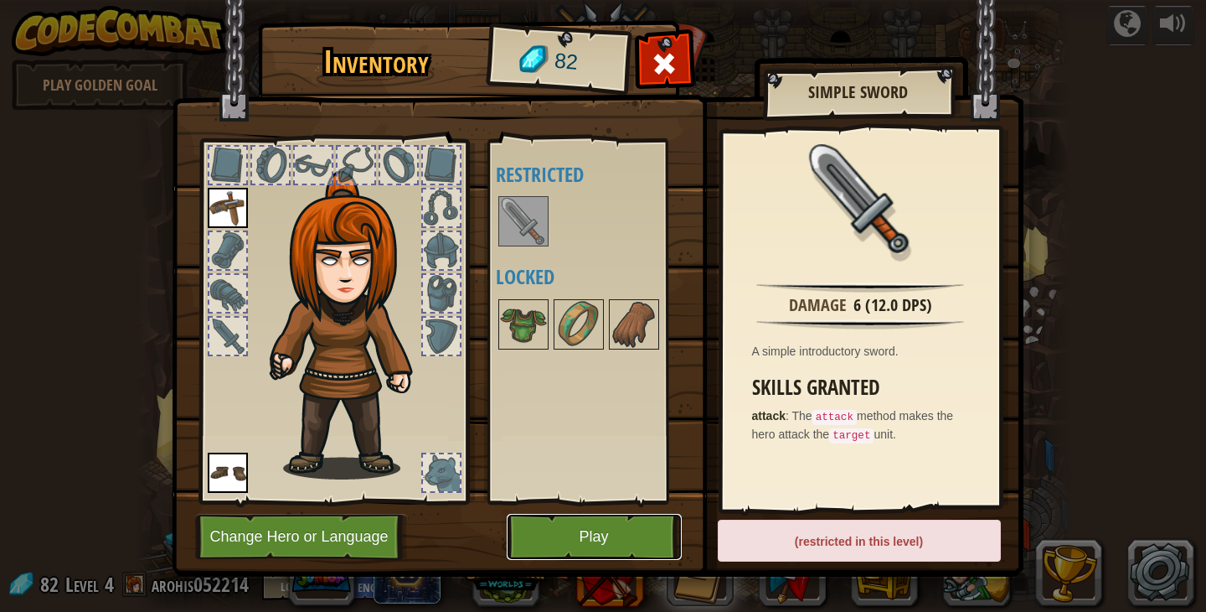
click at [598, 529] on button "Play" at bounding box center [594, 537] width 175 height 46
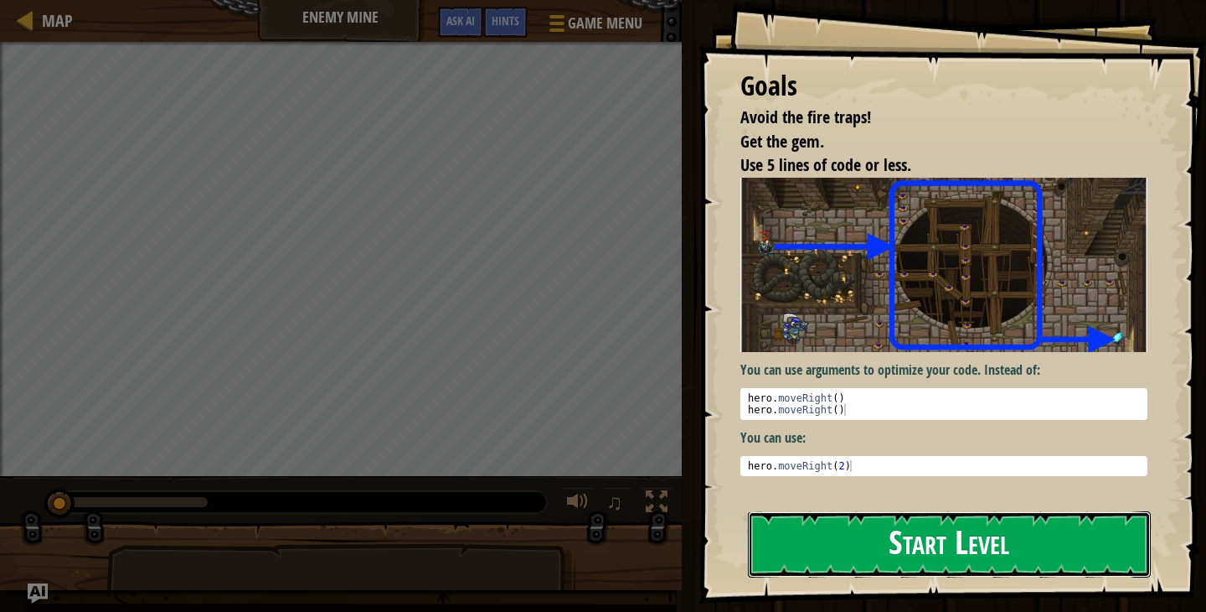
click at [840, 511] on button "Start Level" at bounding box center [949, 544] width 403 height 66
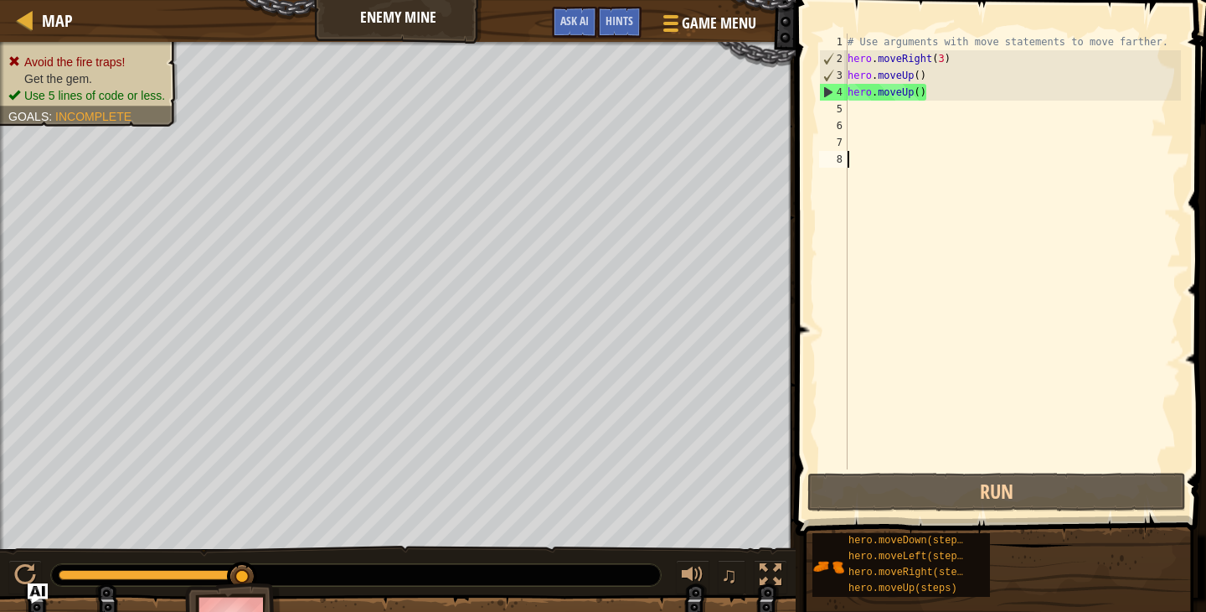
click at [933, 99] on div "# Use arguments with move statements to move farther. hero . moveRight ( 3 ) he…" at bounding box center [1012, 268] width 337 height 469
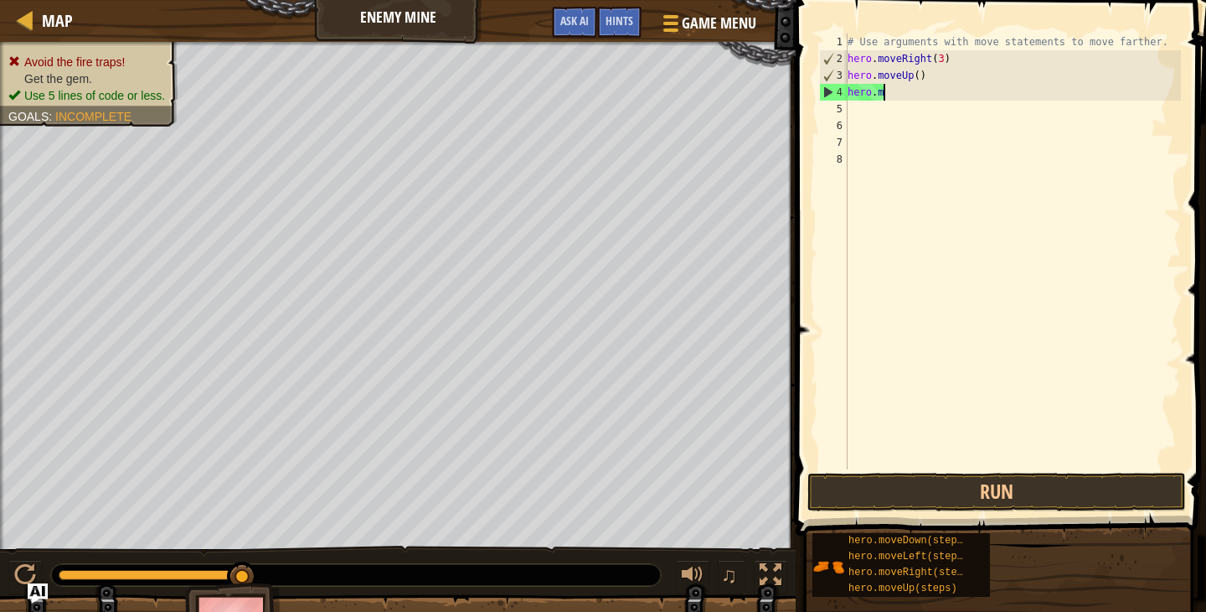
type textarea "h"
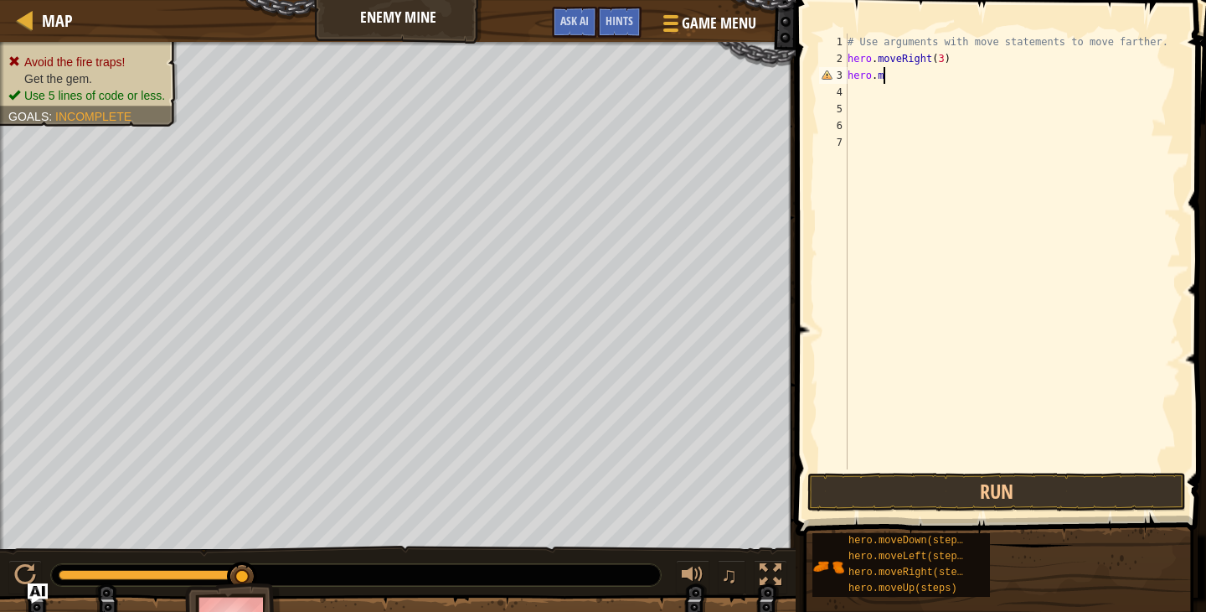
type textarea "h"
click at [935, 503] on button "Run" at bounding box center [997, 491] width 379 height 39
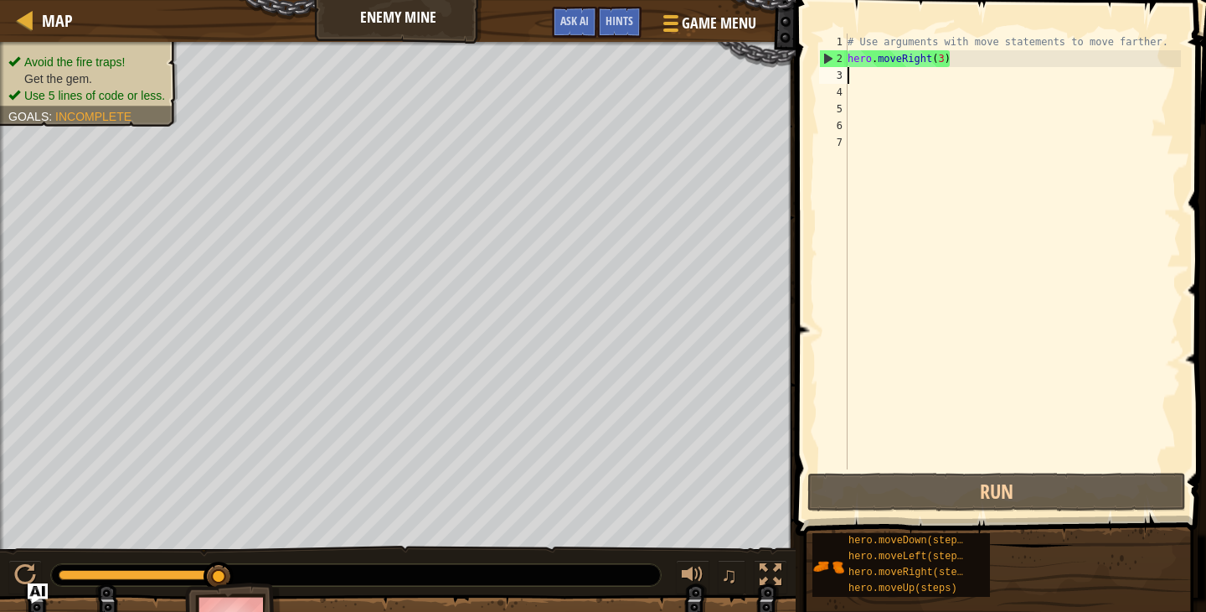
type textarea "ri"
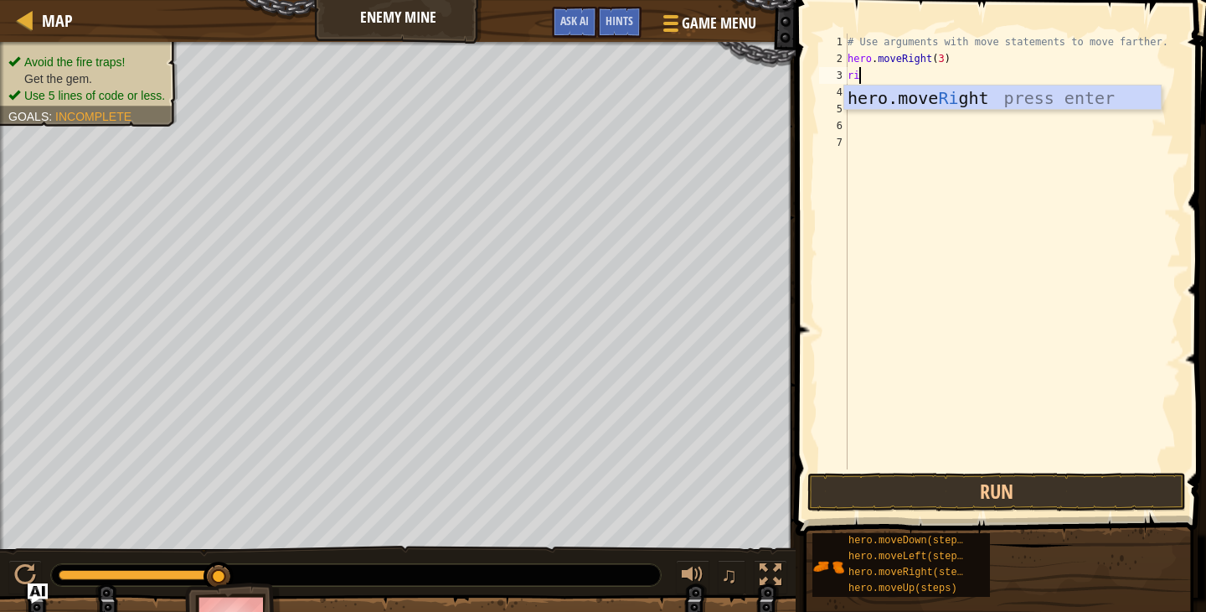
scroll to position [8, 0]
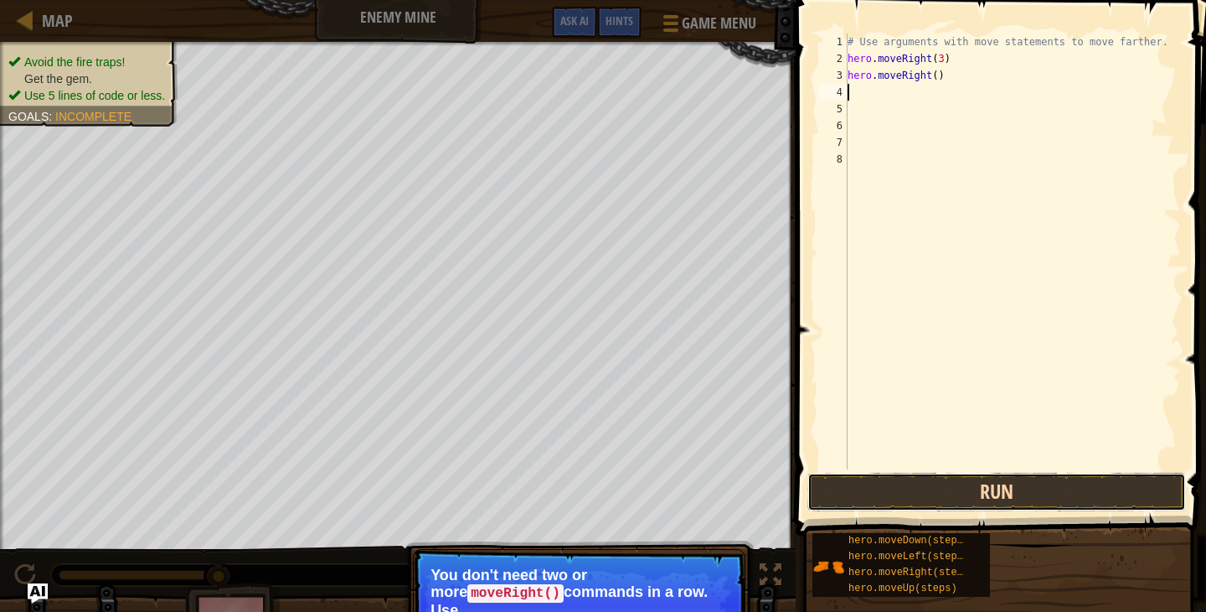
click at [1040, 486] on button "Run" at bounding box center [997, 491] width 379 height 39
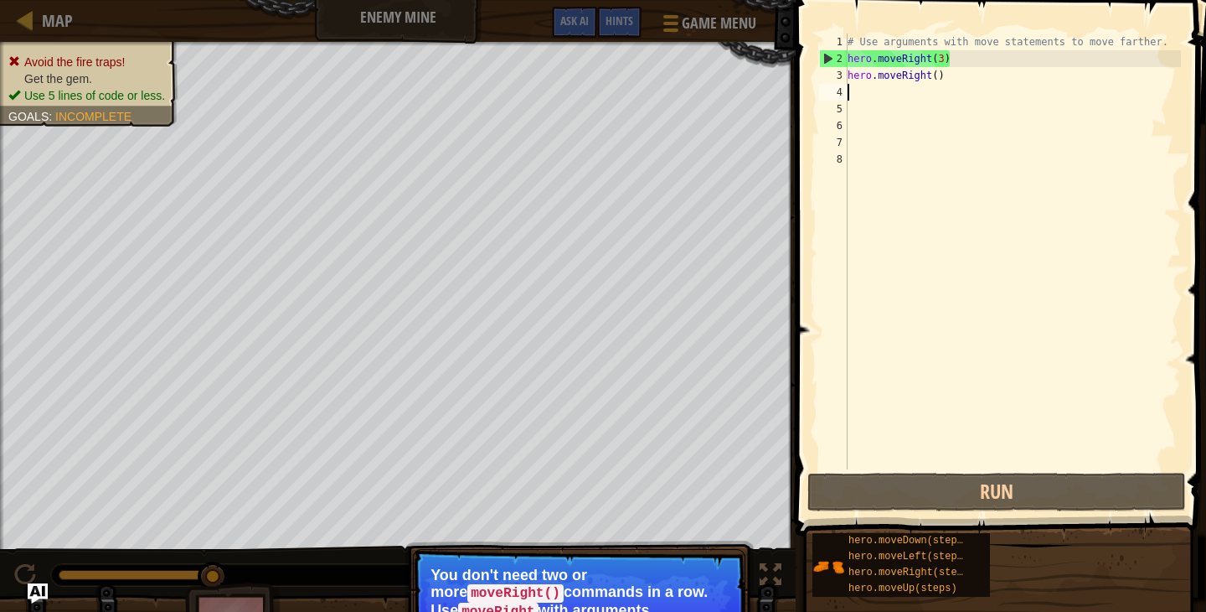
click at [11, 13] on div "Map Enemy Mine Game Menu Done Hints Ask AI" at bounding box center [398, 21] width 796 height 42
click at [667, 23] on span at bounding box center [669, 23] width 16 height 3
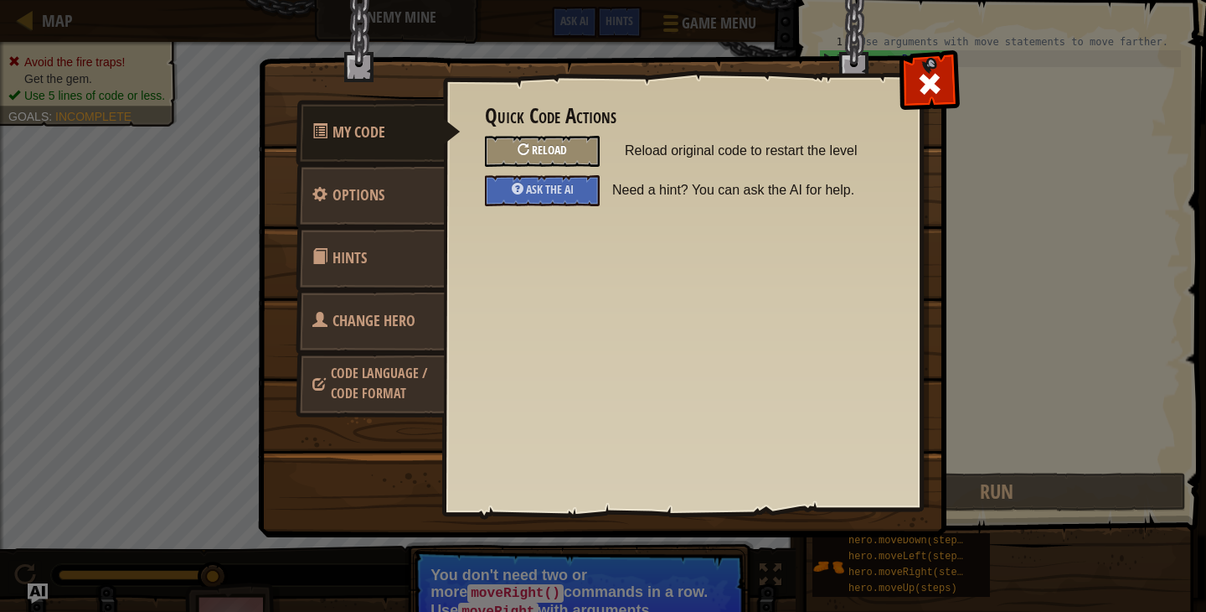
click at [558, 139] on div "Reload" at bounding box center [542, 151] width 115 height 31
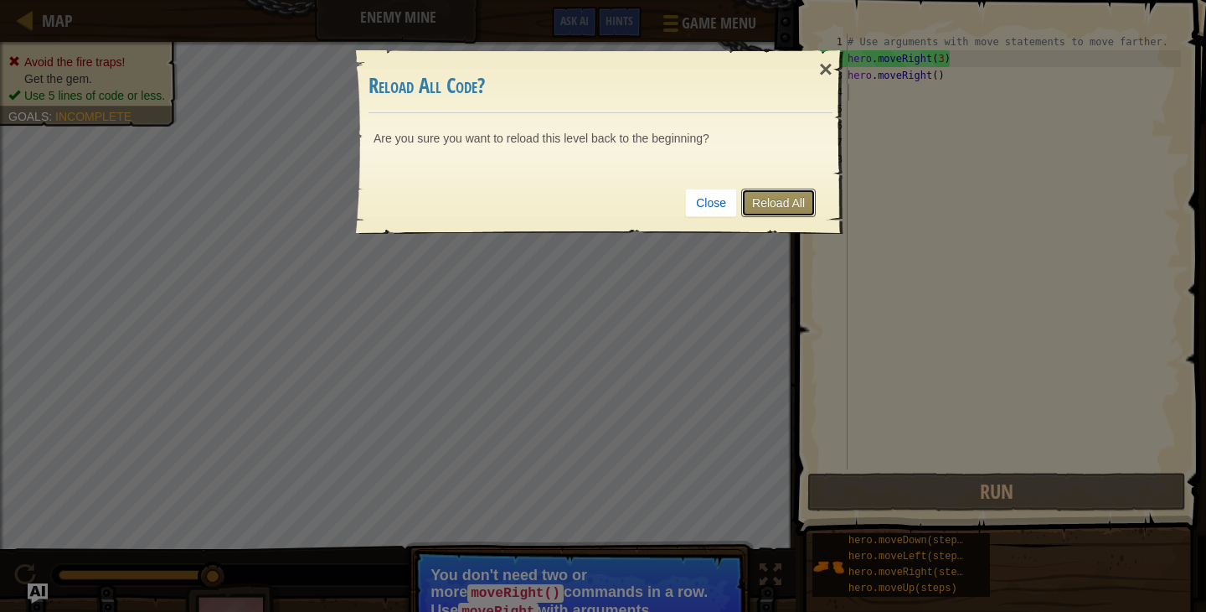
click at [790, 201] on link "Reload All" at bounding box center [778, 202] width 75 height 28
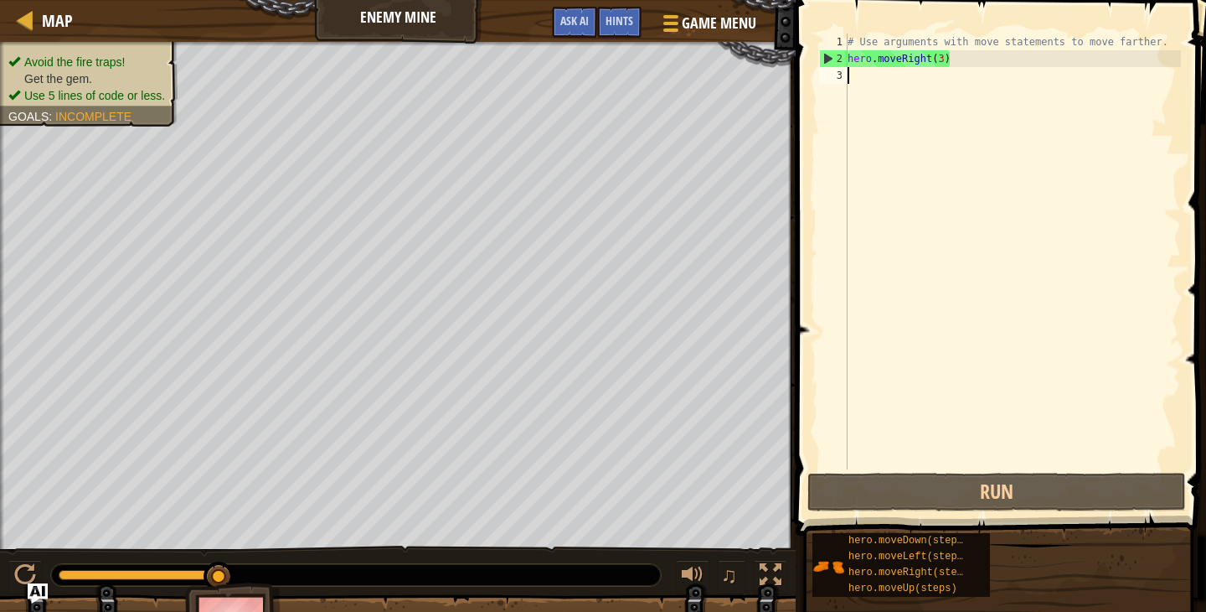
type textarea "up"
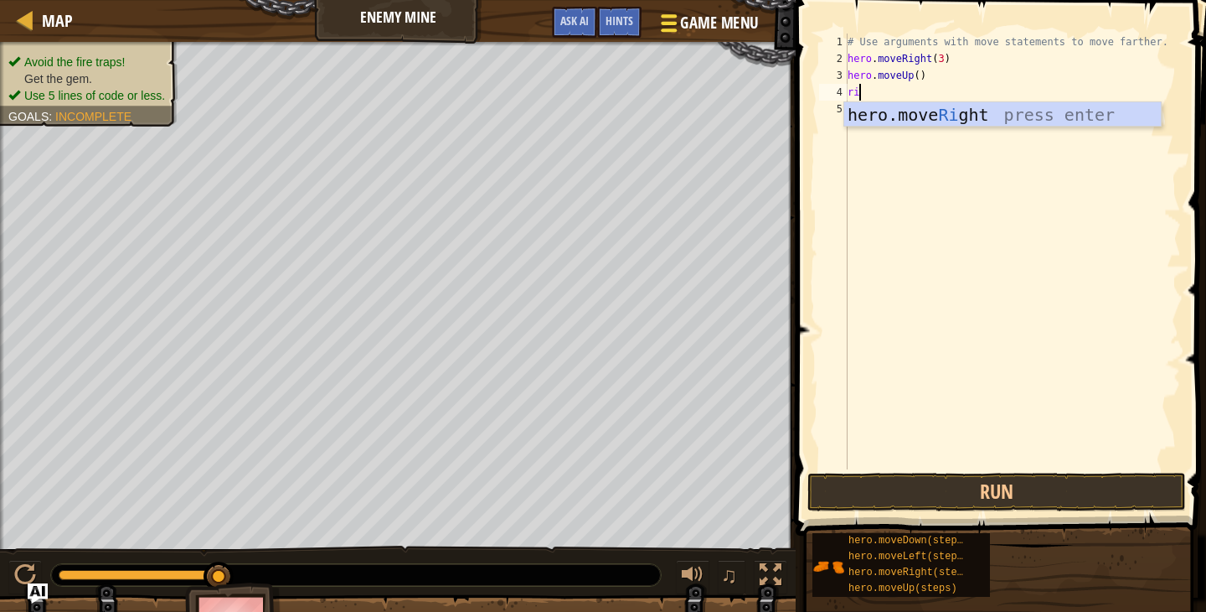
type textarea "righ"
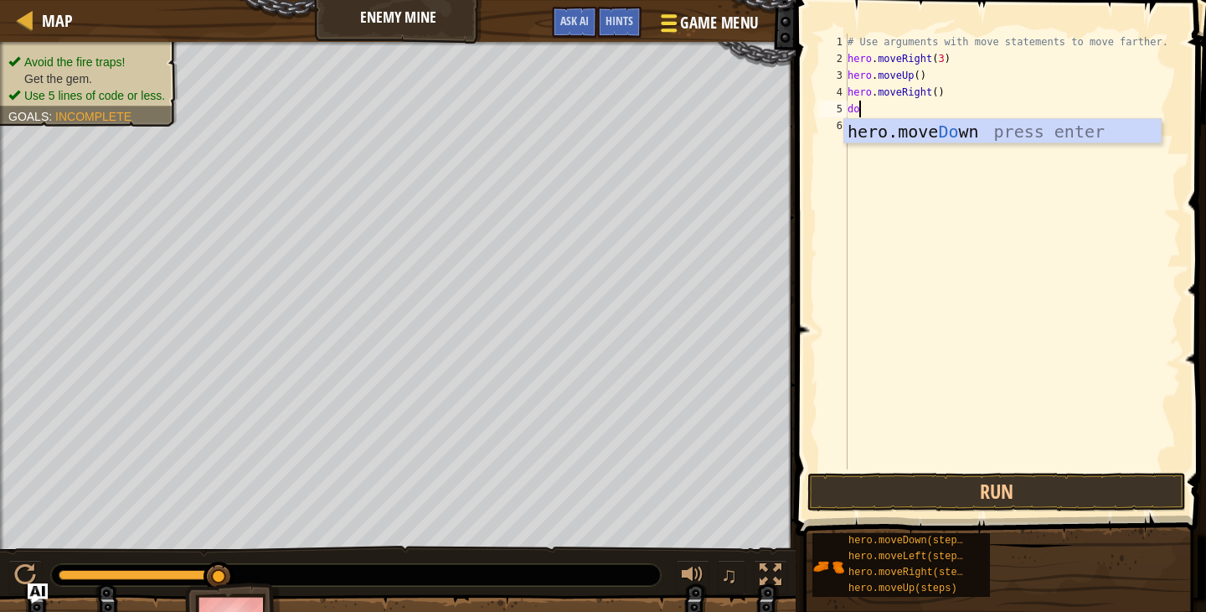
type textarea "dow"
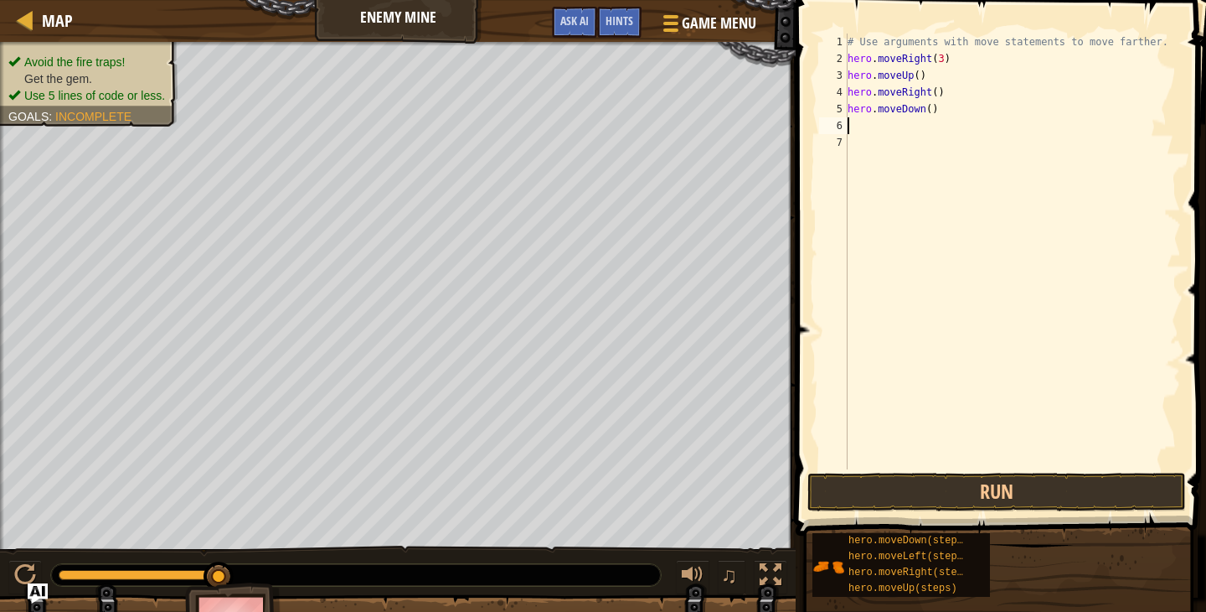
click at [928, 106] on div "# Use arguments with move statements to move farther. hero . moveRight ( 3 ) he…" at bounding box center [1012, 268] width 337 height 469
type textarea "hero.moveDown(3)"
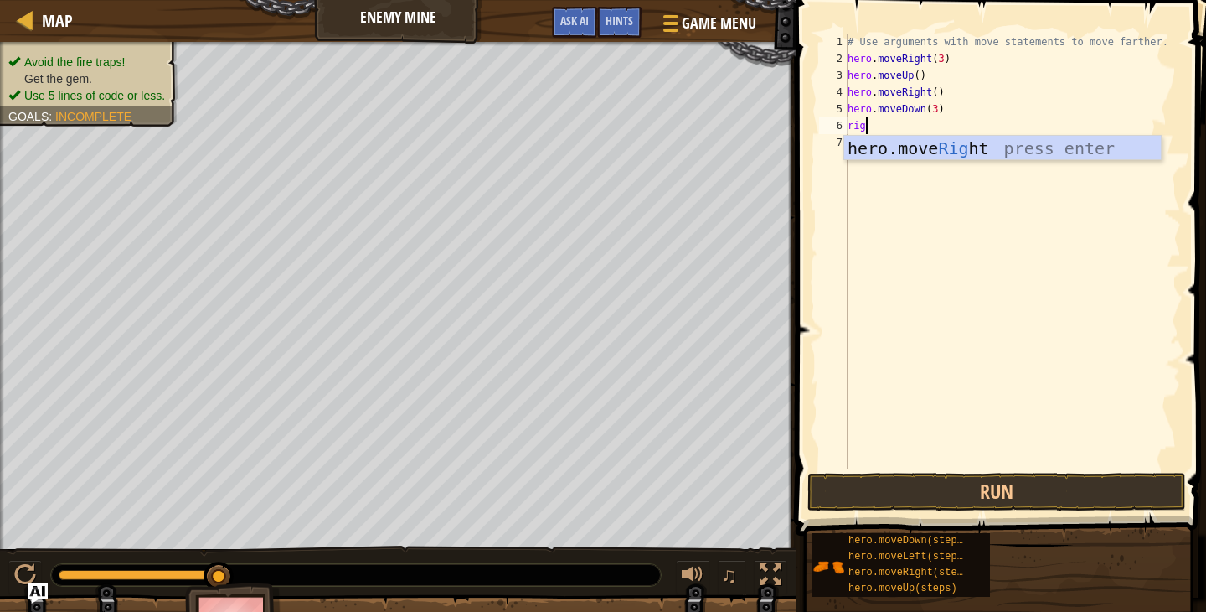
scroll to position [8, 0]
type textarea "righ"
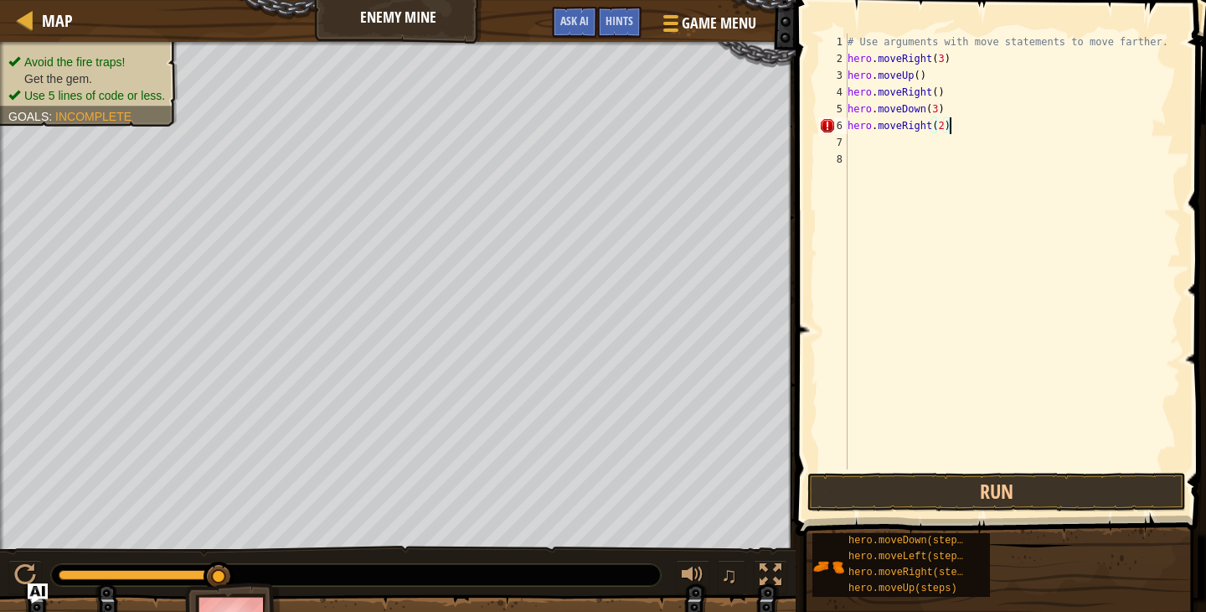
scroll to position [8, 8]
type textarea "hero.moveRight(2)"
click at [896, 495] on button "Run" at bounding box center [997, 491] width 379 height 39
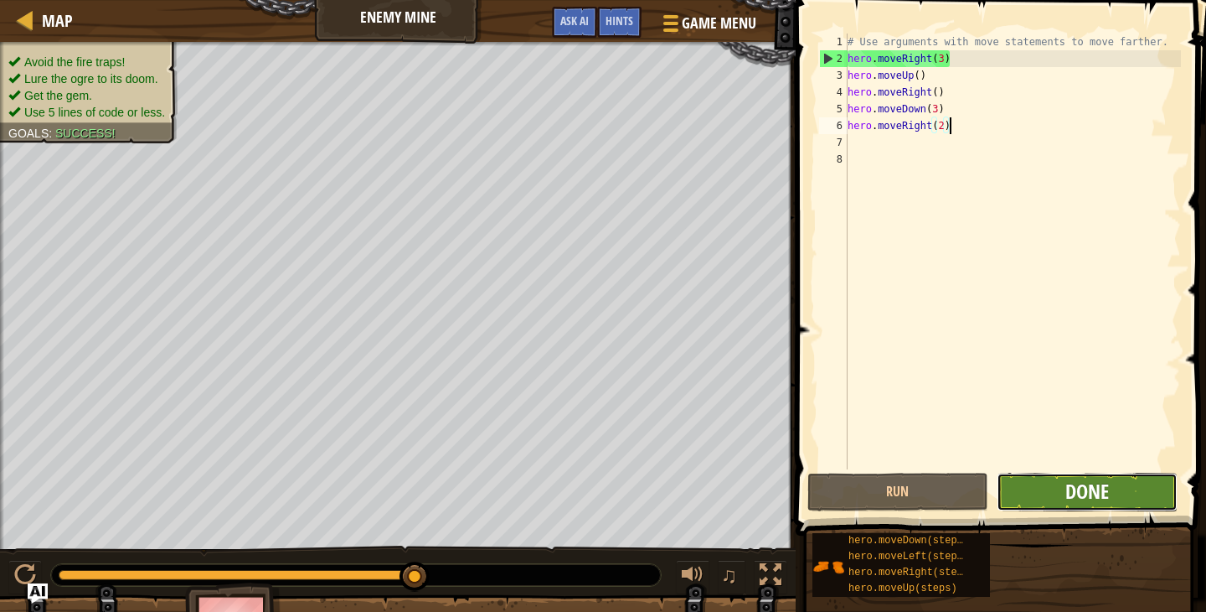
click at [1082, 488] on span "Done" at bounding box center [1088, 491] width 44 height 27
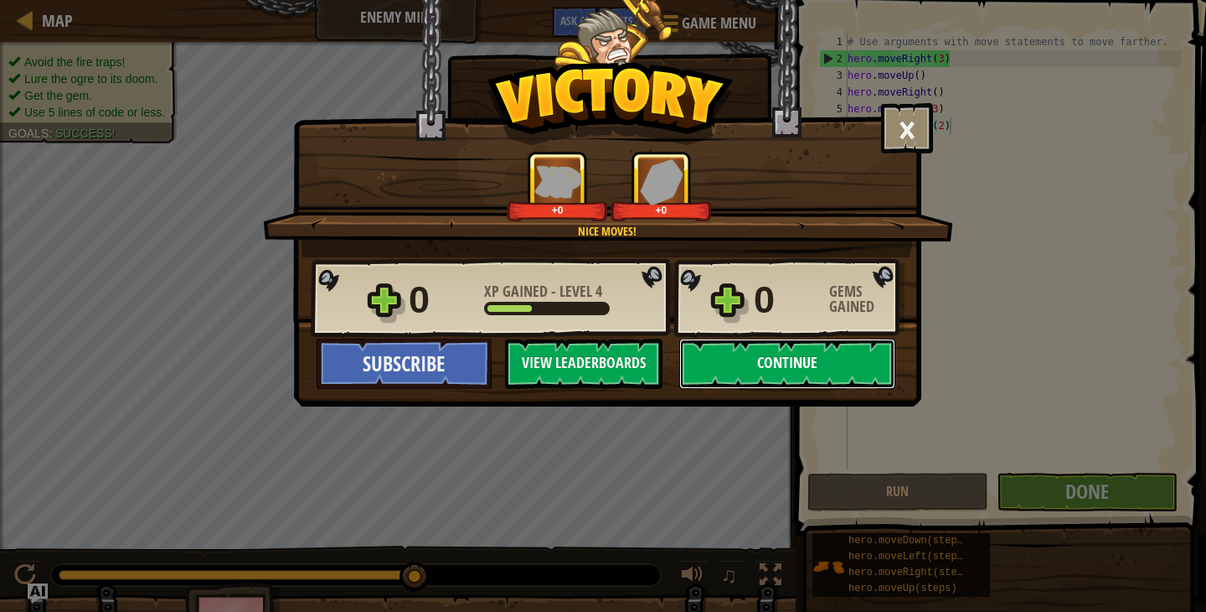
click at [725, 365] on button "Continue" at bounding box center [787, 363] width 216 height 50
